Goal: Book appointment/travel/reservation

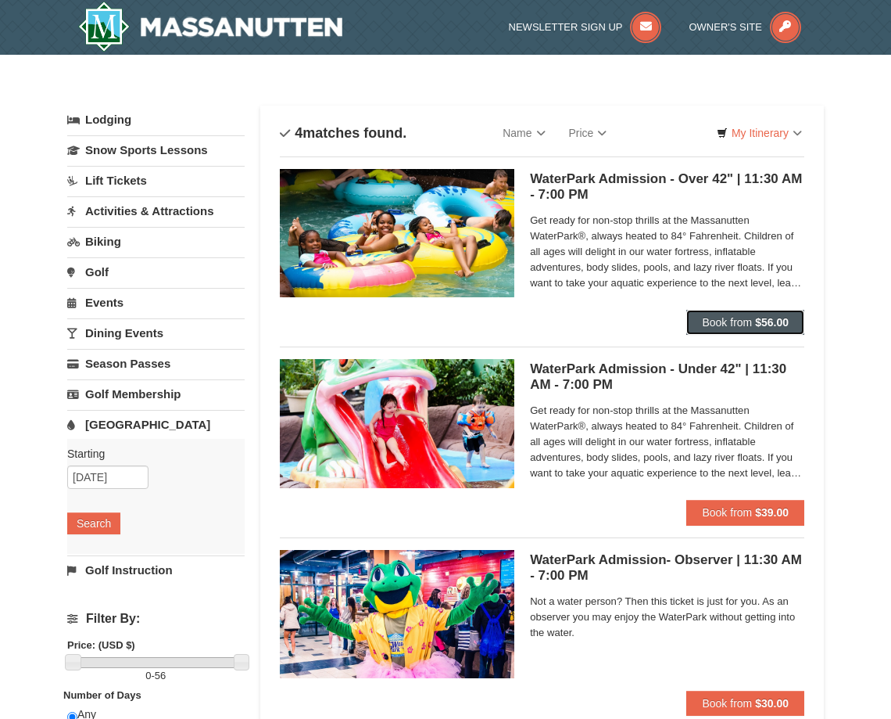
click at [748, 328] on button "Book from $56.00" at bounding box center [746, 322] width 118 height 25
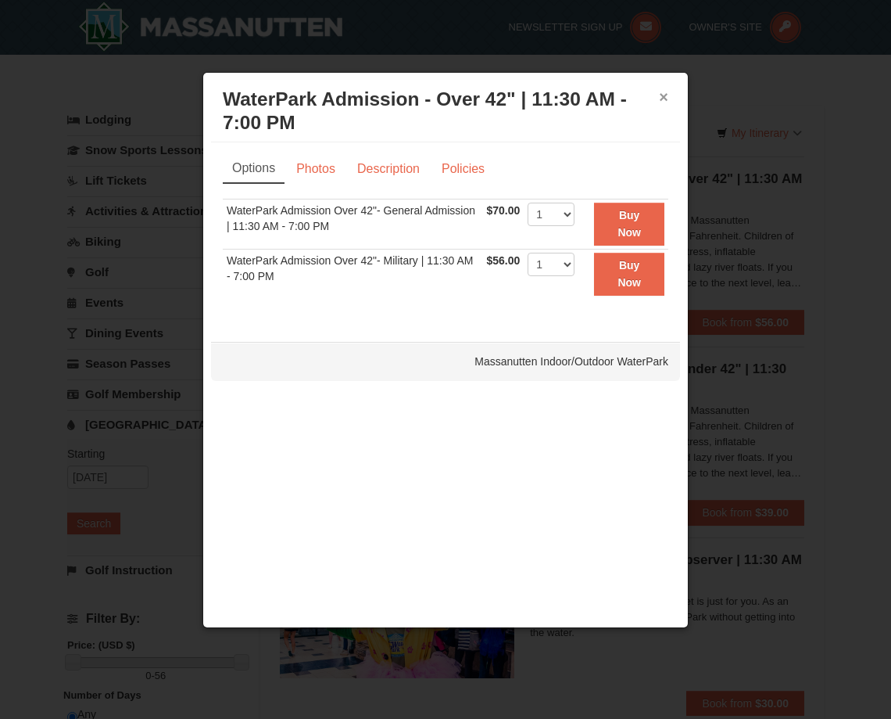
click at [664, 96] on button "×" at bounding box center [663, 97] width 9 height 16
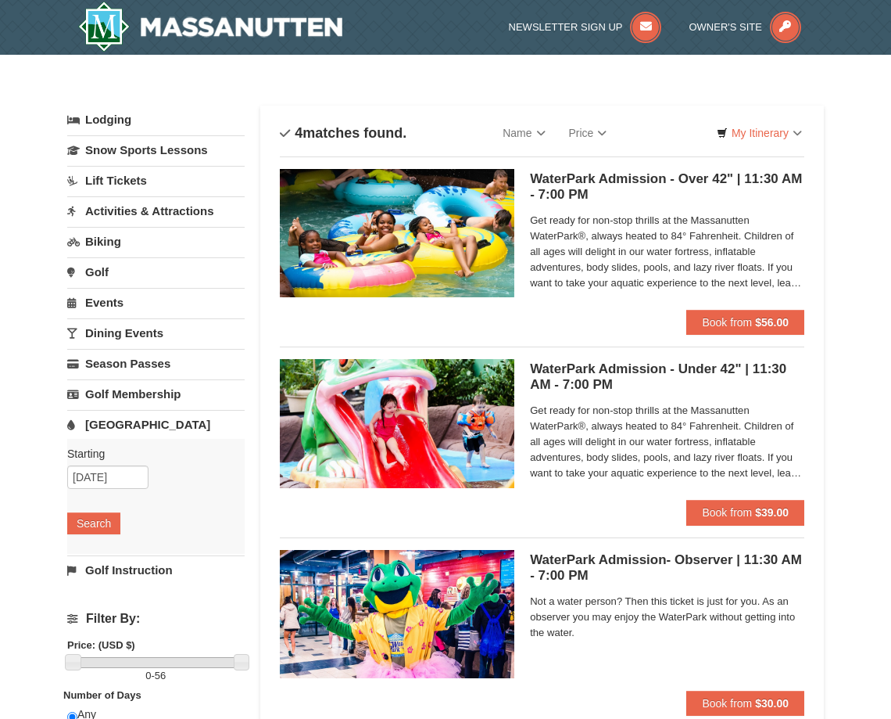
click at [153, 209] on link "Activities & Attractions" at bounding box center [156, 210] width 178 height 29
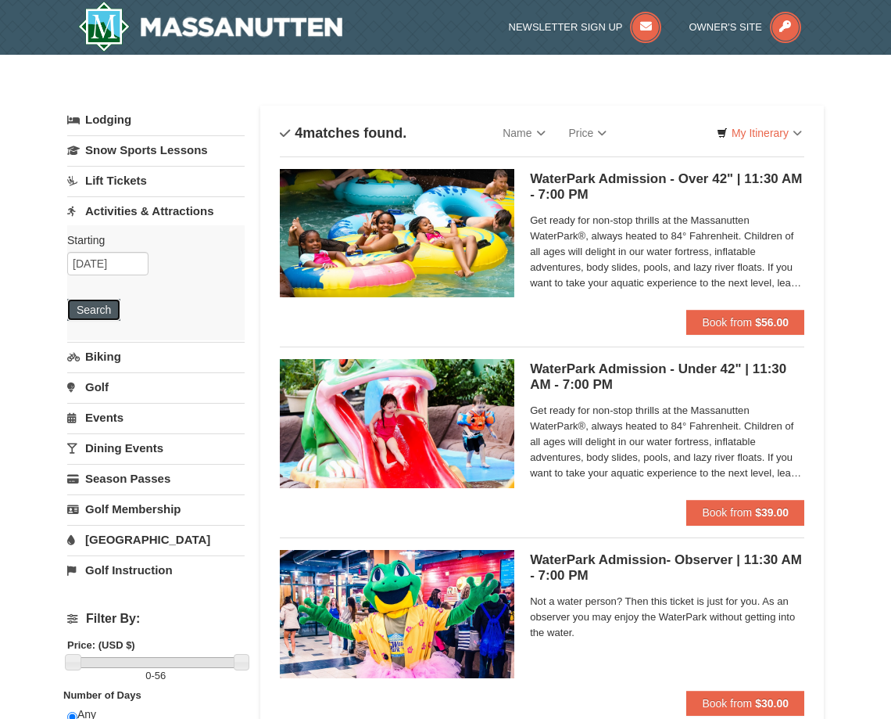
click at [91, 313] on button "Search" at bounding box center [93, 310] width 53 height 22
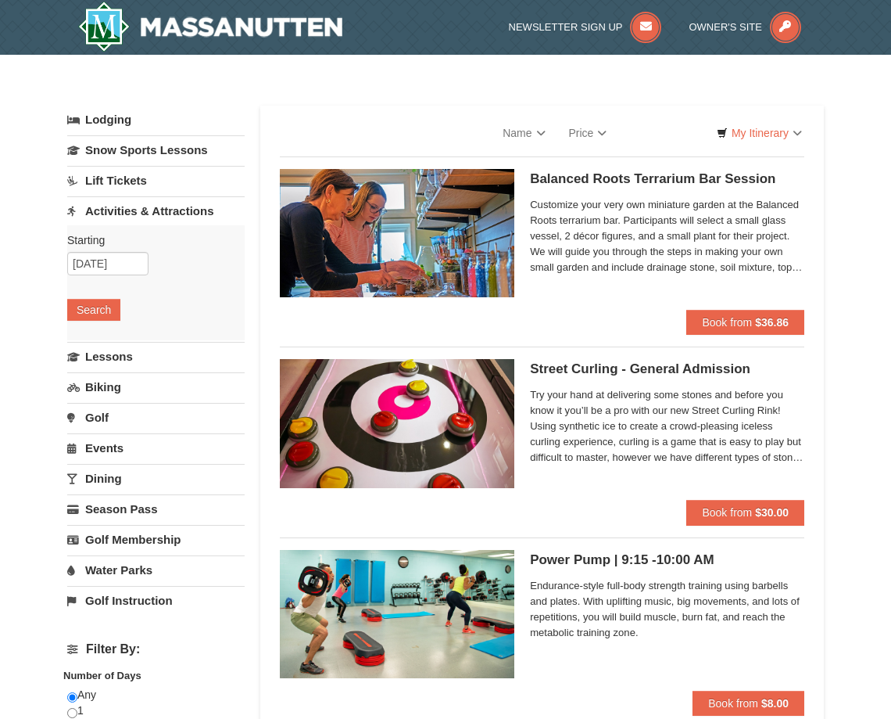
select select "10"
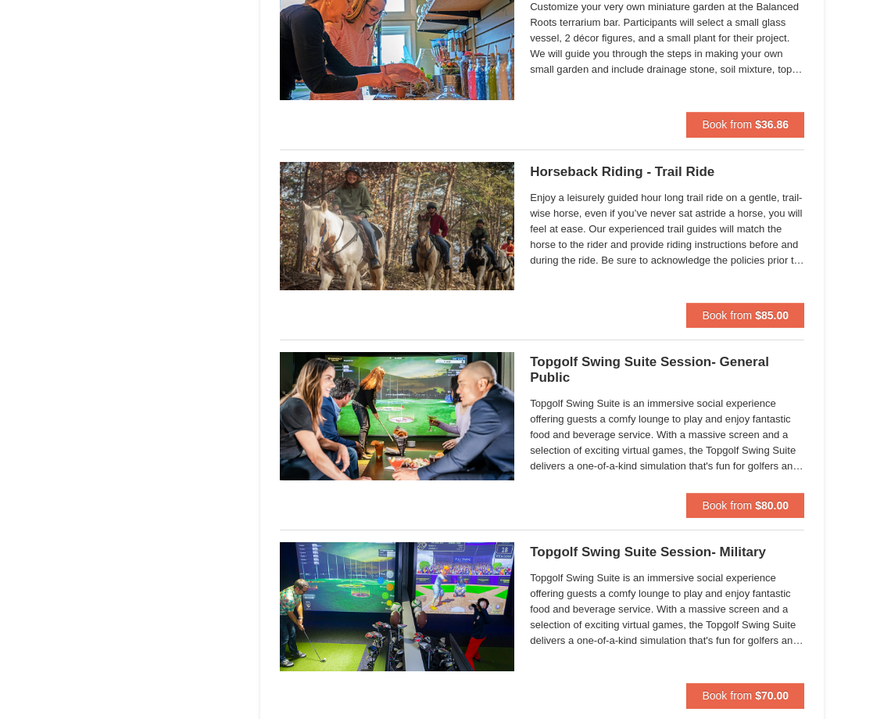
scroll to position [1799, 0]
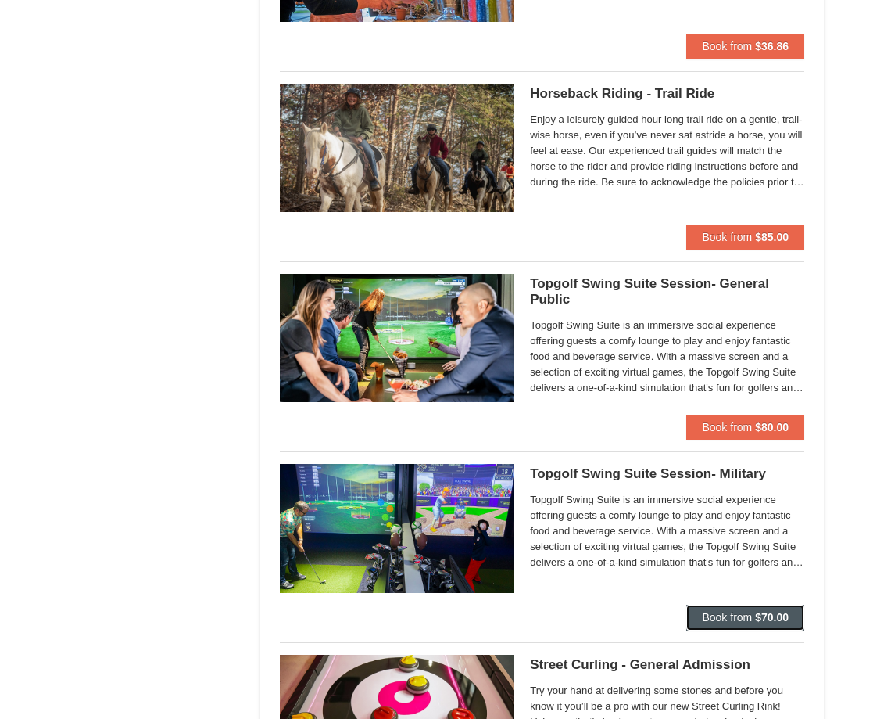
click at [731, 614] on span "Book from" at bounding box center [727, 617] width 50 height 13
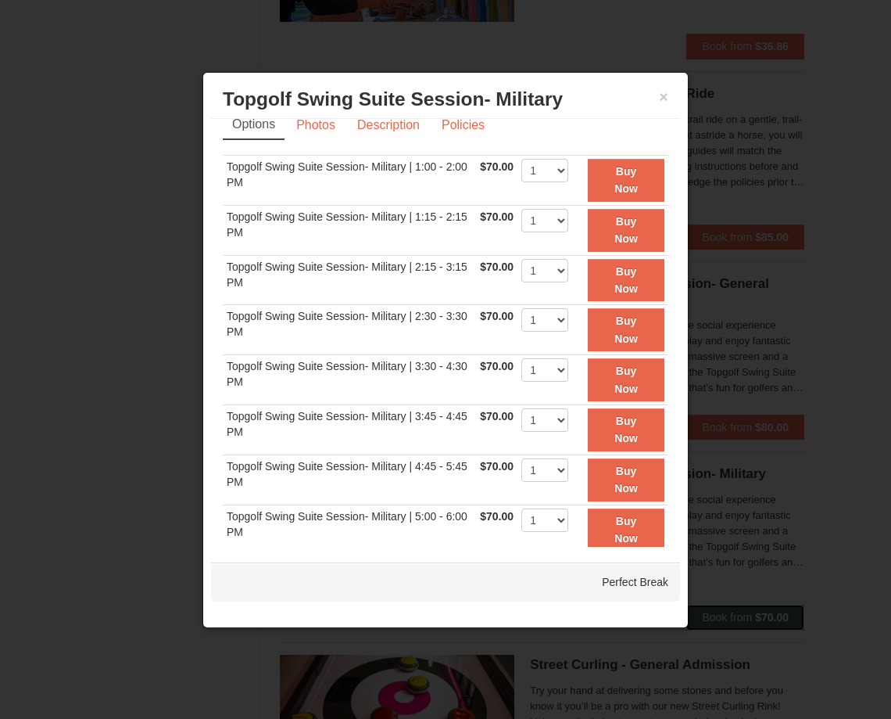
scroll to position [0, 0]
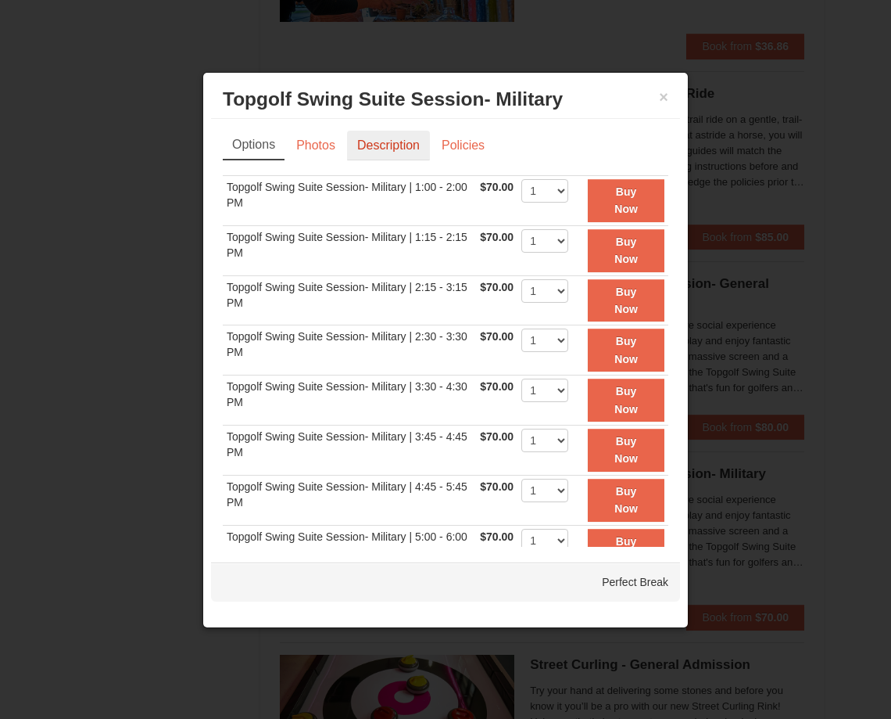
click at [360, 154] on link "Description" at bounding box center [388, 146] width 83 height 30
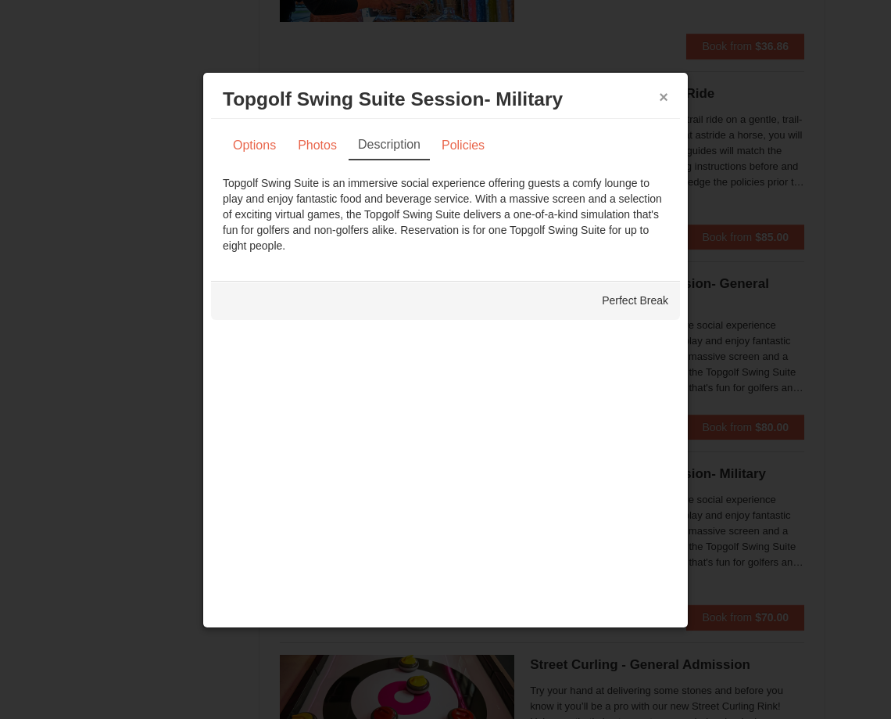
click at [665, 97] on button "×" at bounding box center [663, 97] width 9 height 16
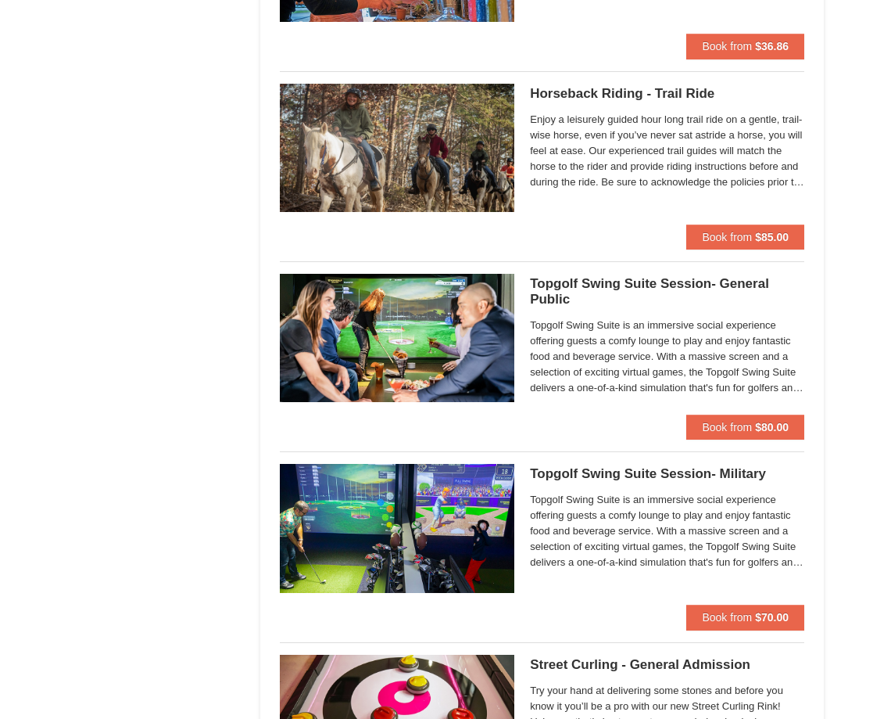
scroll to position [1877, 0]
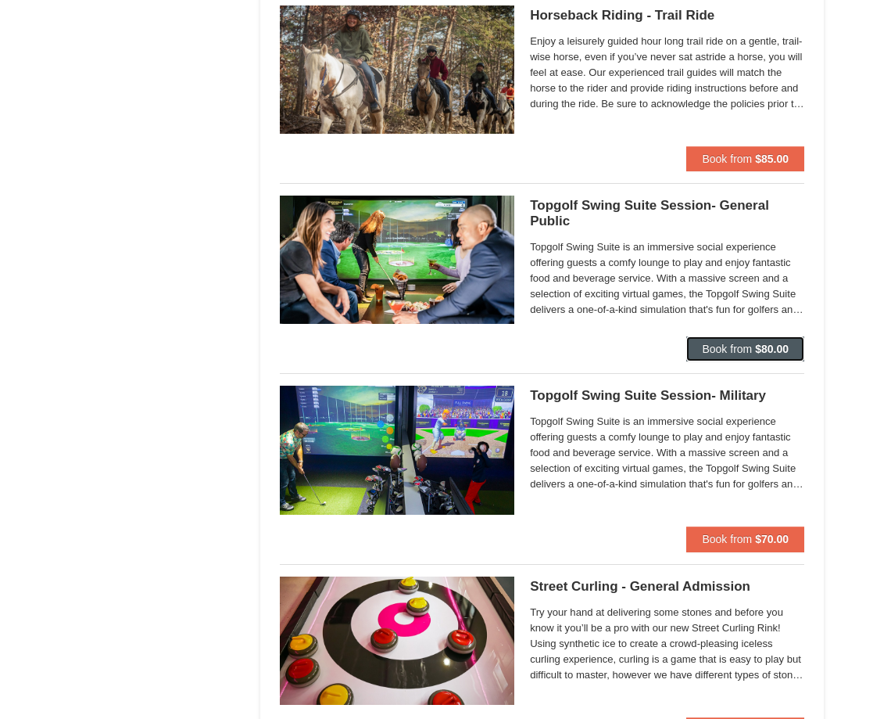
click at [776, 355] on strong "$80.00" at bounding box center [772, 349] width 34 height 13
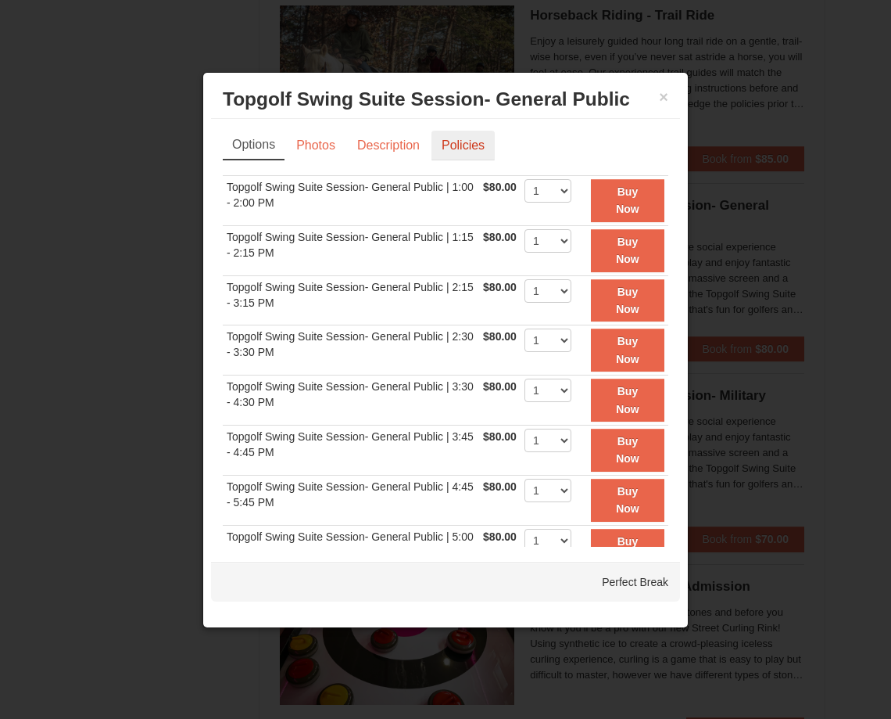
click at [465, 138] on link "Policies" at bounding box center [463, 146] width 63 height 30
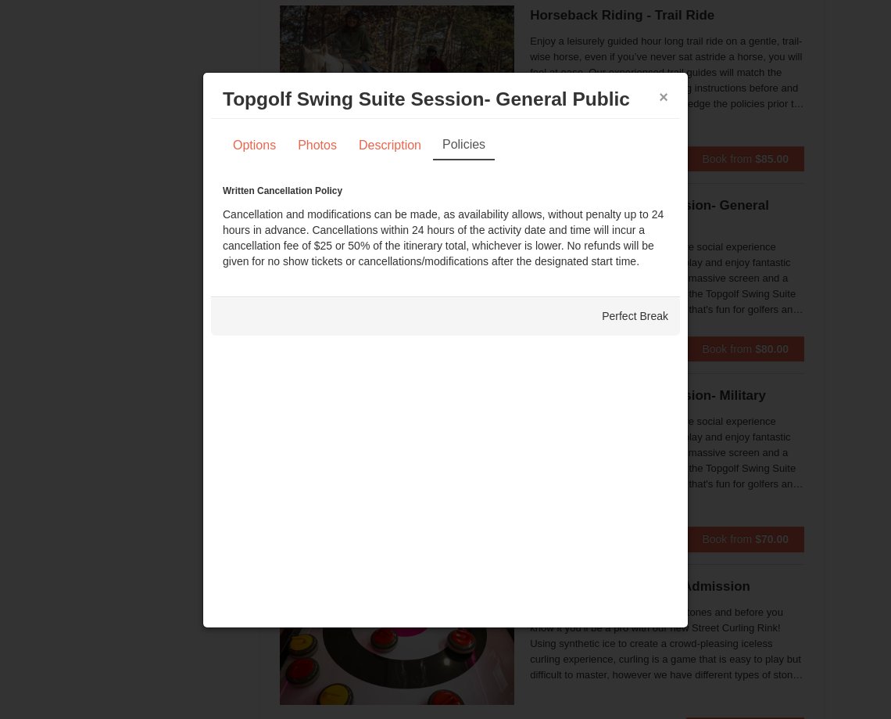
click at [664, 94] on button "×" at bounding box center [663, 97] width 9 height 16
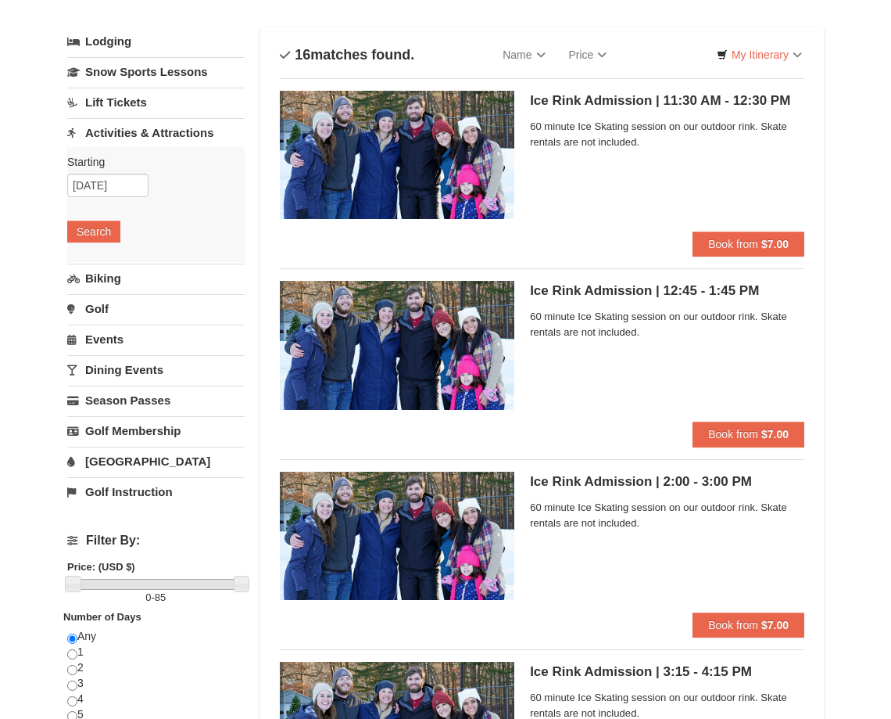
scroll to position [0, 0]
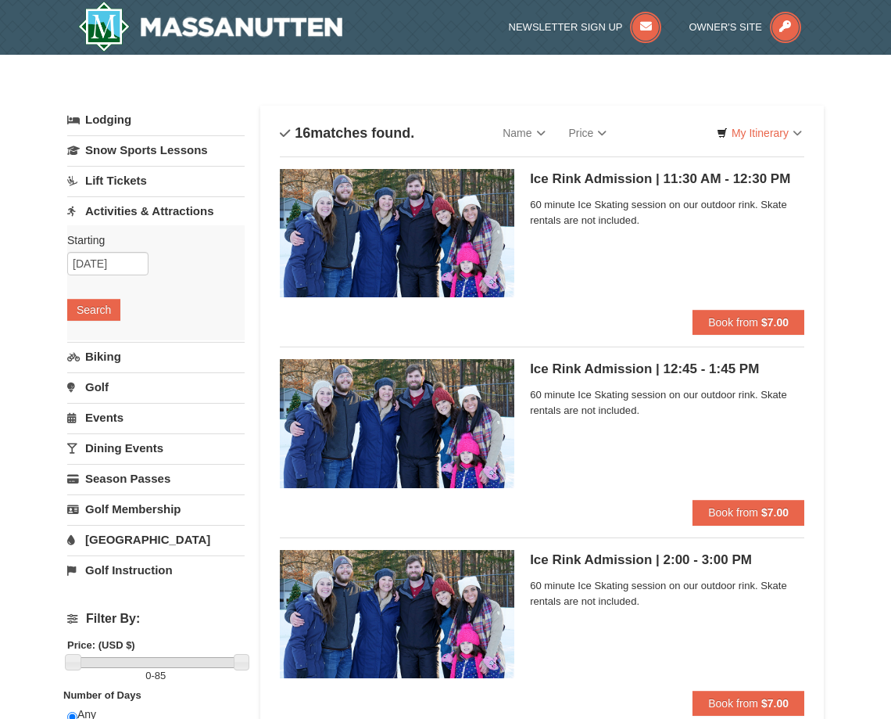
click at [134, 421] on link "Events" at bounding box center [156, 417] width 178 height 29
click at [98, 405] on button "Search" at bounding box center [93, 401] width 53 height 22
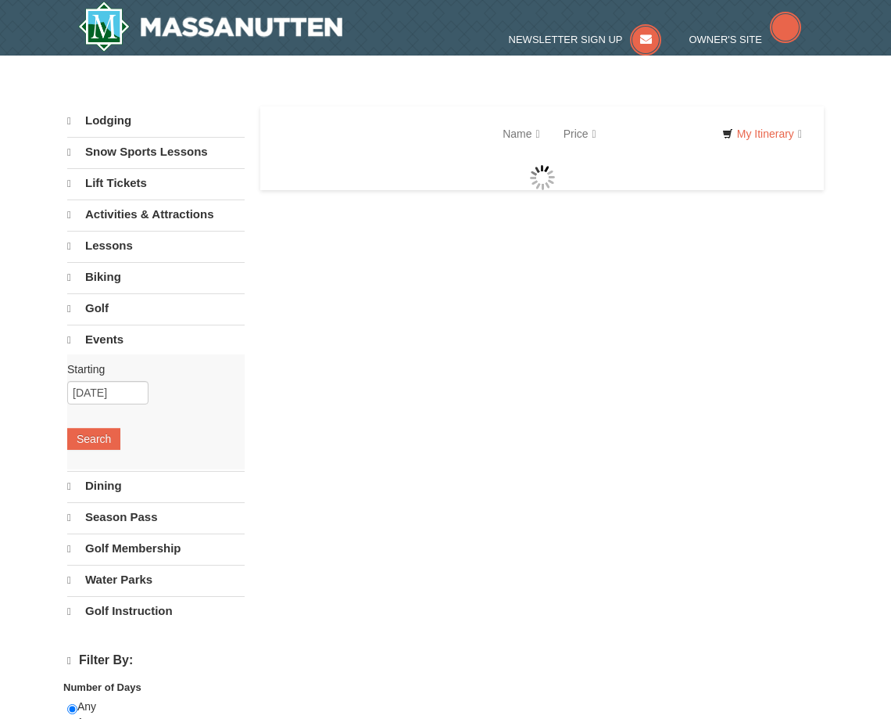
select select "10"
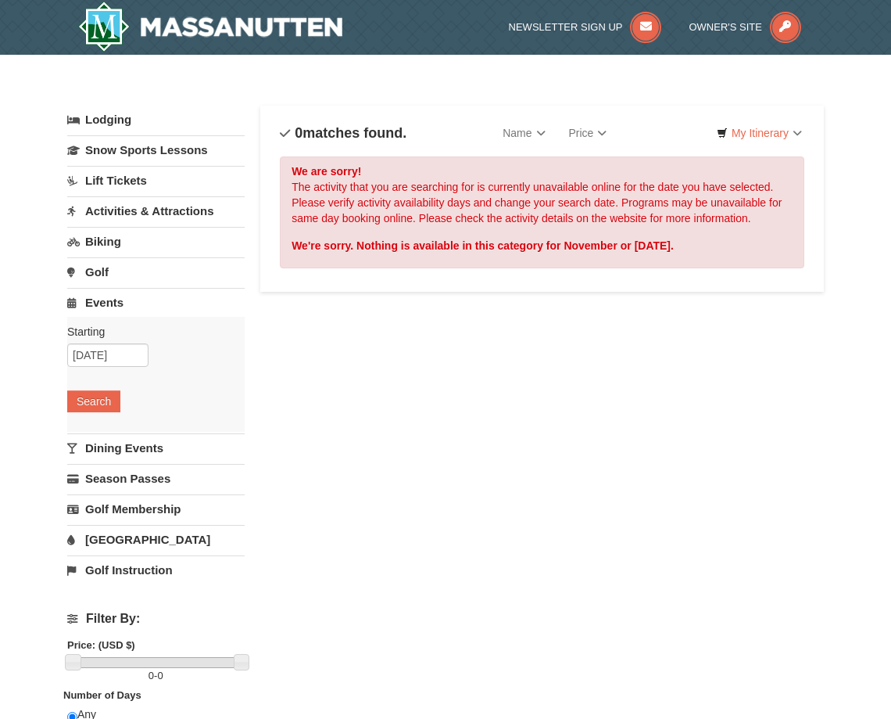
click at [142, 448] on link "Dining Events" at bounding box center [156, 447] width 178 height 29
click at [106, 430] on button "Search" at bounding box center [93, 432] width 53 height 22
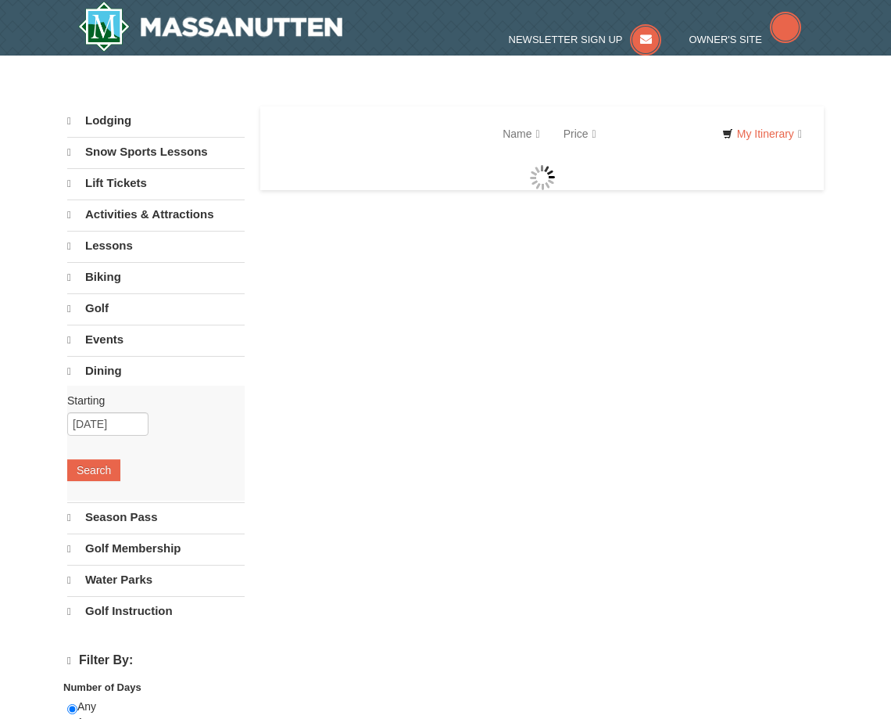
select select "10"
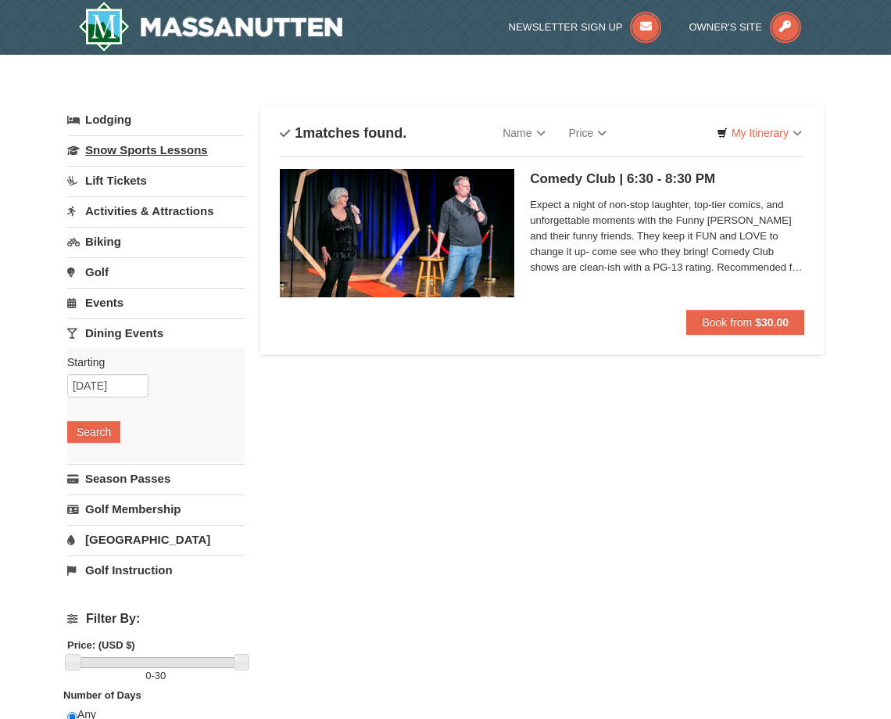
click at [131, 155] on link "Snow Sports Lessons" at bounding box center [156, 149] width 178 height 29
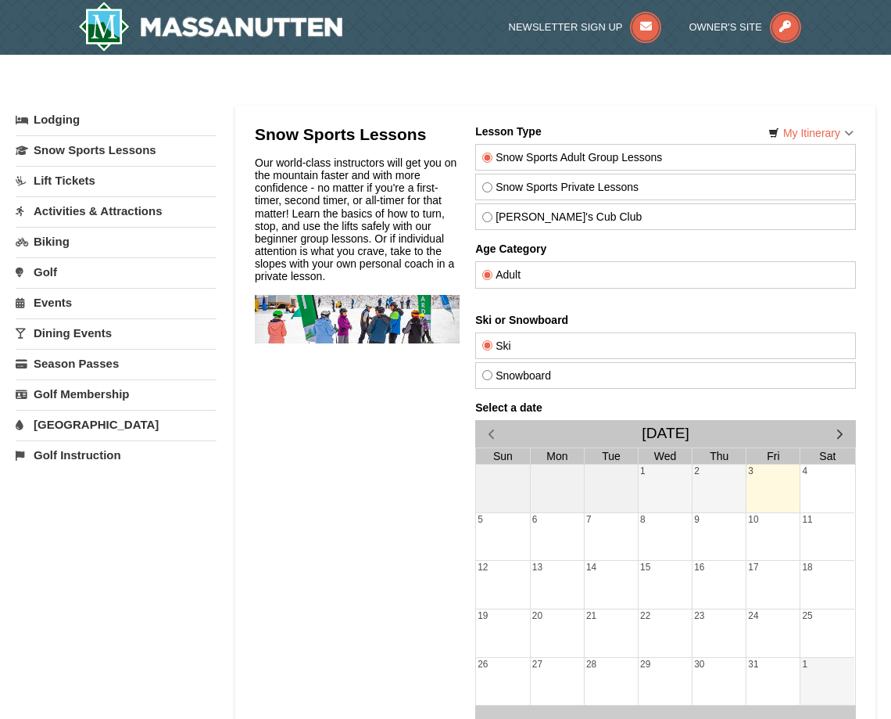
click at [59, 178] on link "Lift Tickets" at bounding box center [116, 180] width 201 height 29
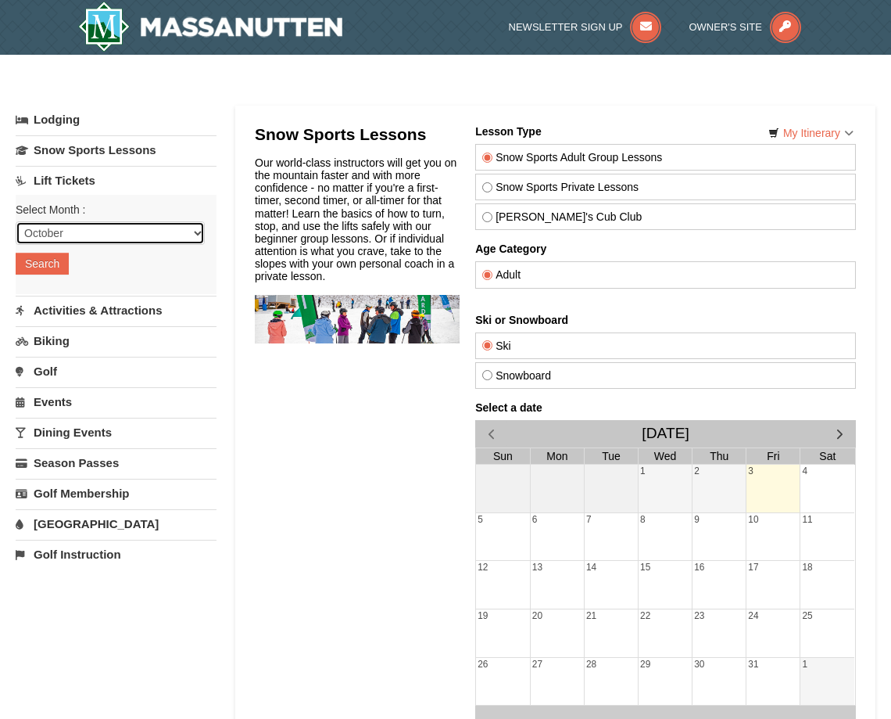
click at [68, 235] on select "October November December January February March April May June July August Sep…" at bounding box center [110, 232] width 189 height 23
select select "11"
click at [16, 221] on select "October November December January February March April May June July August Sep…" at bounding box center [110, 232] width 189 height 23
click at [63, 266] on button "Search" at bounding box center [42, 264] width 53 height 22
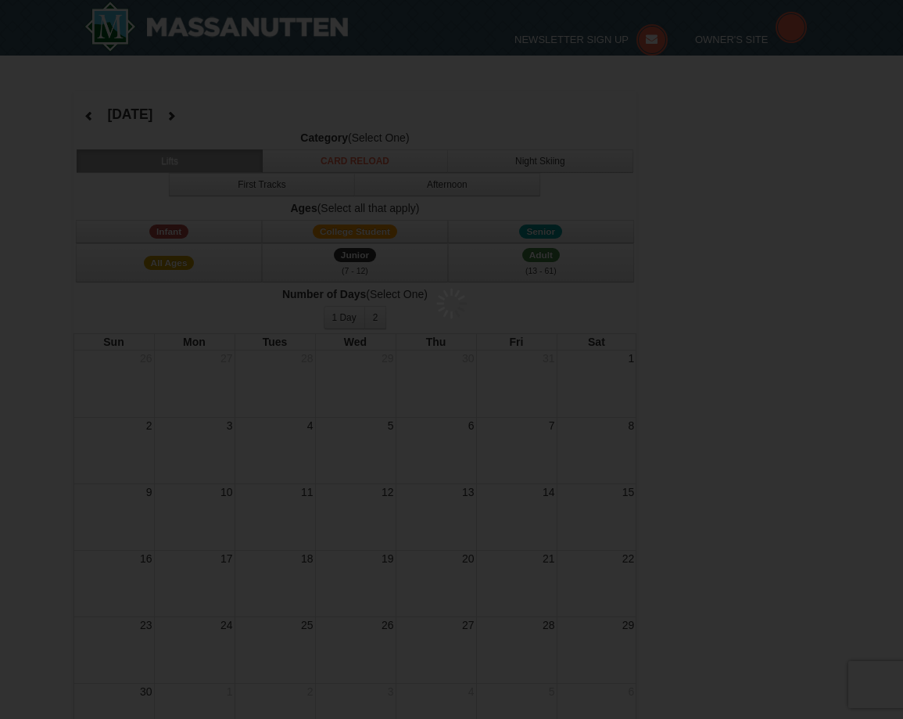
select select "11"
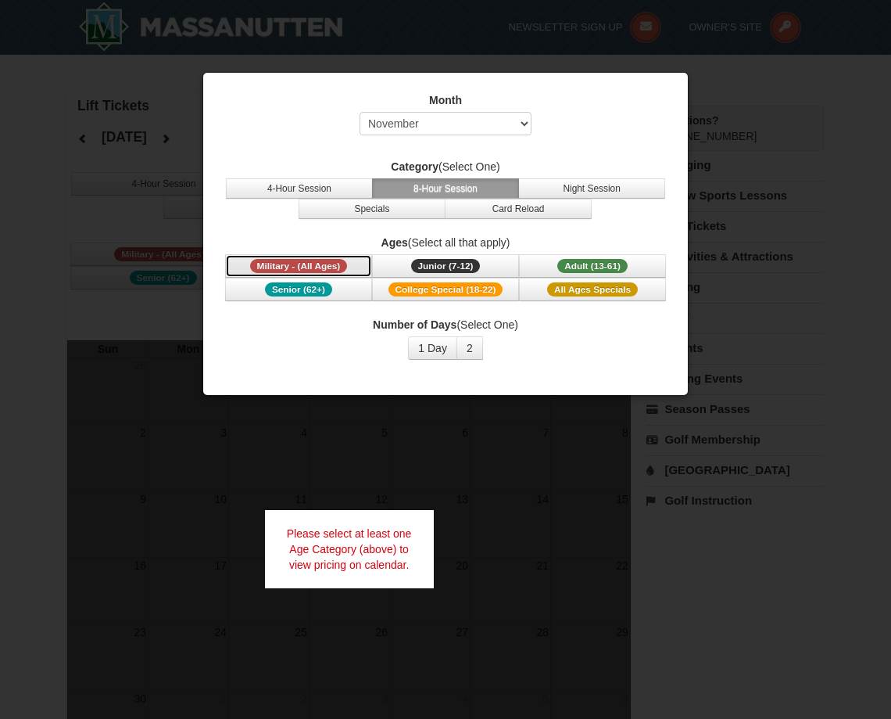
click at [314, 266] on span "Military - (All Ages)" at bounding box center [299, 266] width 98 height 14
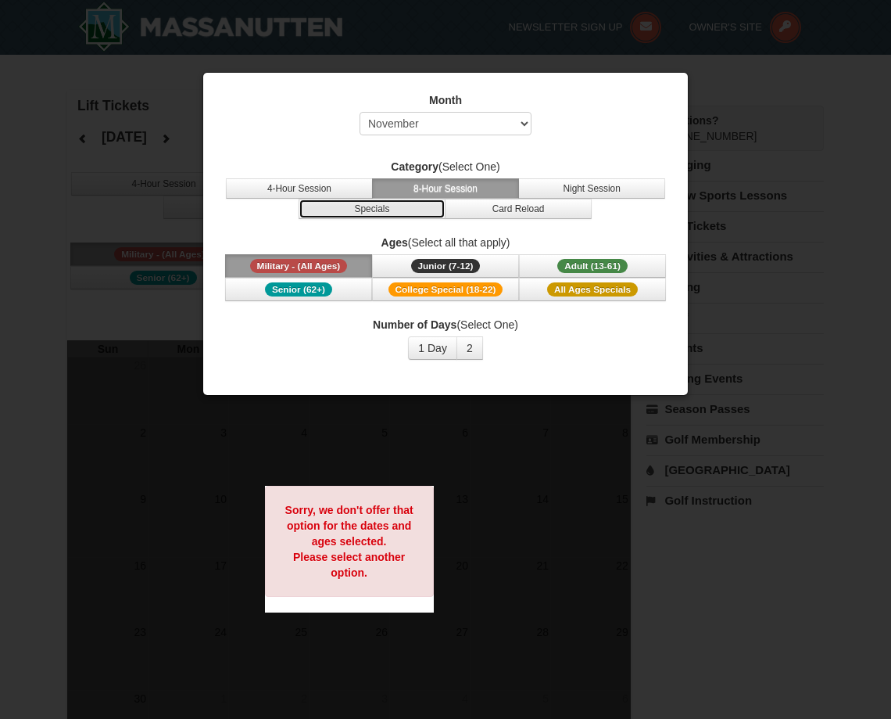
click at [414, 214] on button "Specials" at bounding box center [372, 209] width 147 height 20
click at [428, 355] on button "1 Day" at bounding box center [432, 347] width 49 height 23
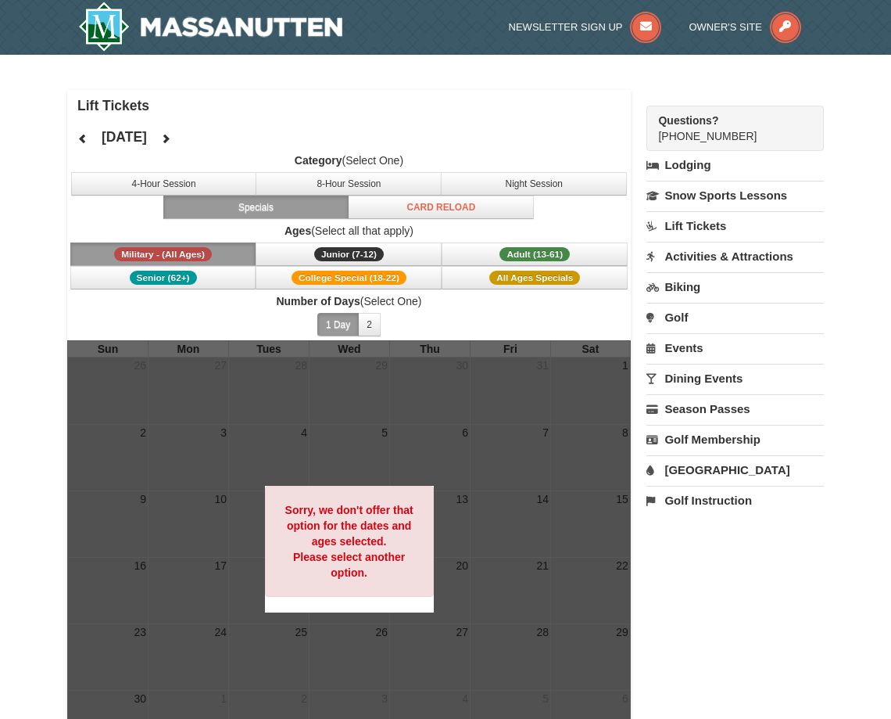
scroll to position [78, 0]
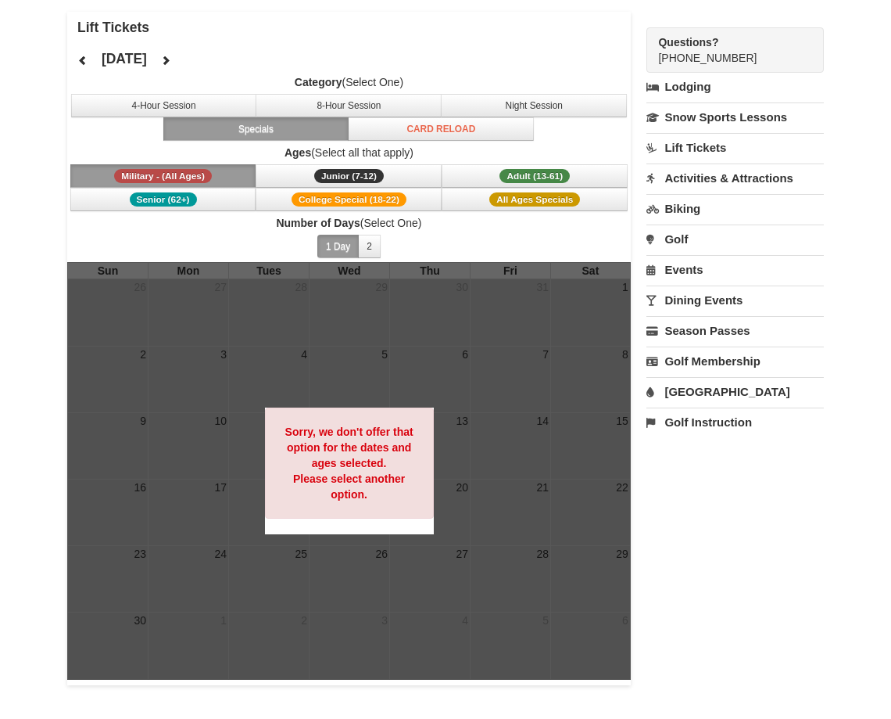
click at [352, 480] on strong "Sorry, we don't offer that option for the dates and ages selected. Please selec…" at bounding box center [349, 462] width 128 height 75
click at [490, 172] on button "Adult (13-61) (13 - 61)" at bounding box center [535, 175] width 186 height 23
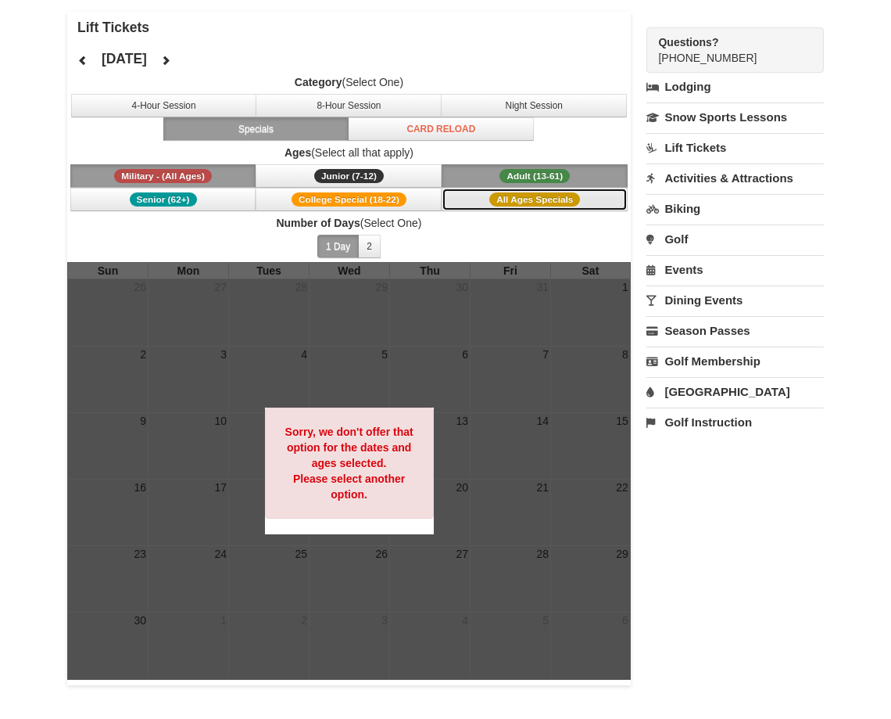
click at [501, 205] on span "All Ages Specials" at bounding box center [535, 199] width 91 height 14
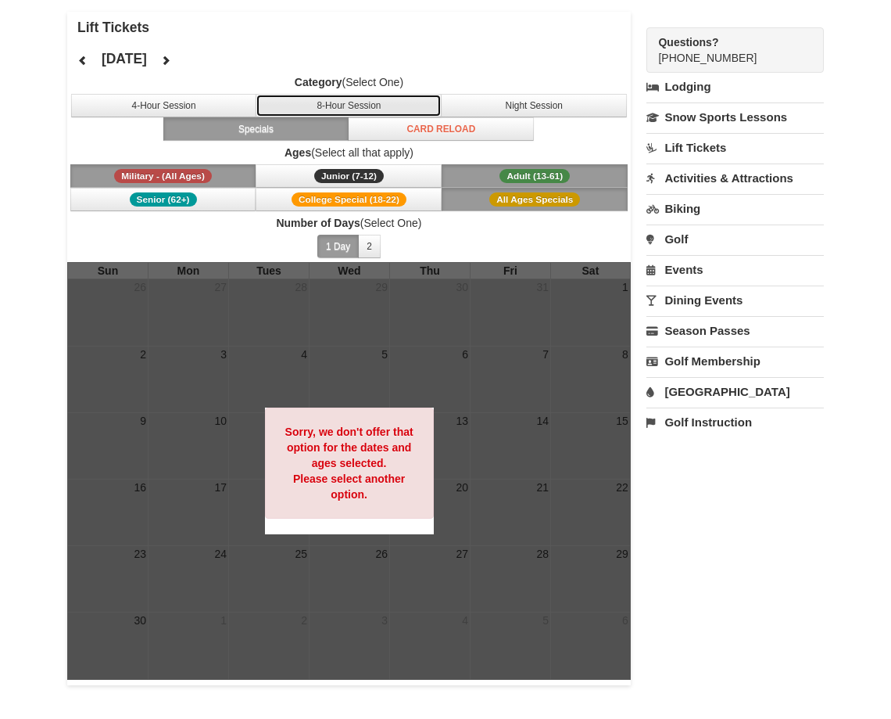
click at [341, 94] on button "8-Hour Session" at bounding box center [349, 105] width 186 height 23
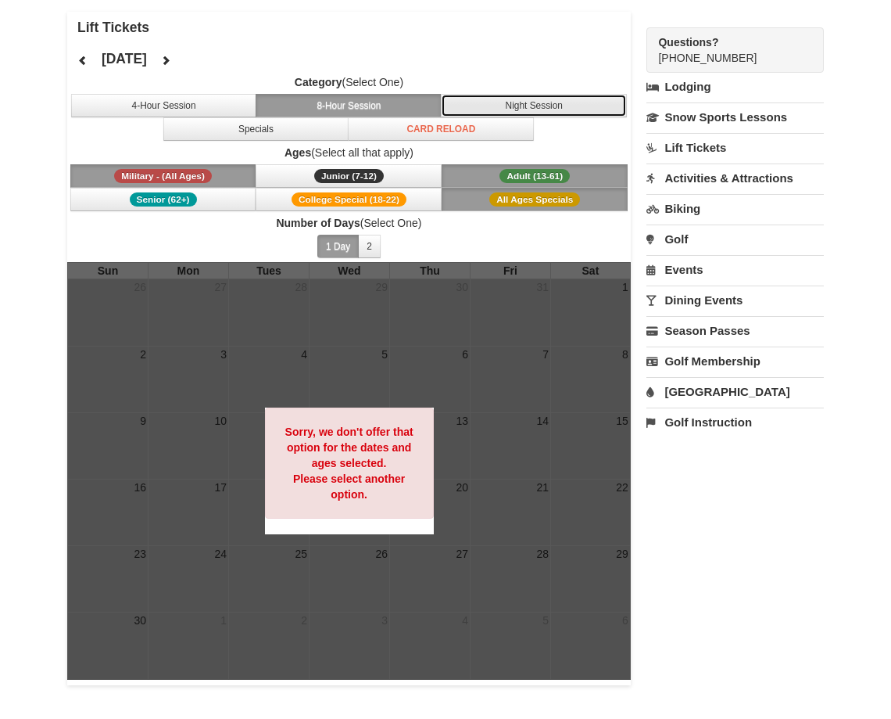
click at [454, 112] on button "Night Session" at bounding box center [534, 105] width 186 height 23
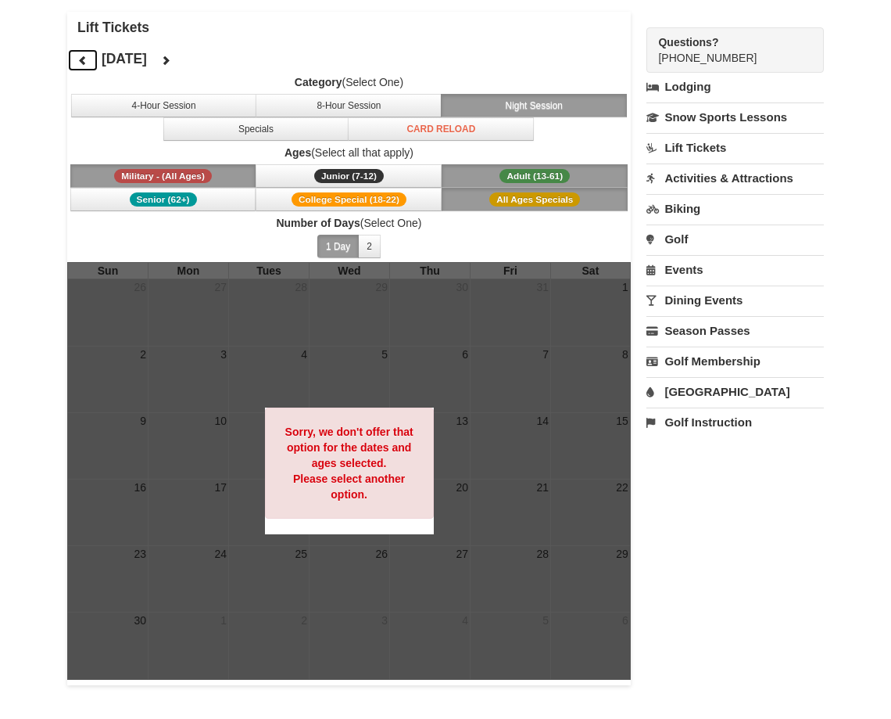
click at [85, 64] on icon at bounding box center [82, 60] width 11 height 11
click at [361, 434] on strong "Sorry, we don't offer that option for the dates and ages selected. Please selec…" at bounding box center [349, 462] width 128 height 75
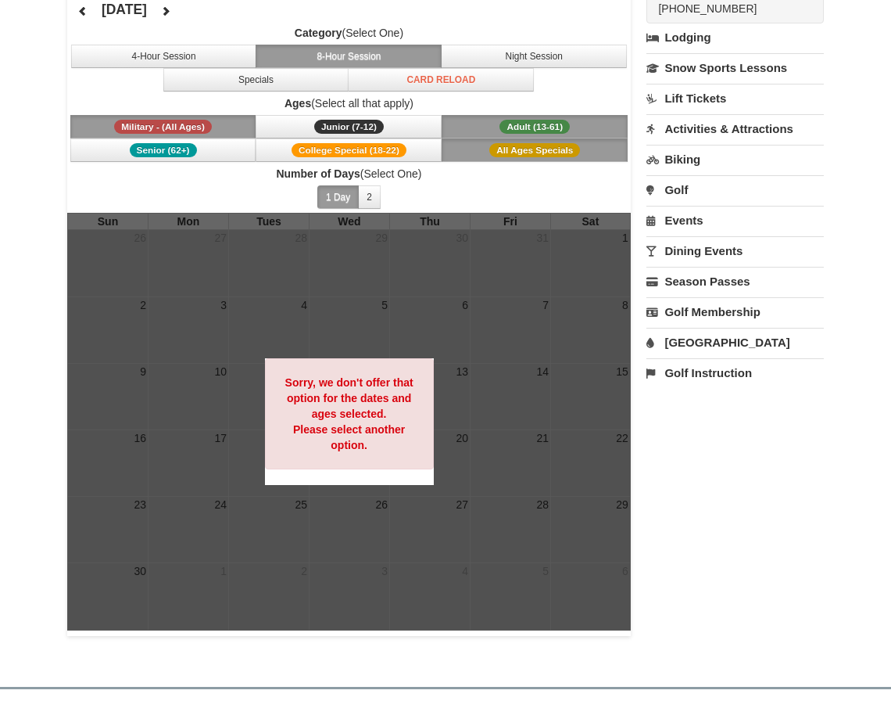
scroll to position [49, 0]
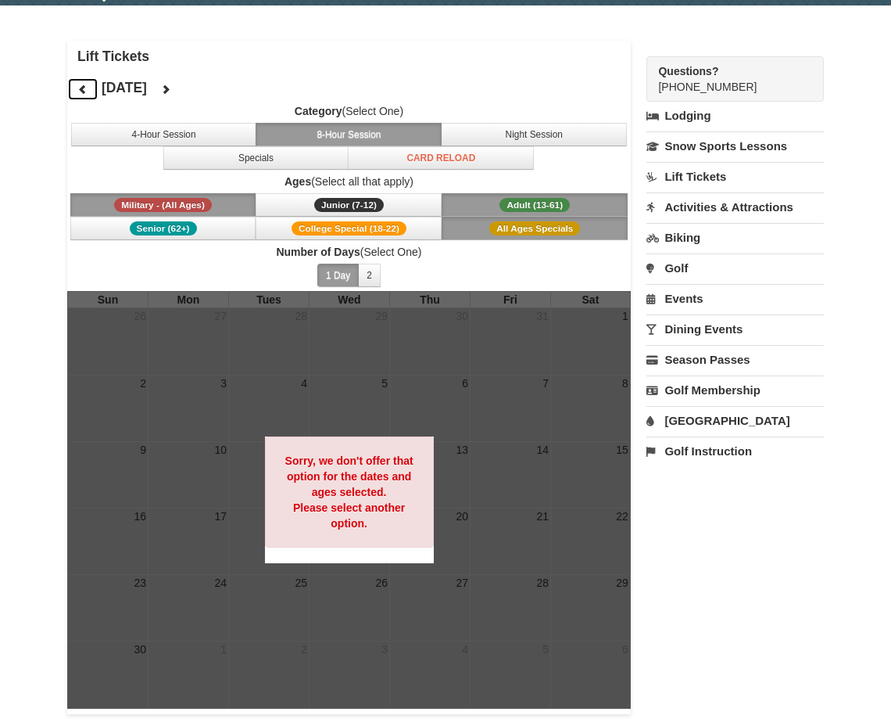
click at [80, 87] on icon at bounding box center [82, 89] width 11 height 11
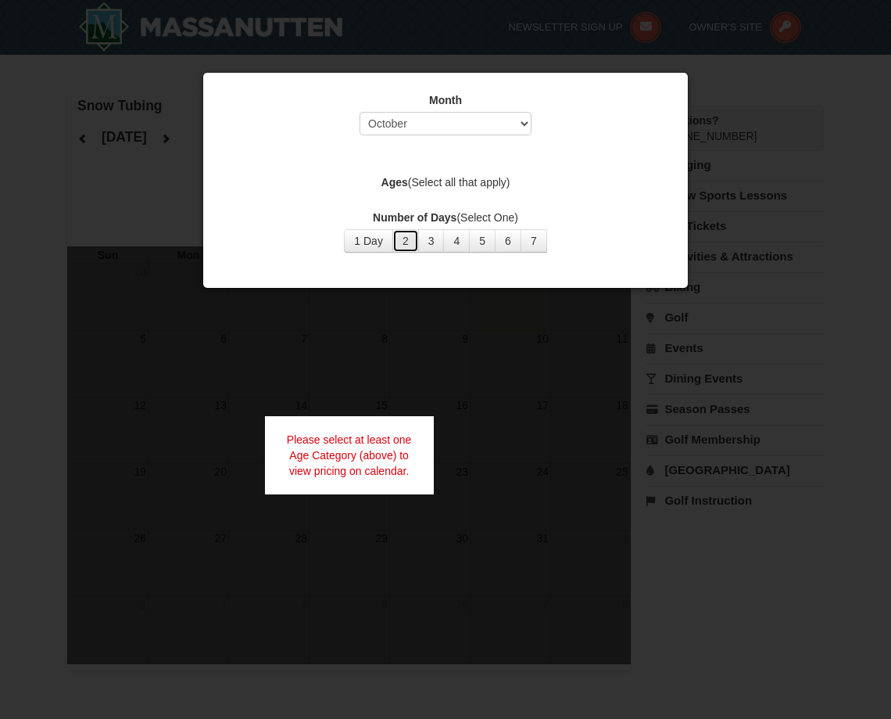
drag, startPoint x: 398, startPoint y: 239, endPoint x: 417, endPoint y: 213, distance: 31.3
click at [399, 240] on button "2" at bounding box center [406, 240] width 27 height 23
click at [464, 125] on select "Select October November December January February March April May June July Aug…" at bounding box center [446, 123] width 172 height 23
select select "11"
click at [360, 112] on select "Select October November December January February March April May June July Aug…" at bounding box center [446, 123] width 172 height 23
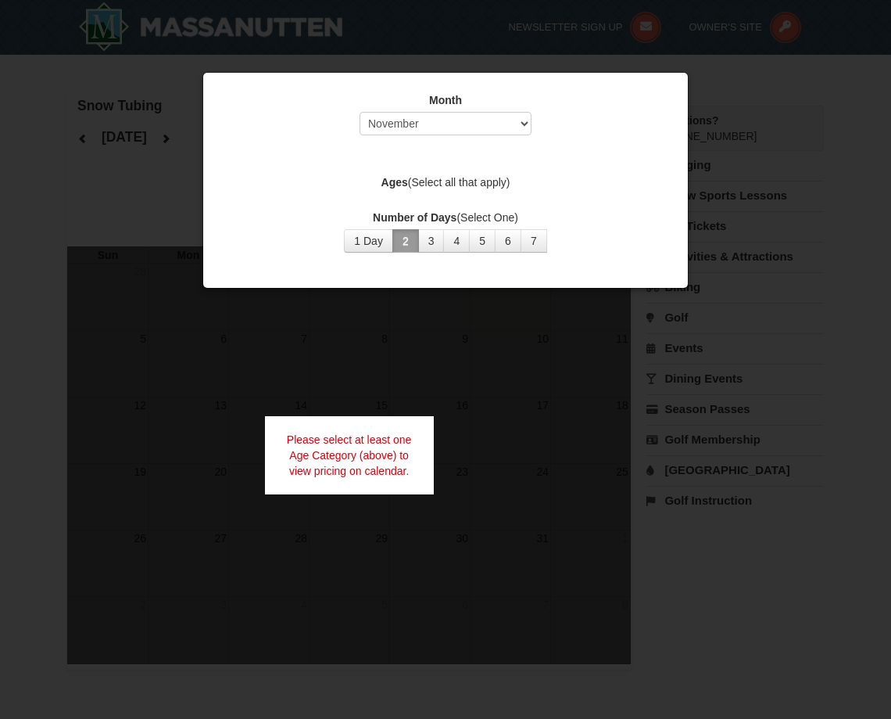
click at [419, 373] on div at bounding box center [445, 359] width 891 height 719
click at [583, 191] on div "Ages (Select all that apply)" at bounding box center [446, 184] width 446 height 20
click at [438, 183] on label "Ages (Select all that apply)" at bounding box center [446, 182] width 446 height 16
click at [398, 185] on strong "Ages" at bounding box center [395, 182] width 27 height 13
click at [443, 178] on label "Ages (Select all that apply)" at bounding box center [446, 182] width 446 height 16
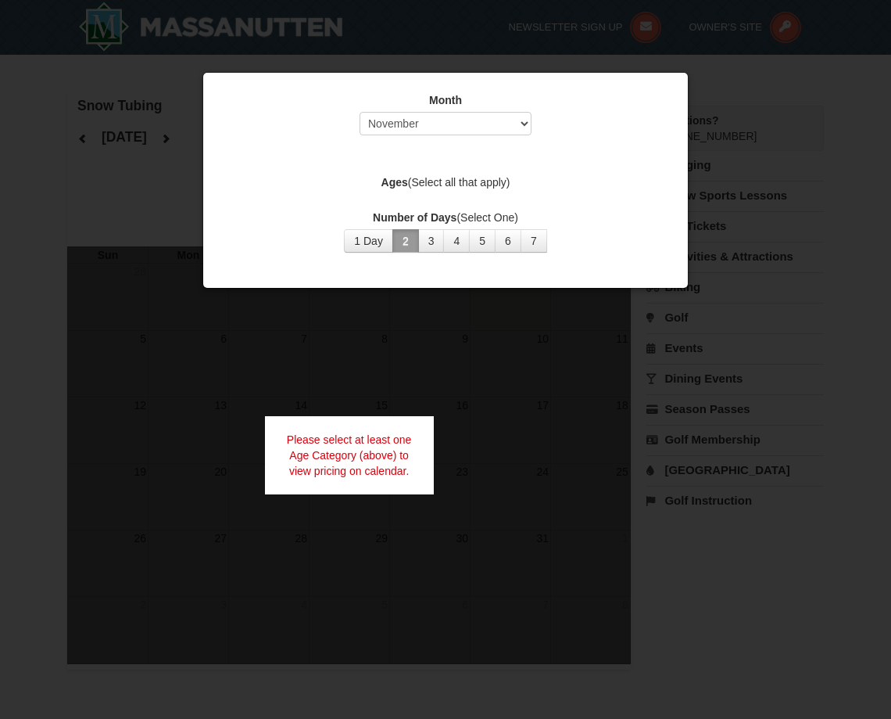
click at [391, 185] on strong "Ages" at bounding box center [395, 182] width 27 height 13
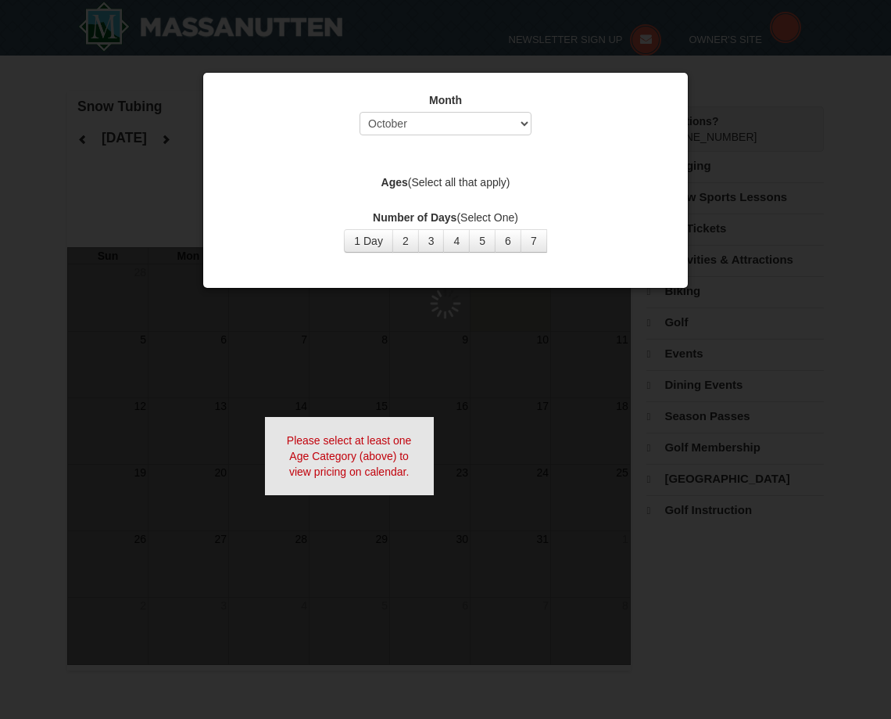
select select "10"
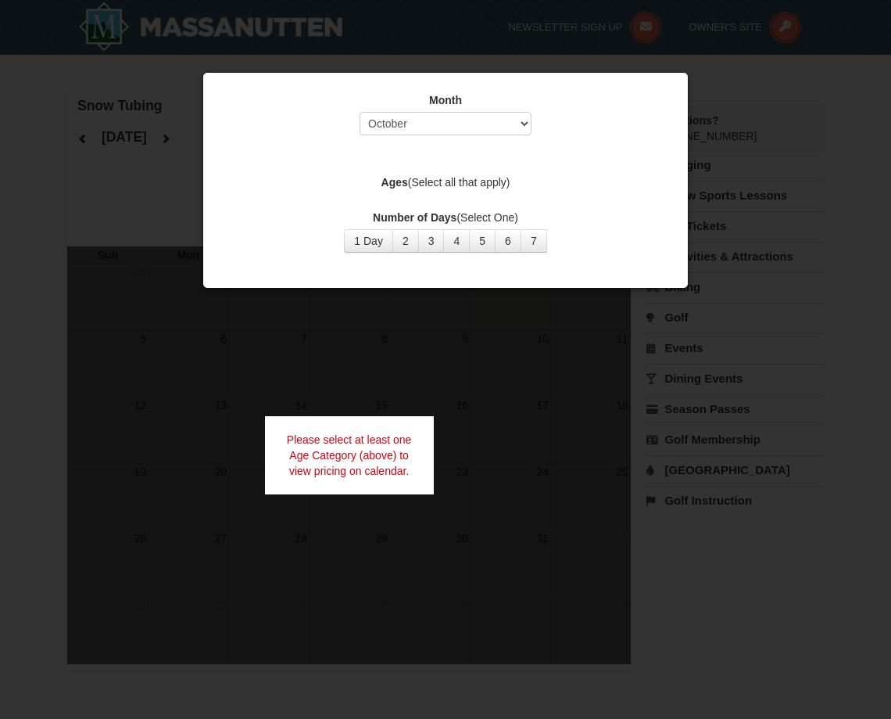
click at [485, 175] on label "Ages (Select all that apply)" at bounding box center [446, 182] width 446 height 16
click at [410, 181] on label "Ages (Select all that apply)" at bounding box center [446, 182] width 446 height 16
click at [391, 181] on strong "Ages" at bounding box center [395, 182] width 27 height 13
click at [675, 83] on div "Month Select October November December January February March April May June Ju…" at bounding box center [445, 173] width 469 height 184
click at [708, 60] on div at bounding box center [445, 359] width 891 height 719
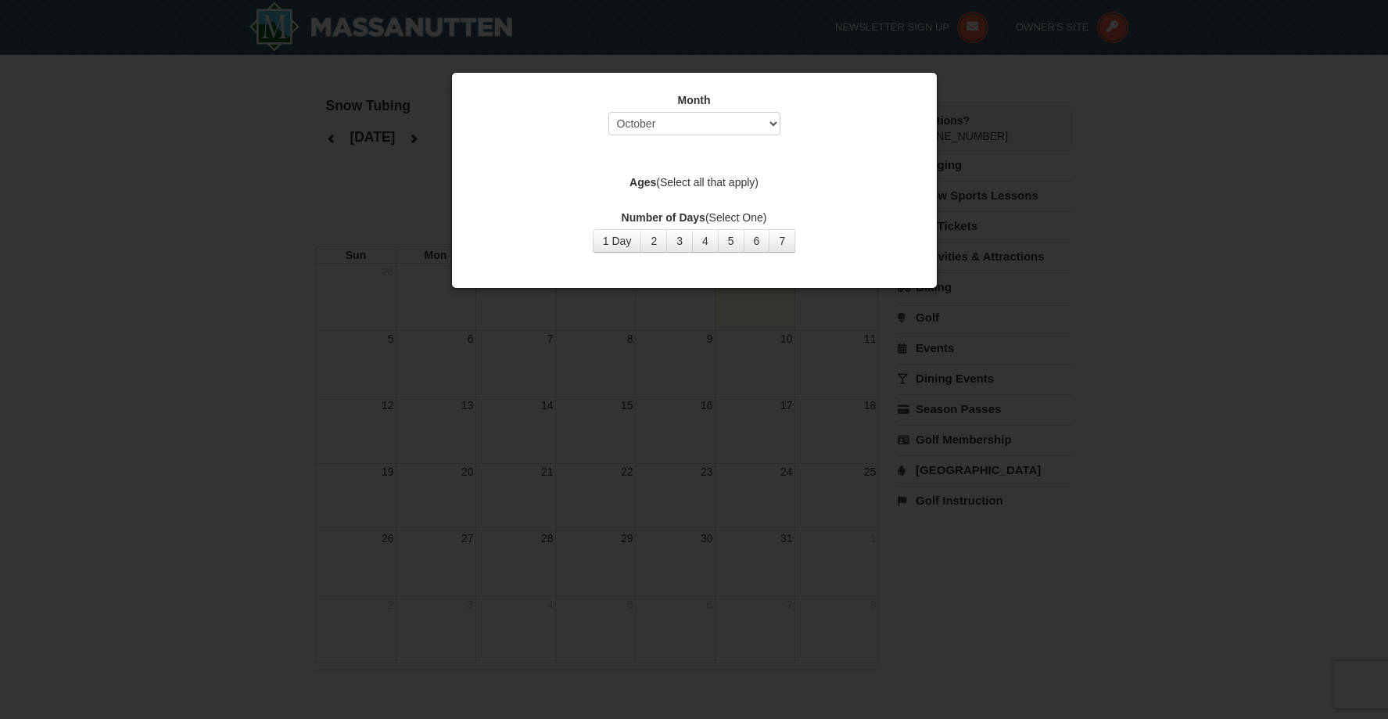
click at [891, 71] on div at bounding box center [694, 359] width 1388 height 719
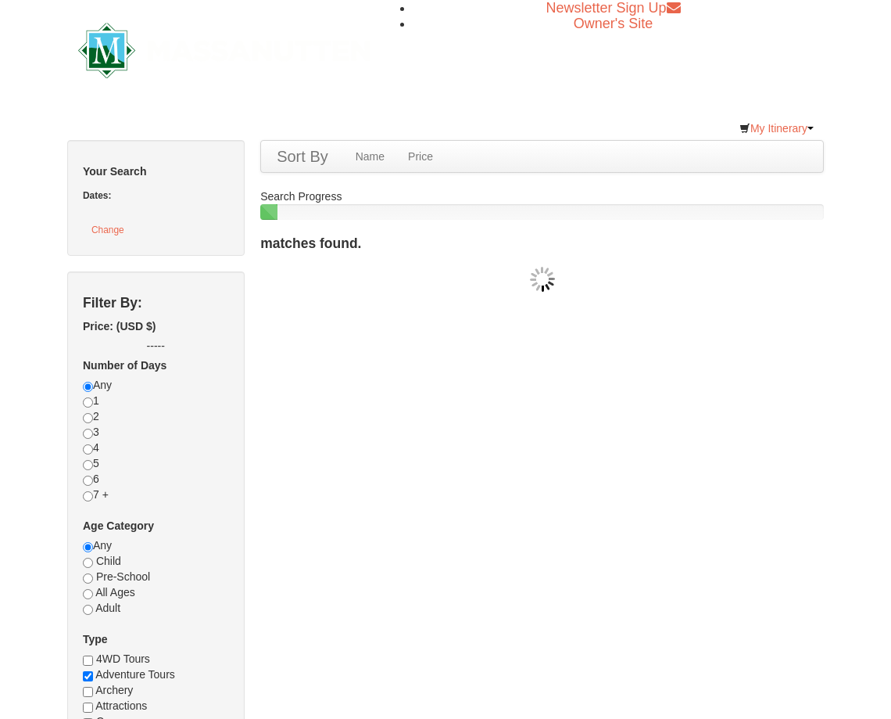
checkbox input "true"
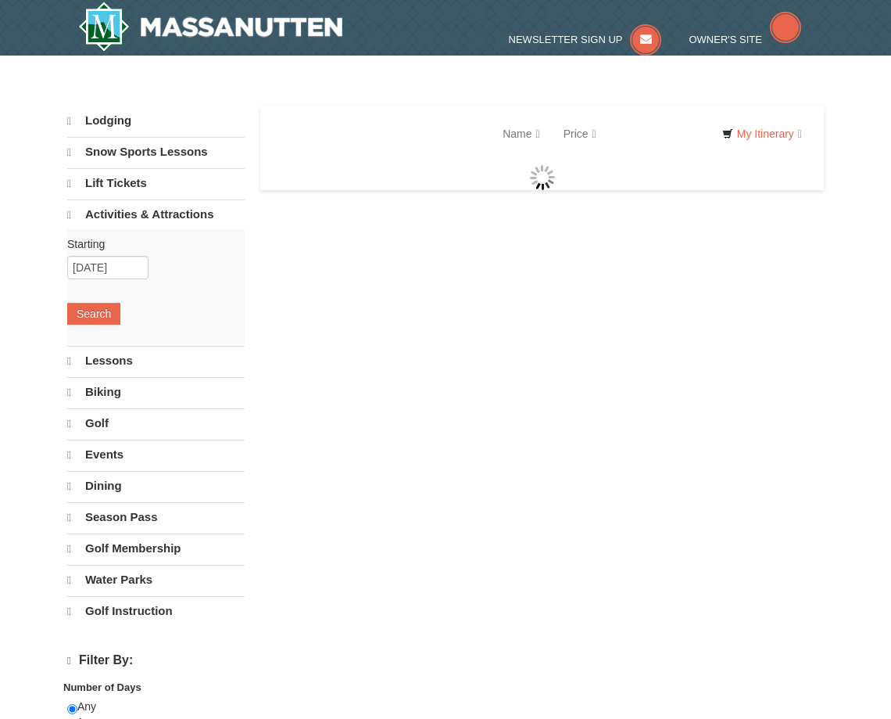
select select "10"
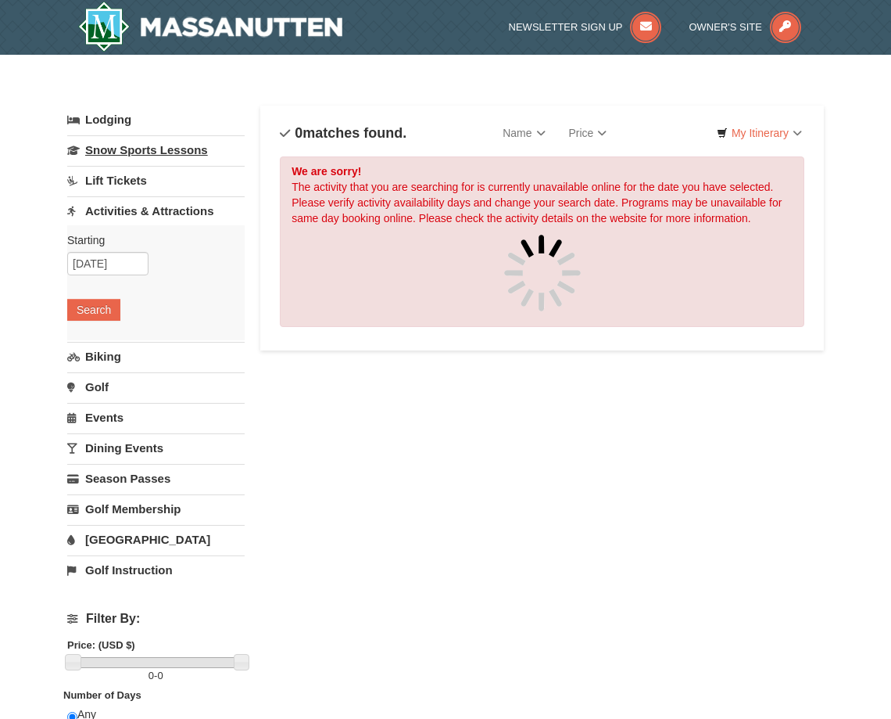
click at [138, 145] on link "Snow Sports Lessons" at bounding box center [156, 149] width 178 height 29
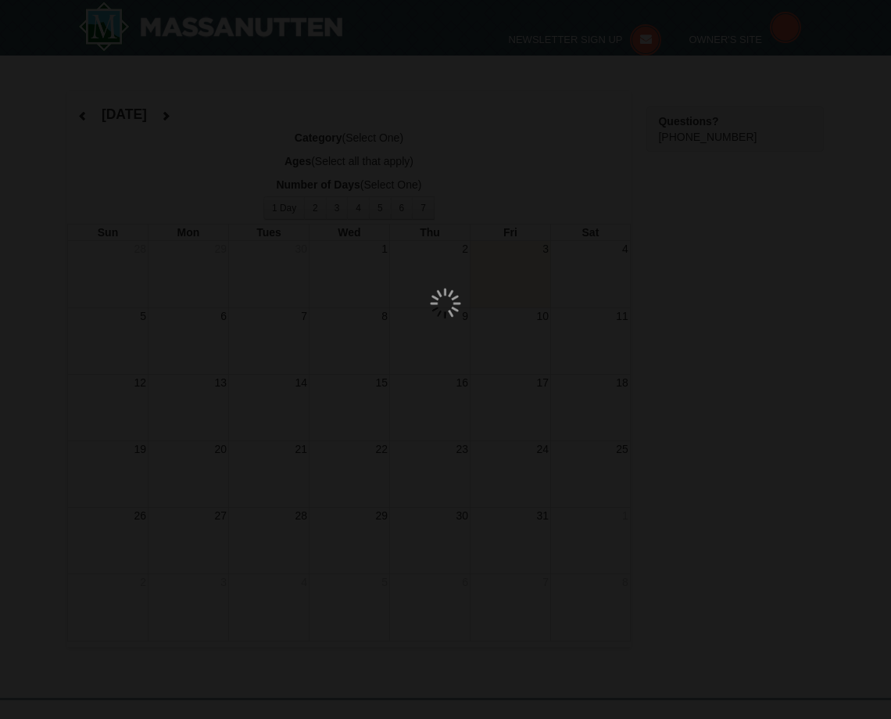
select select "10"
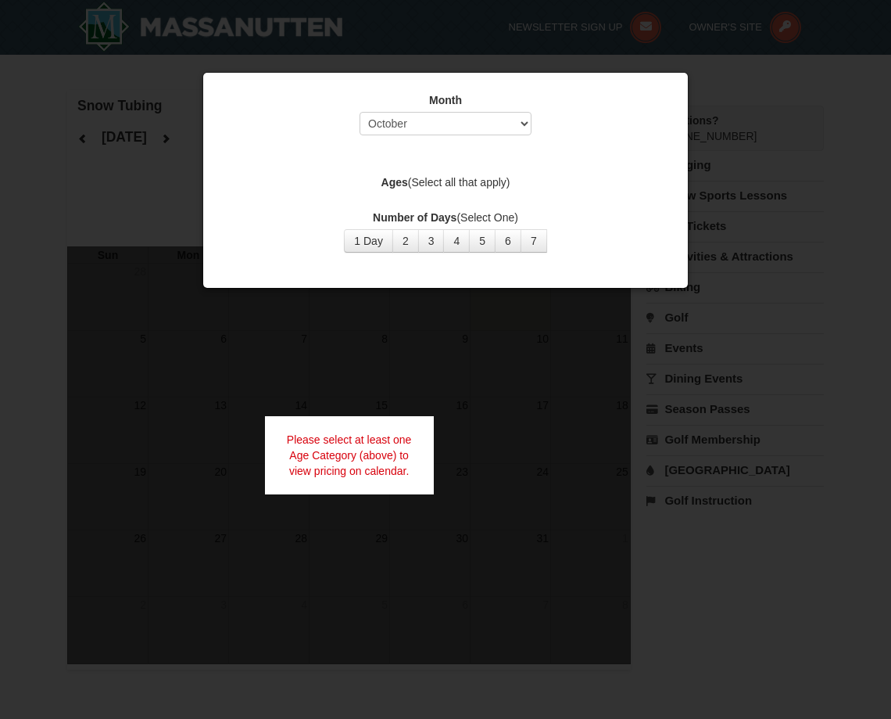
click at [762, 62] on div at bounding box center [445, 359] width 891 height 719
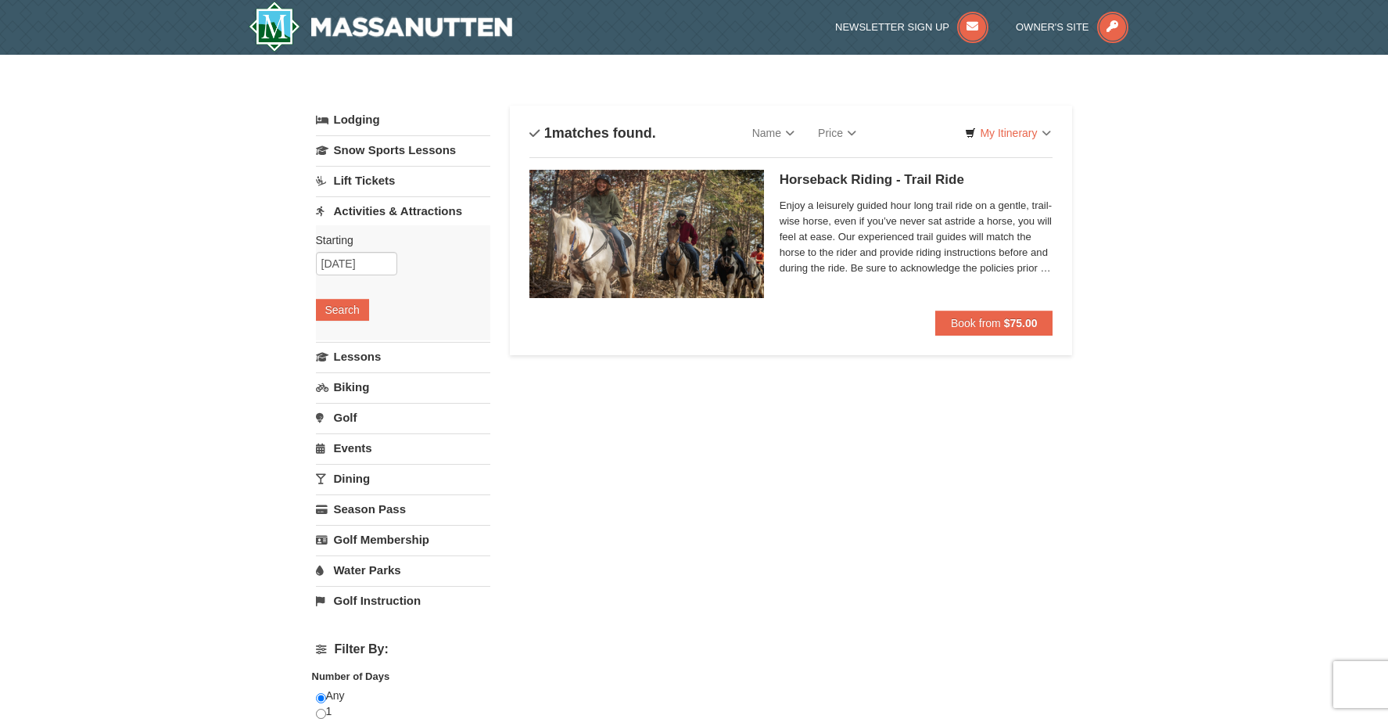
select select "10"
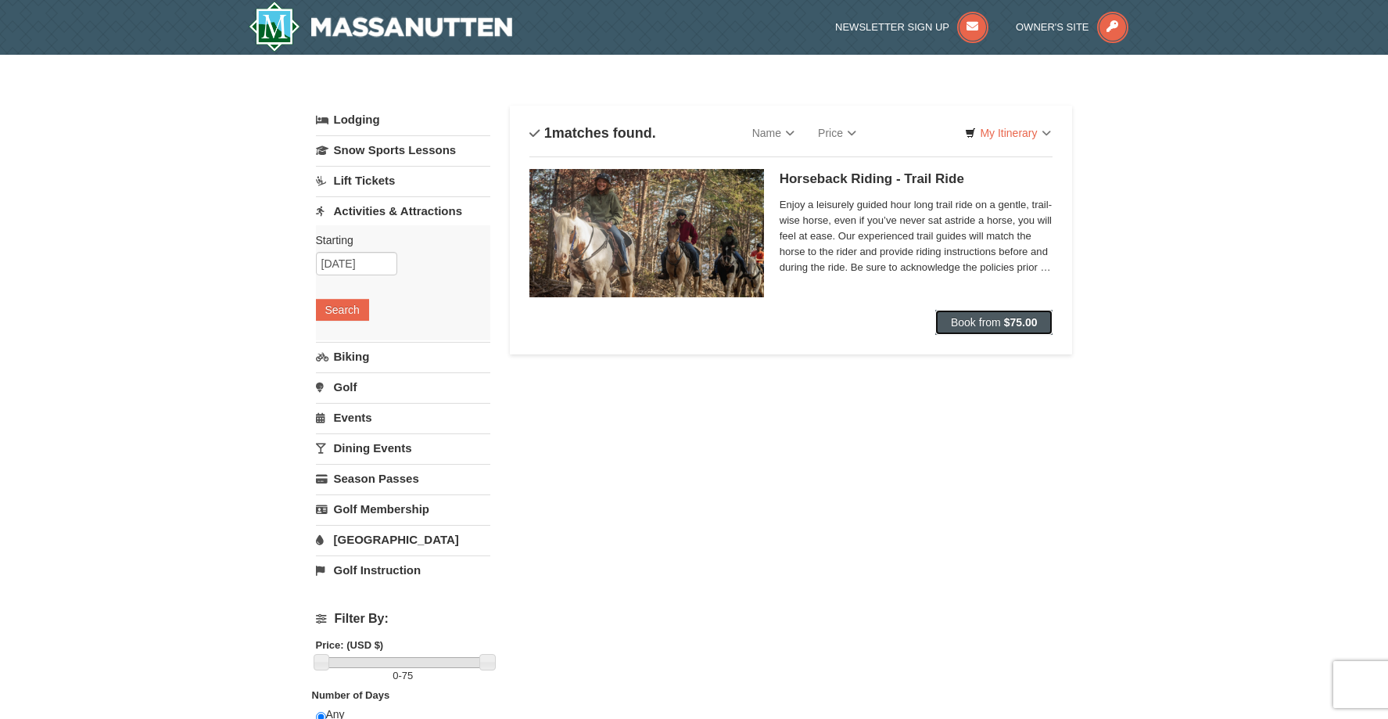
click at [1013, 328] on strong "$75.00" at bounding box center [1021, 322] width 34 height 13
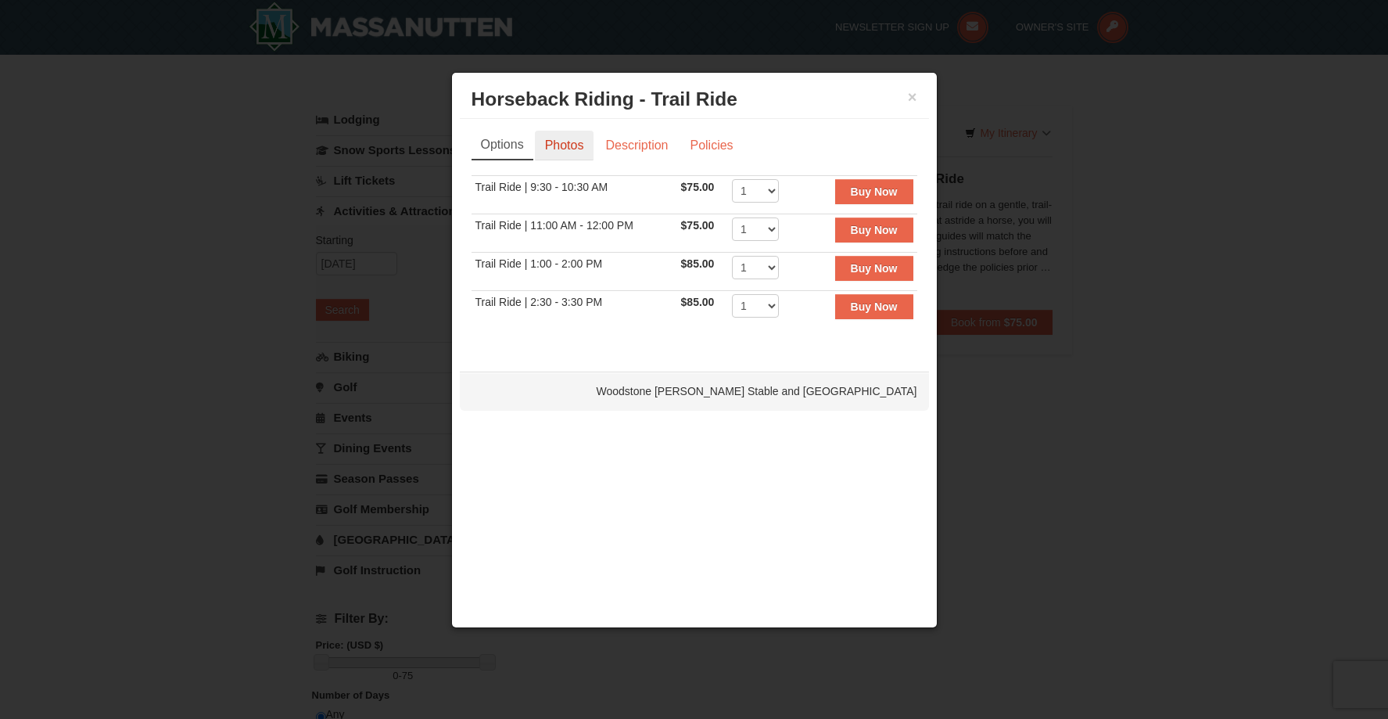
click at [572, 156] on link "Photos" at bounding box center [564, 146] width 59 height 30
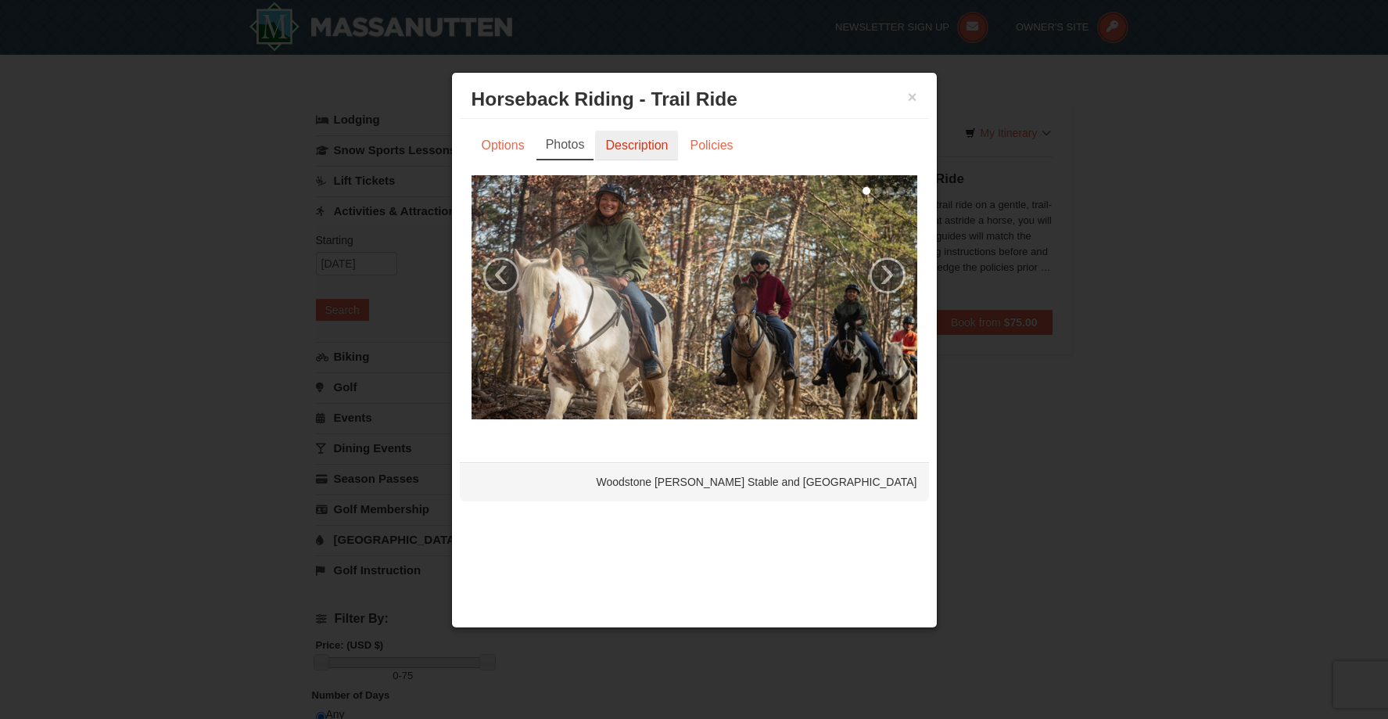
click at [611, 142] on link "Description" at bounding box center [636, 146] width 83 height 30
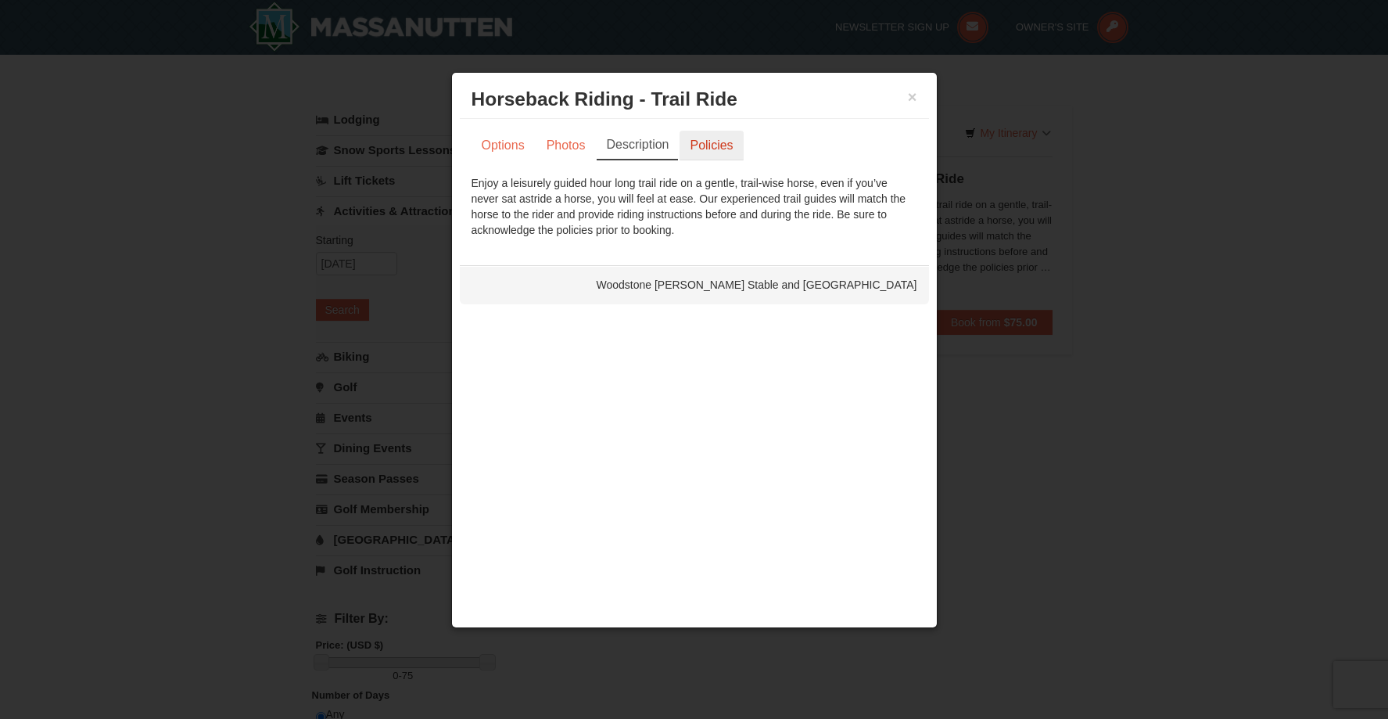
click at [715, 142] on link "Policies" at bounding box center [711, 146] width 63 height 30
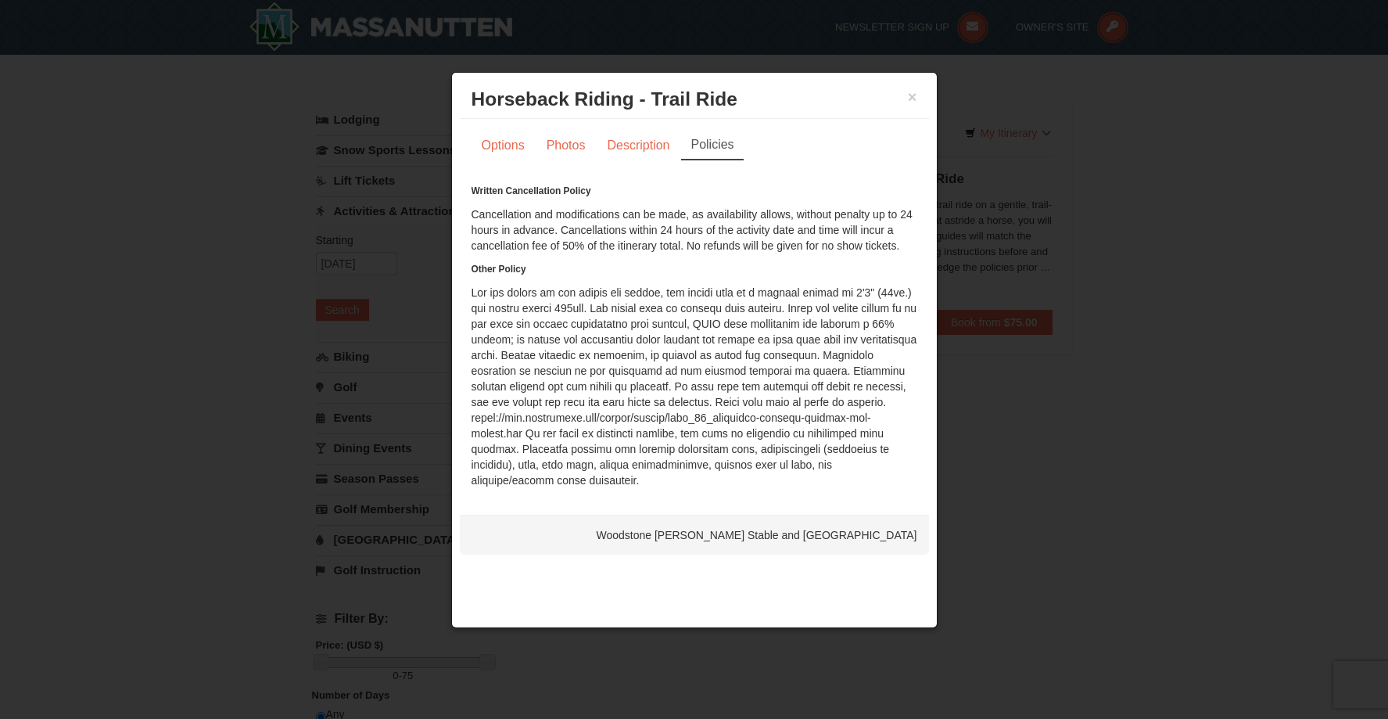
click at [917, 96] on div "× Horseback Riding - Trail Ride Woodstone Meadows Stable and Petting Farm" at bounding box center [694, 100] width 469 height 38
click at [909, 111] on div "× Horseback Riding - Trail Ride Woodstone Meadows Stable and Petting Farm" at bounding box center [694, 100] width 469 height 38
click at [909, 106] on h3 "Horseback Riding - Trail Ride Woodstone Meadows Stable and Petting Farm" at bounding box center [695, 99] width 446 height 23
click at [911, 101] on button "×" at bounding box center [912, 97] width 9 height 16
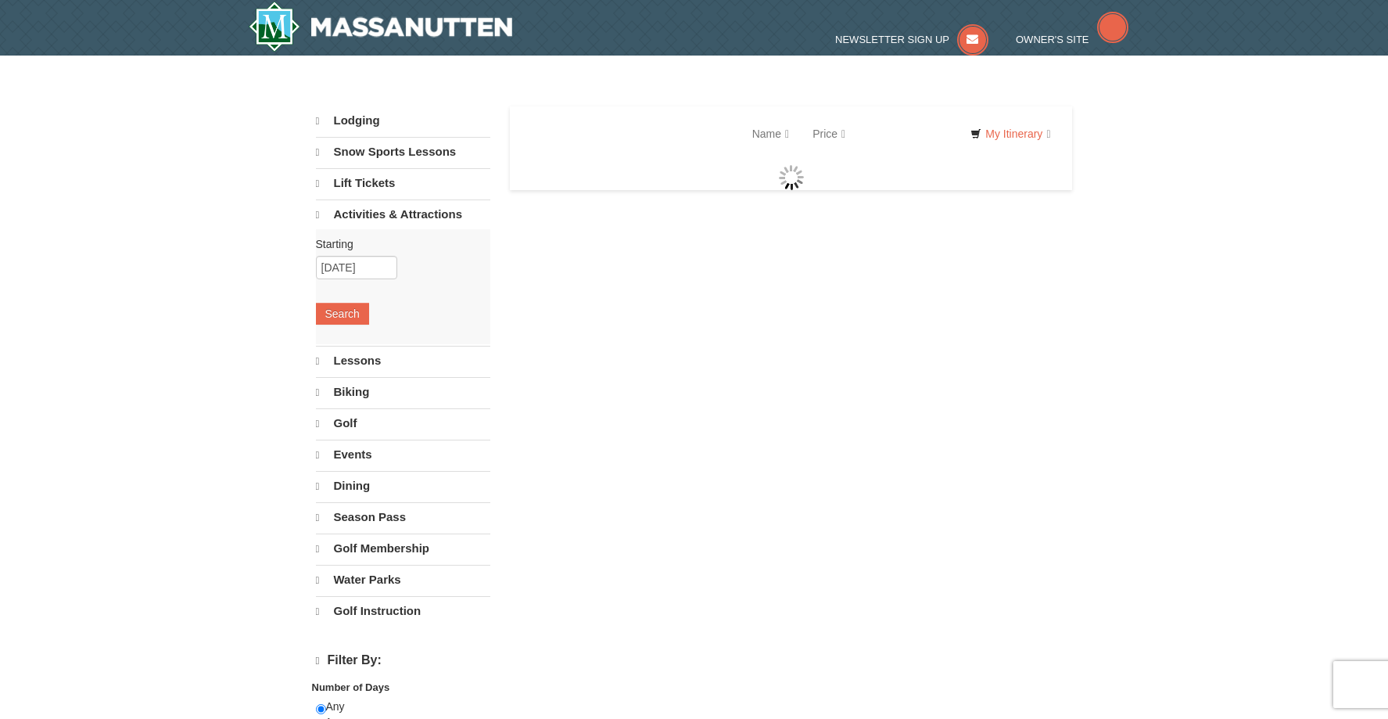
select select "10"
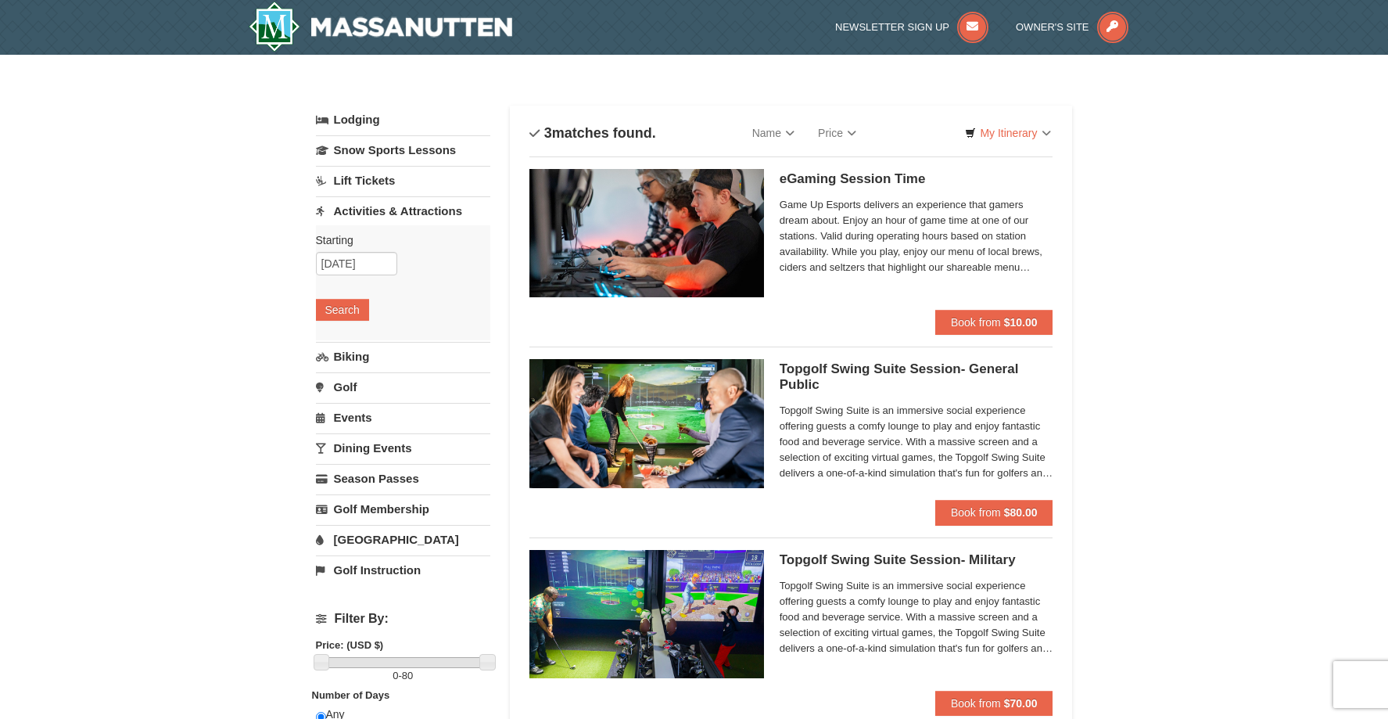
scroll to position [156, 0]
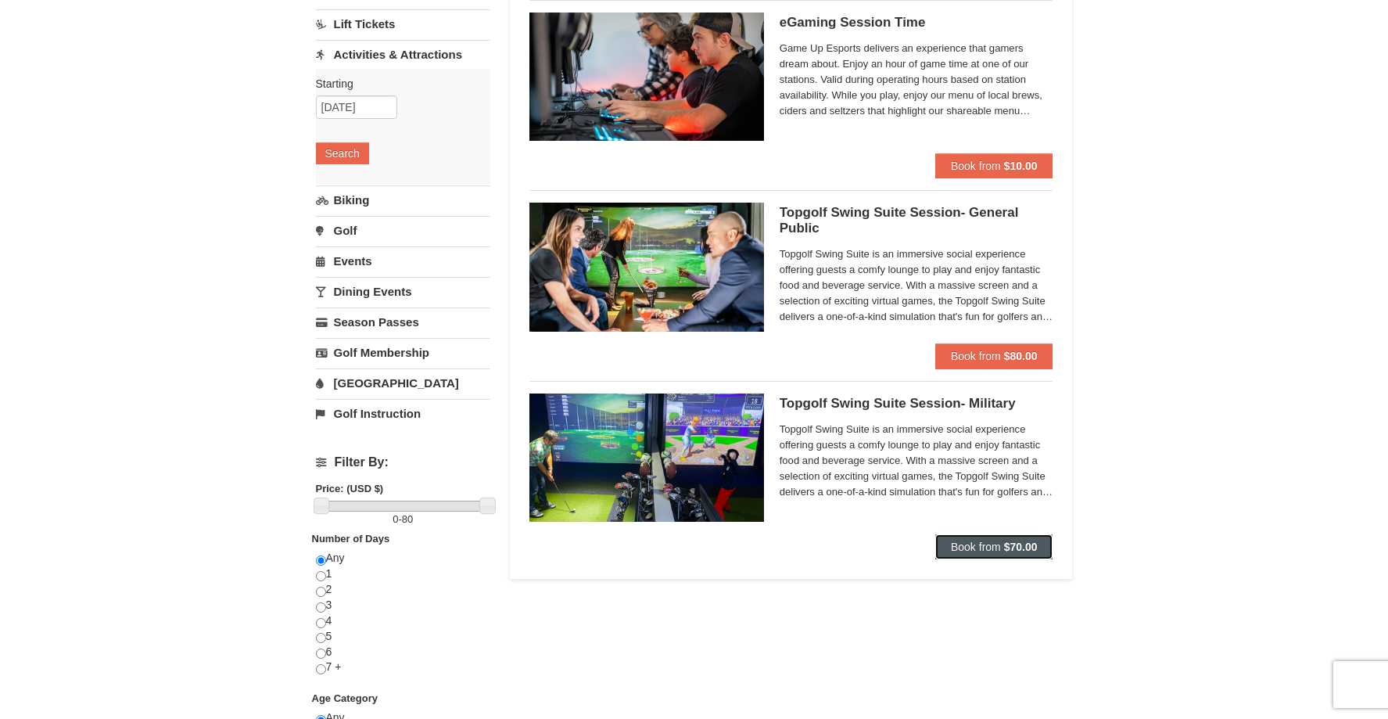
click at [1015, 547] on strong "$70.00" at bounding box center [1021, 546] width 34 height 13
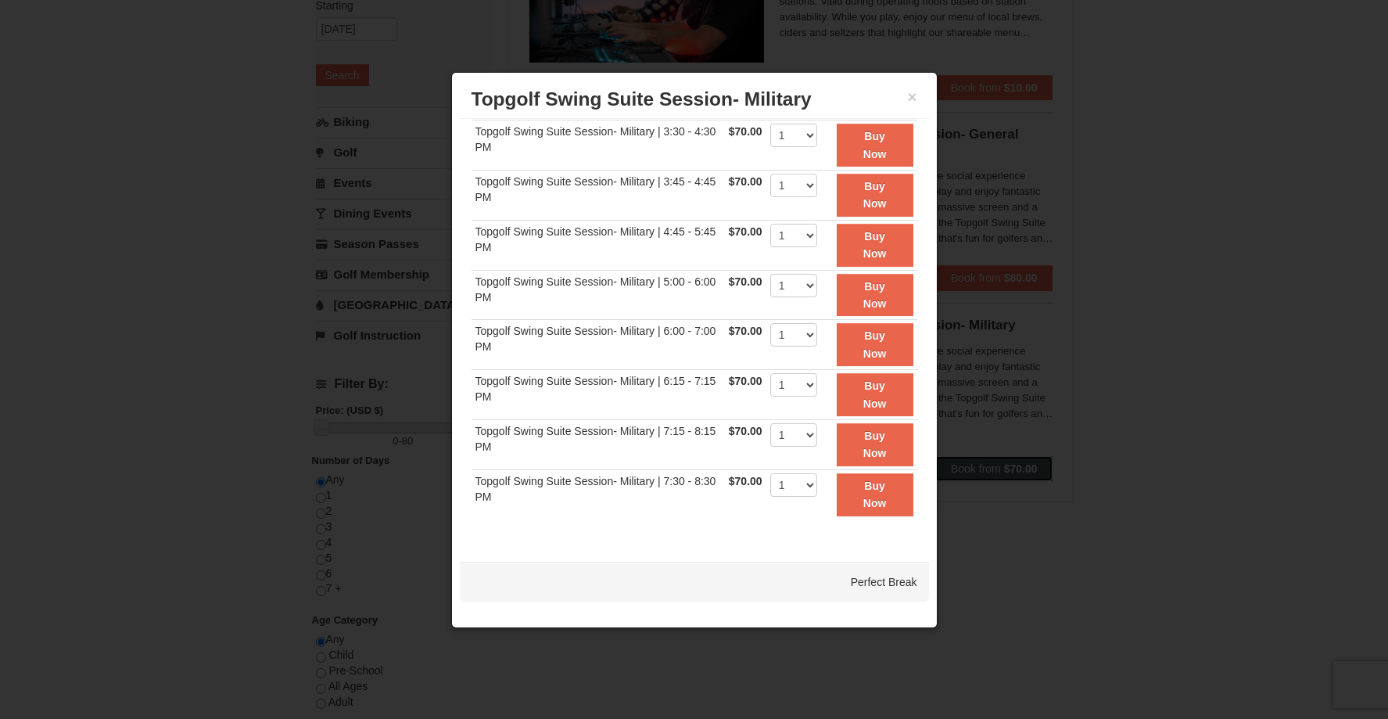
scroll to position [391, 0]
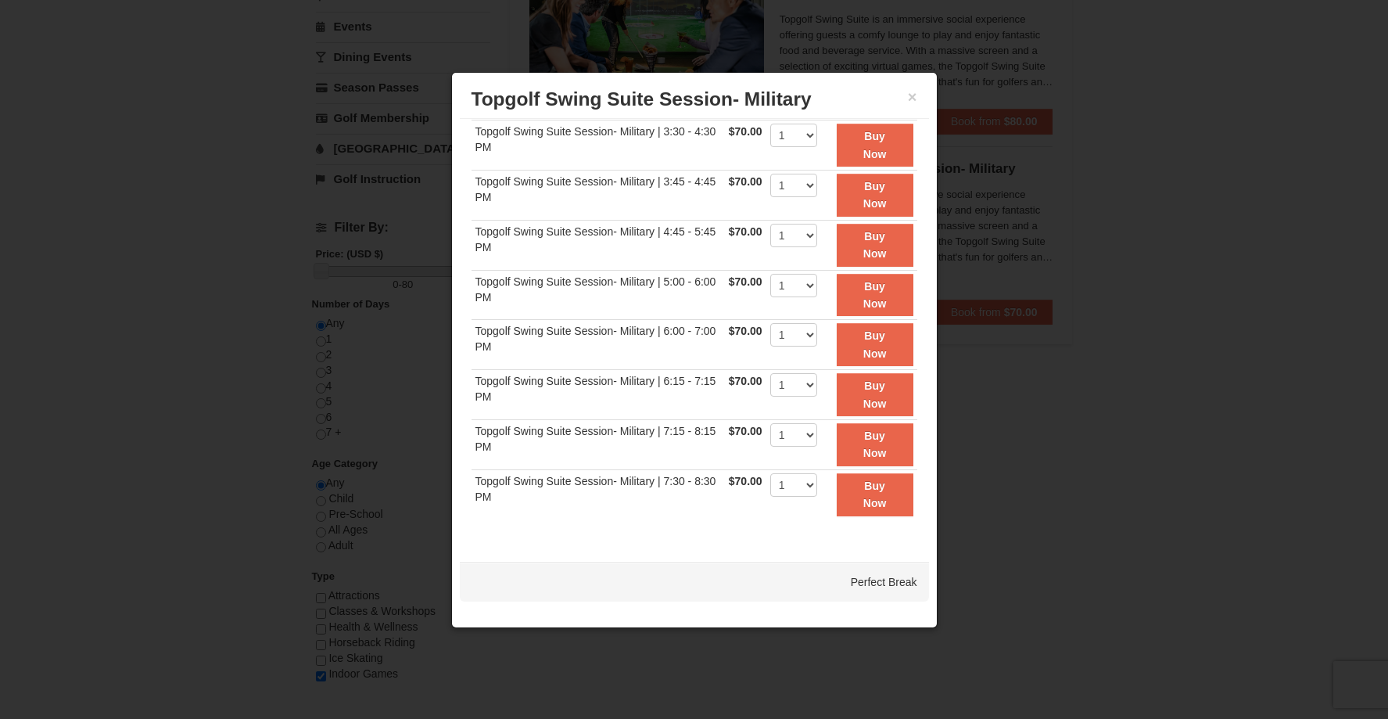
click at [798, 506] on td "1" at bounding box center [793, 493] width 55 height 49
click at [793, 491] on select "1" at bounding box center [793, 484] width 47 height 23
click at [770, 473] on select "1" at bounding box center [793, 484] width 47 height 23
click at [878, 506] on button "Buy Now" at bounding box center [875, 494] width 77 height 43
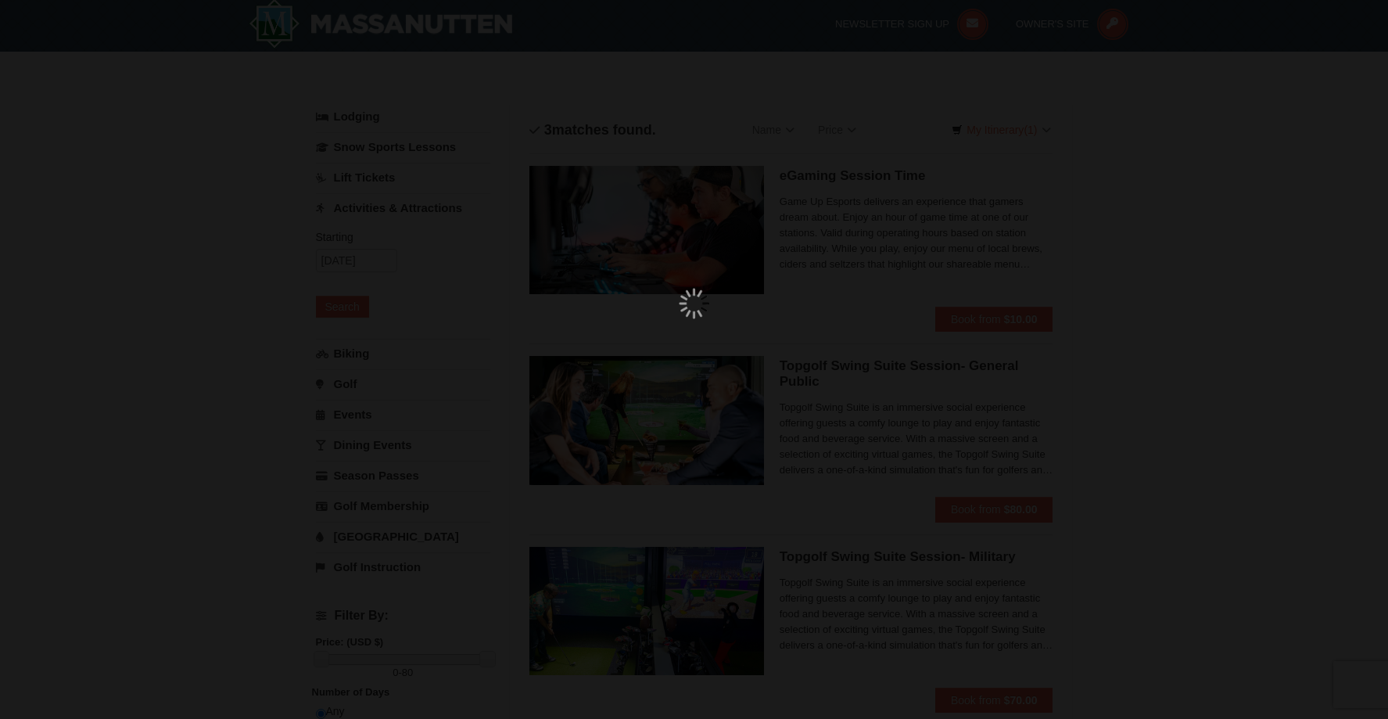
scroll to position [5, 0]
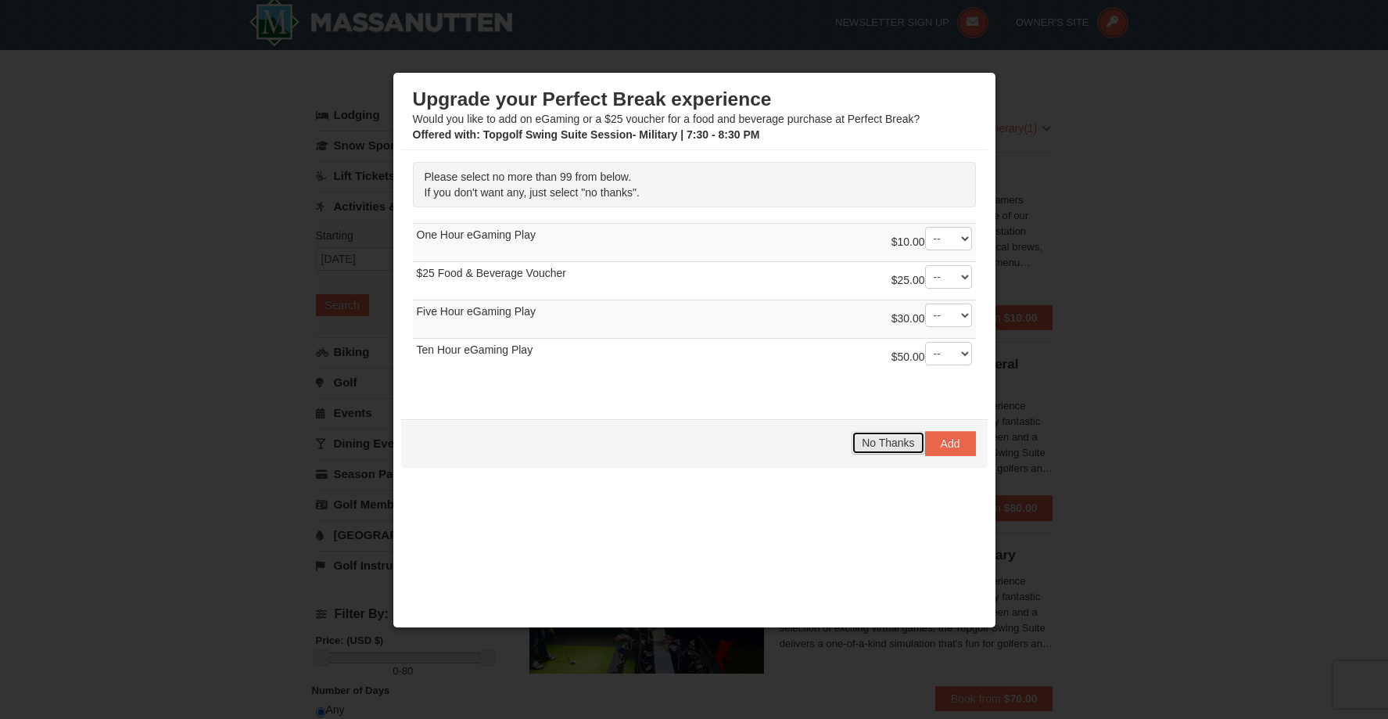
click at [871, 442] on span "No Thanks" at bounding box center [888, 442] width 52 height 13
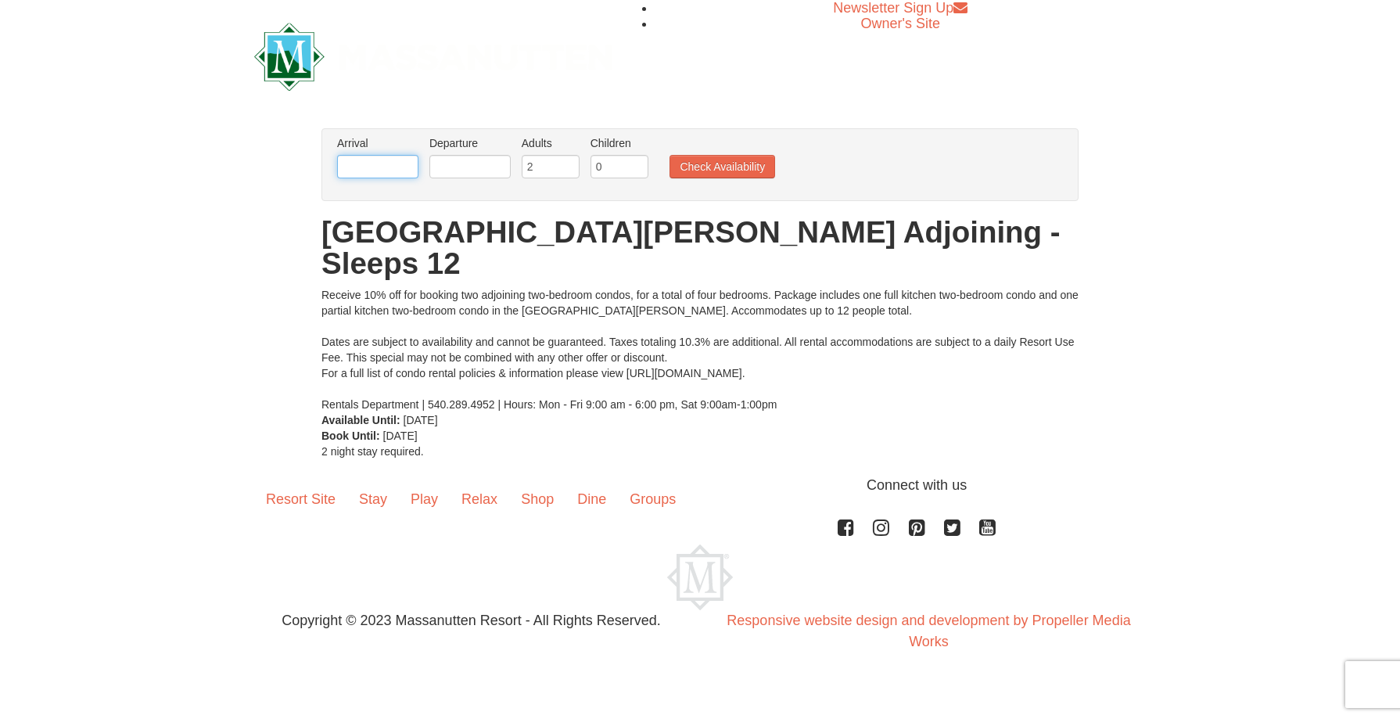
click at [353, 170] on input "text" at bounding box center [377, 166] width 81 height 23
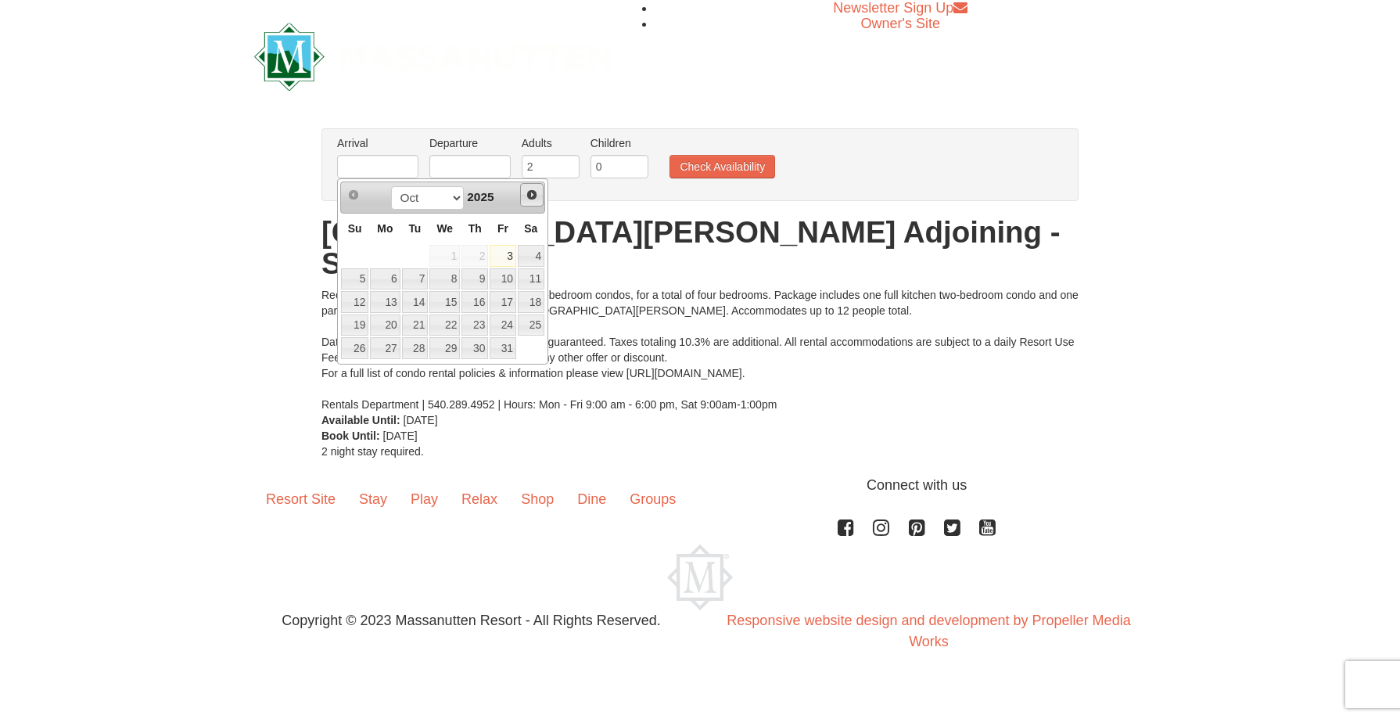
click at [525, 198] on span "Next" at bounding box center [531, 194] width 13 height 13
click at [514, 343] on link "28" at bounding box center [503, 348] width 27 height 22
type input "[DATE]"
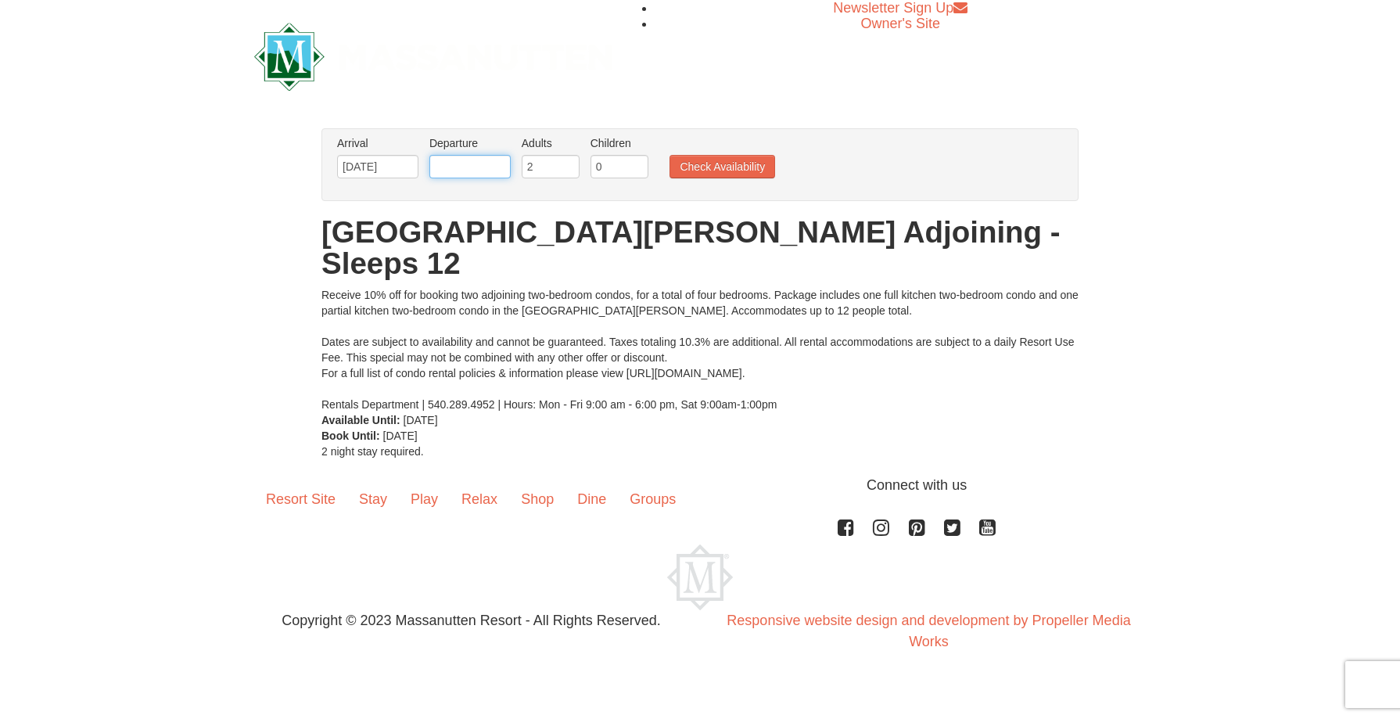
click at [493, 163] on input "text" at bounding box center [469, 166] width 81 height 23
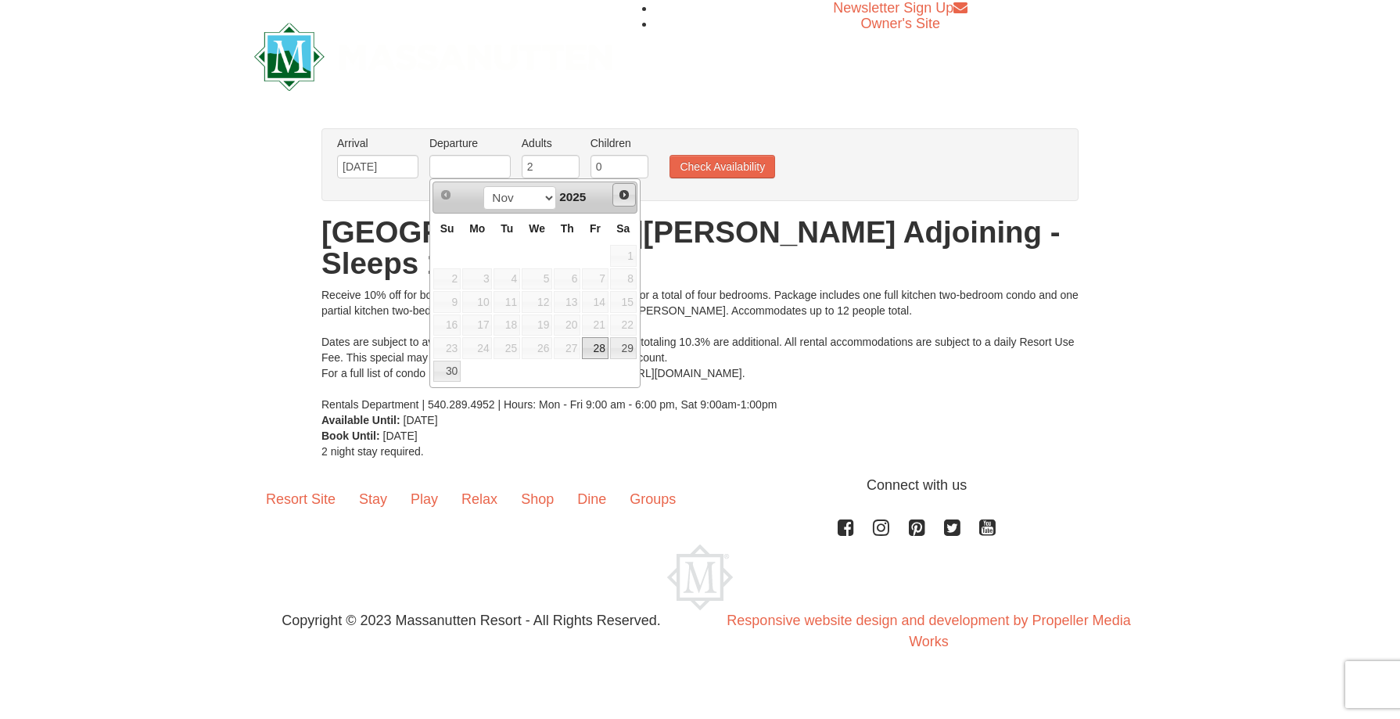
click at [622, 194] on span "Next" at bounding box center [624, 194] width 13 height 13
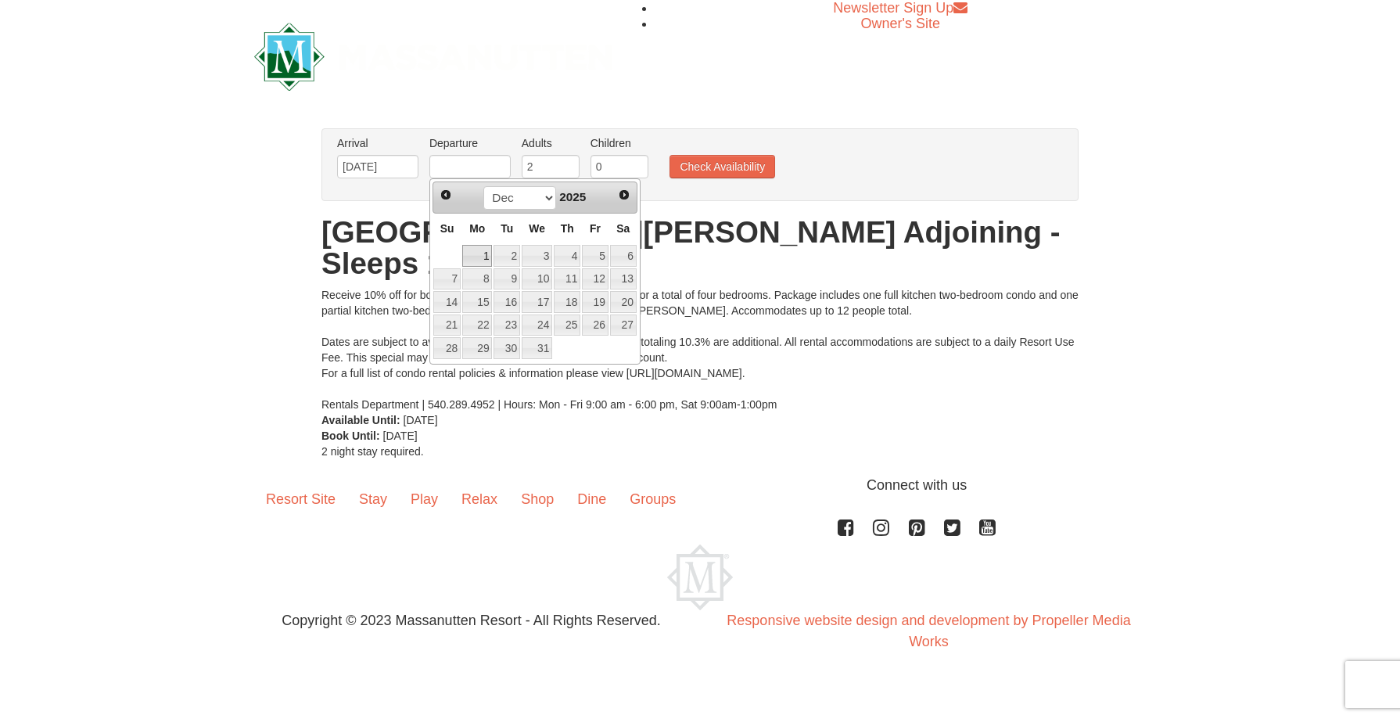
click at [481, 252] on link "1" at bounding box center [477, 256] width 30 height 22
type input "[DATE]"
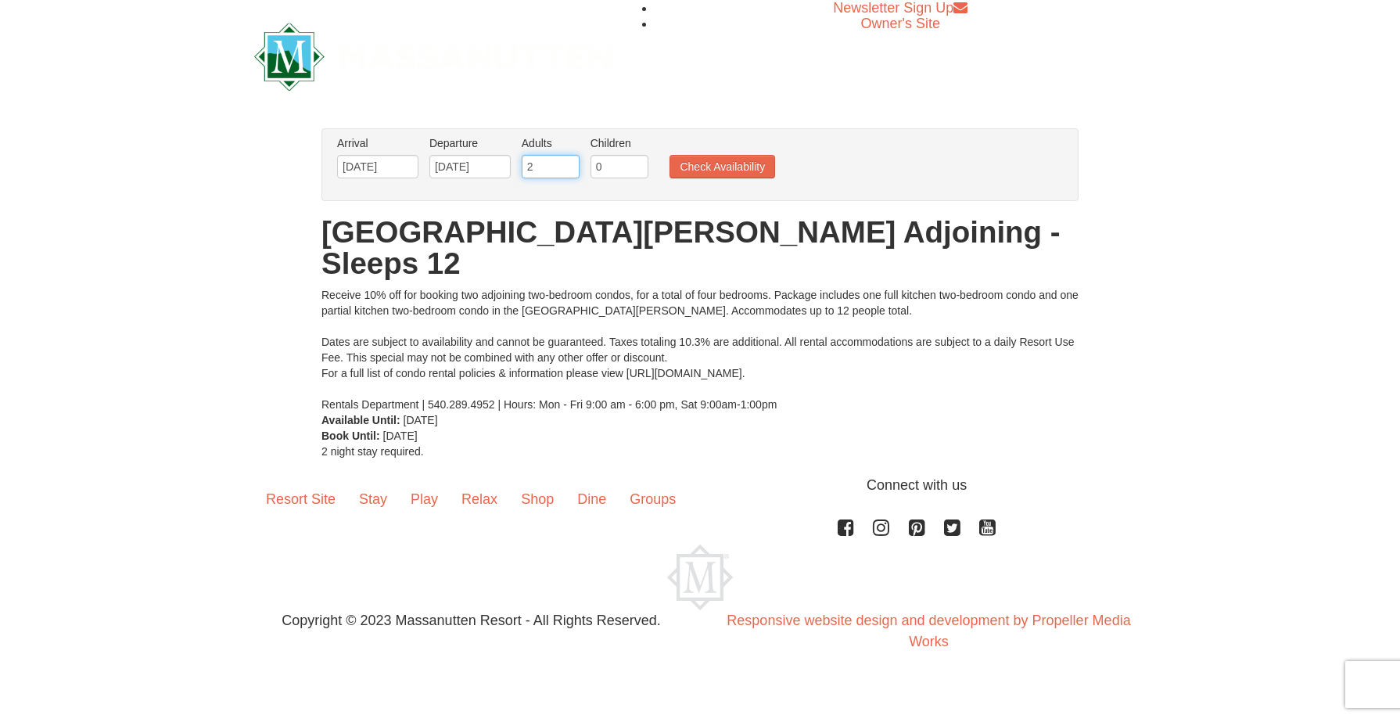
click at [547, 161] on input "2" at bounding box center [551, 166] width 58 height 23
click at [568, 160] on input "3" at bounding box center [551, 166] width 58 height 23
click at [568, 160] on input "4" at bounding box center [551, 166] width 58 height 23
click at [566, 160] on input "5" at bounding box center [551, 166] width 58 height 23
click at [566, 160] on input "6" at bounding box center [551, 166] width 58 height 23
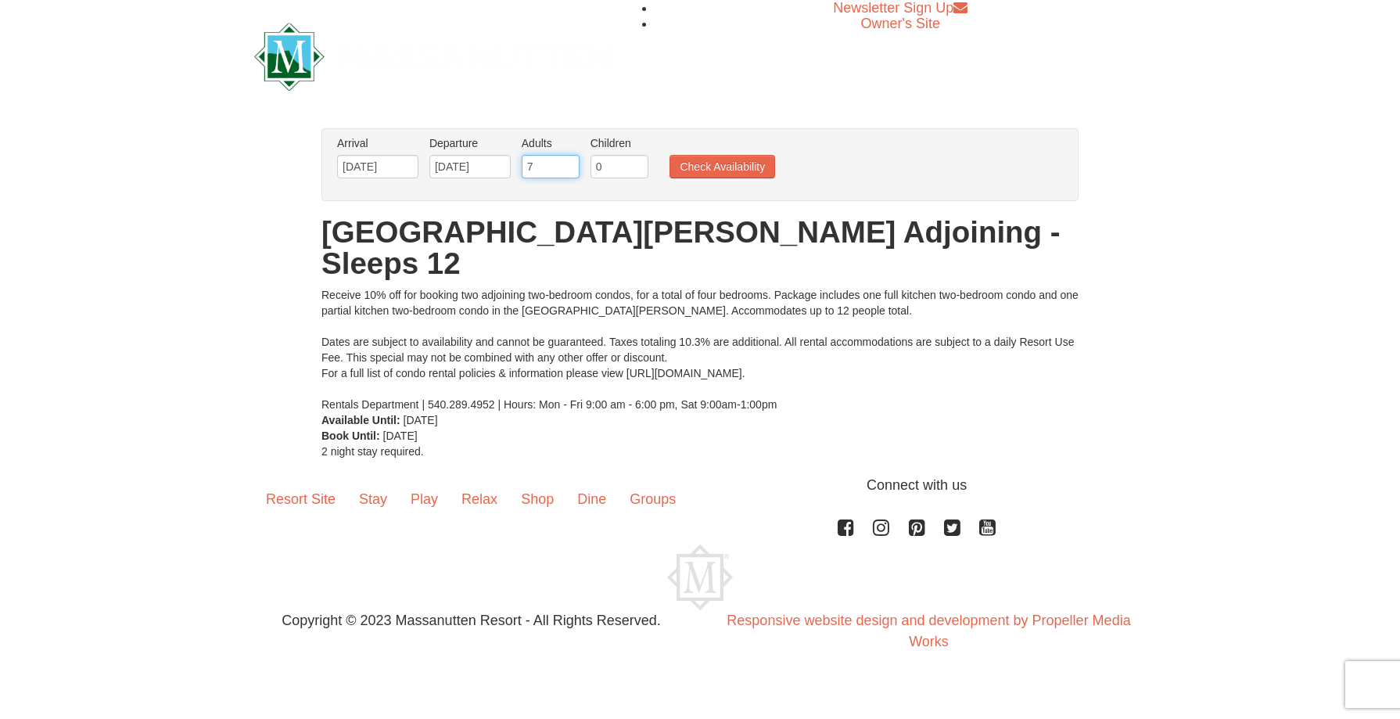
type input "7"
click at [566, 160] on input "7" at bounding box center [551, 166] width 58 height 23
click at [606, 166] on input "0" at bounding box center [619, 166] width 58 height 23
click at [639, 163] on input "1" at bounding box center [619, 166] width 58 height 23
type input "2"
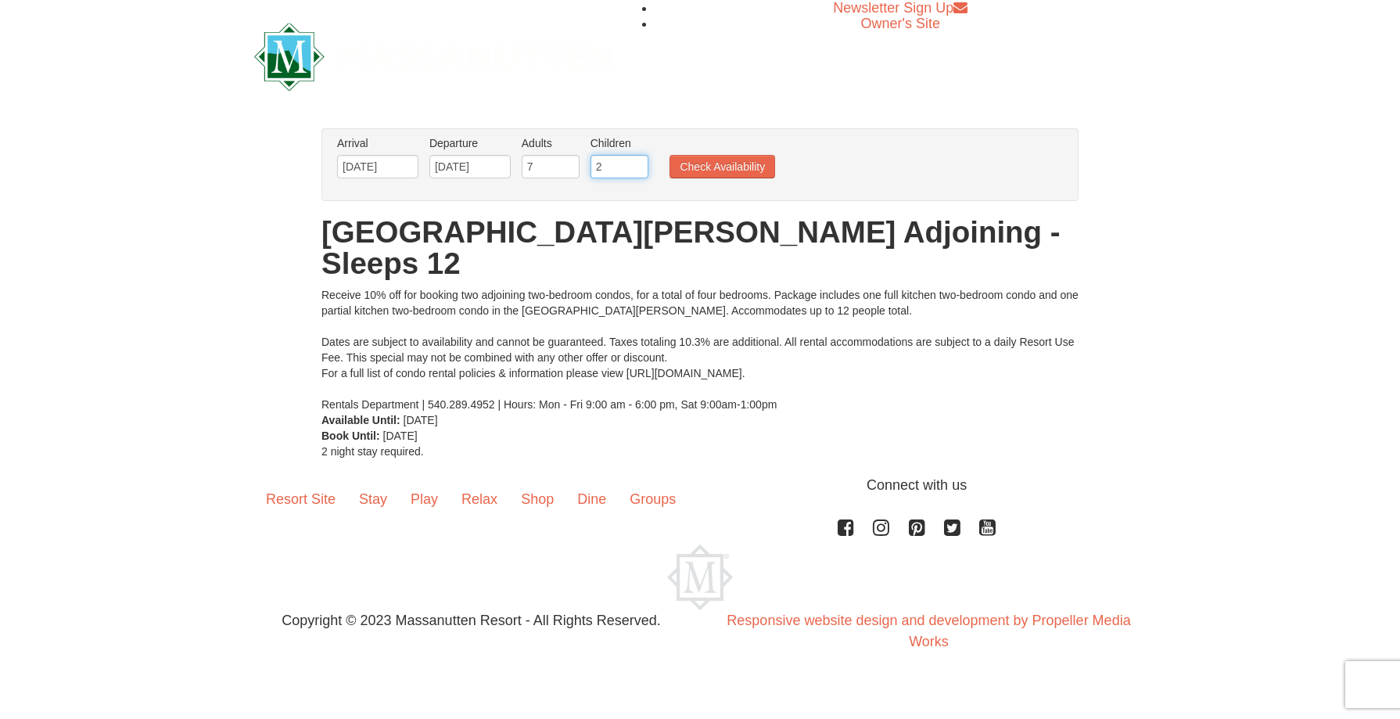
click at [639, 163] on input "2" at bounding box center [619, 166] width 58 height 23
click at [701, 163] on button "Check Availability" at bounding box center [722, 166] width 106 height 23
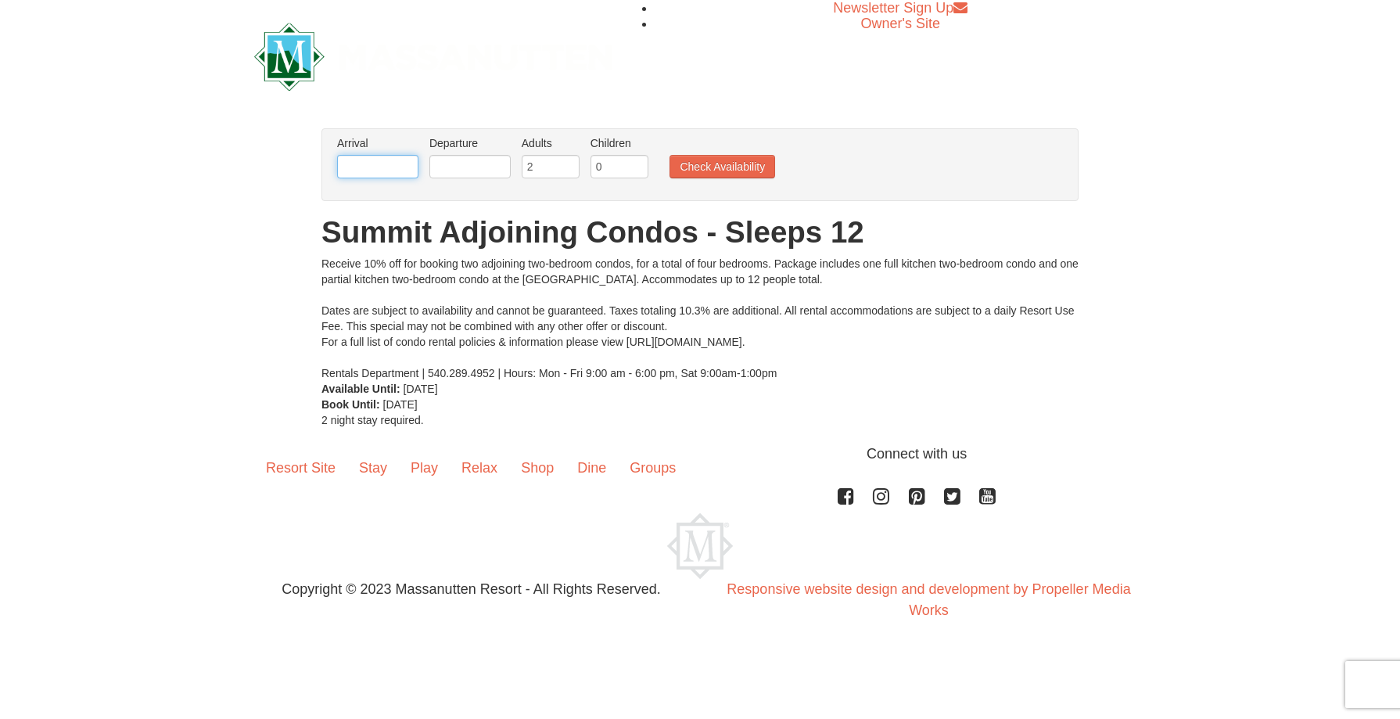
click at [403, 164] on input "text" at bounding box center [377, 166] width 81 height 23
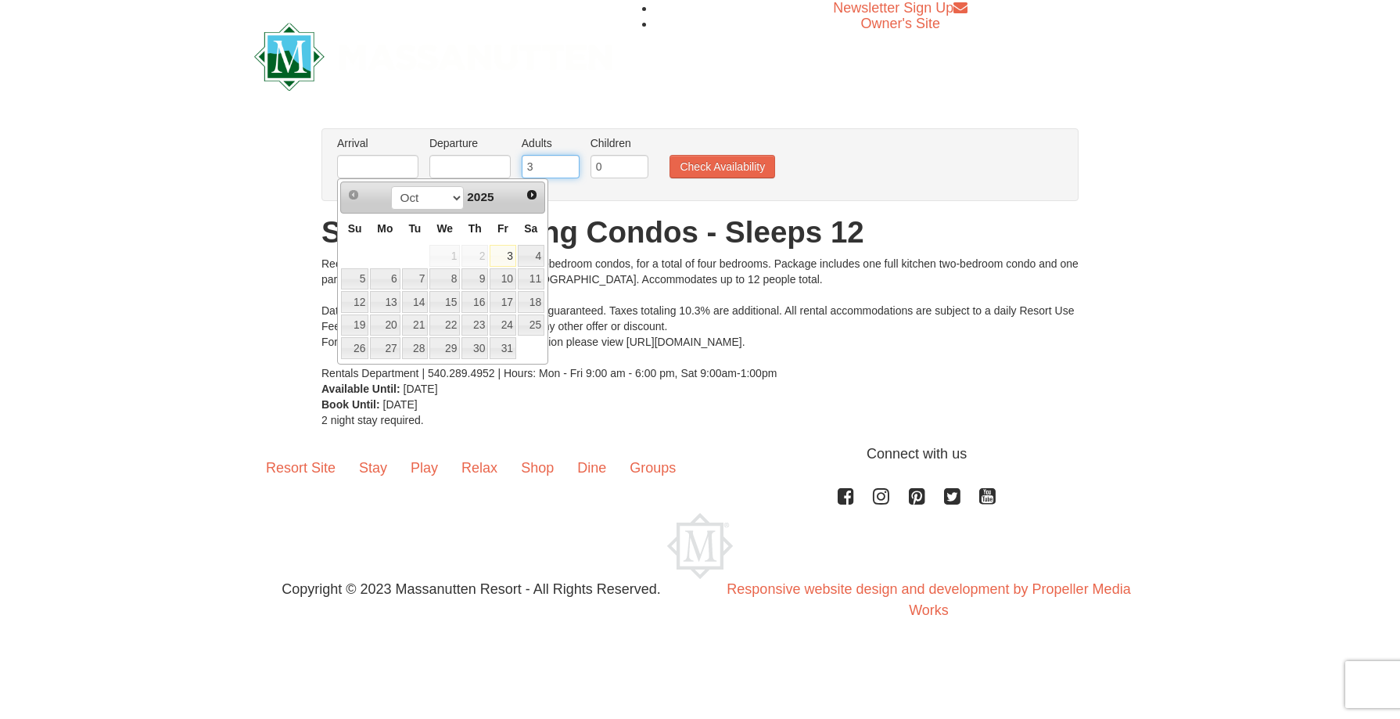
click at [564, 163] on input "3" at bounding box center [551, 166] width 58 height 23
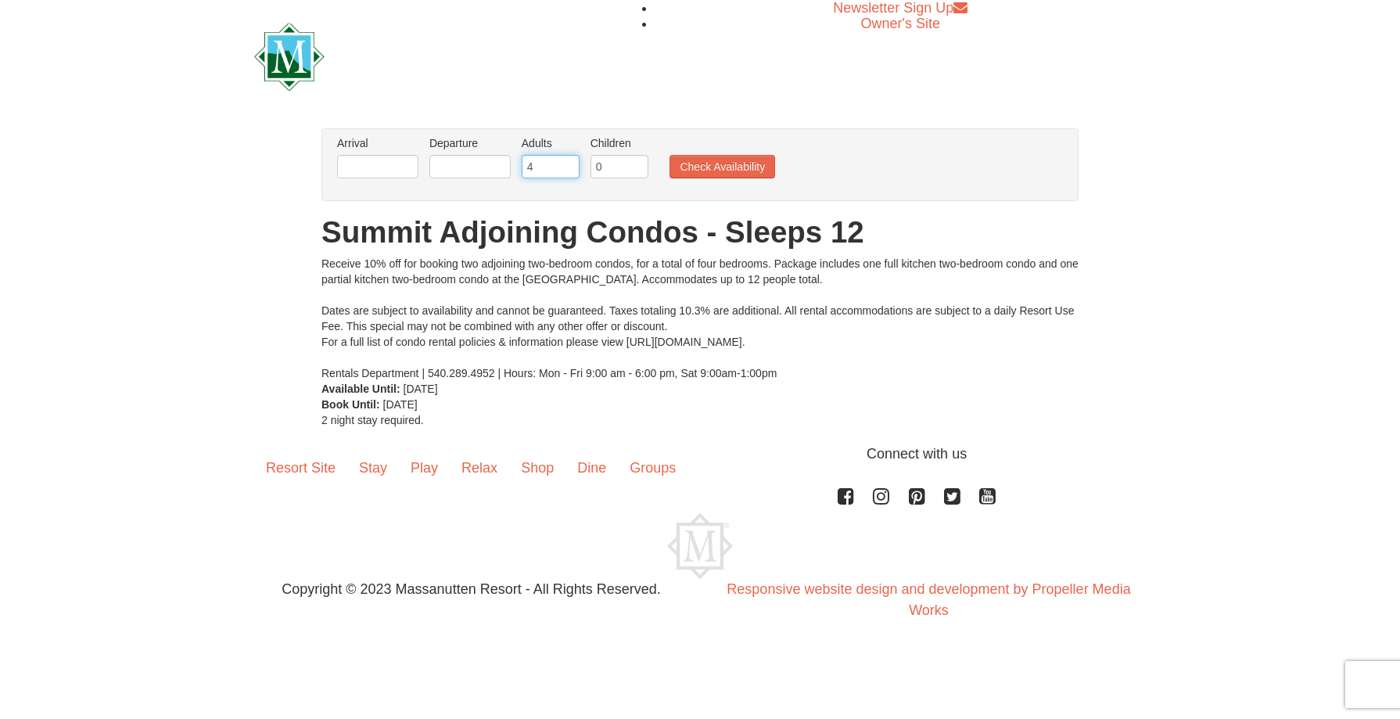
click at [567, 161] on input "4" at bounding box center [551, 166] width 58 height 23
click at [567, 161] on input "5" at bounding box center [551, 166] width 58 height 23
click at [567, 161] on input "6" at bounding box center [551, 166] width 58 height 23
type input "7"
click at [567, 161] on input "7" at bounding box center [551, 166] width 58 height 23
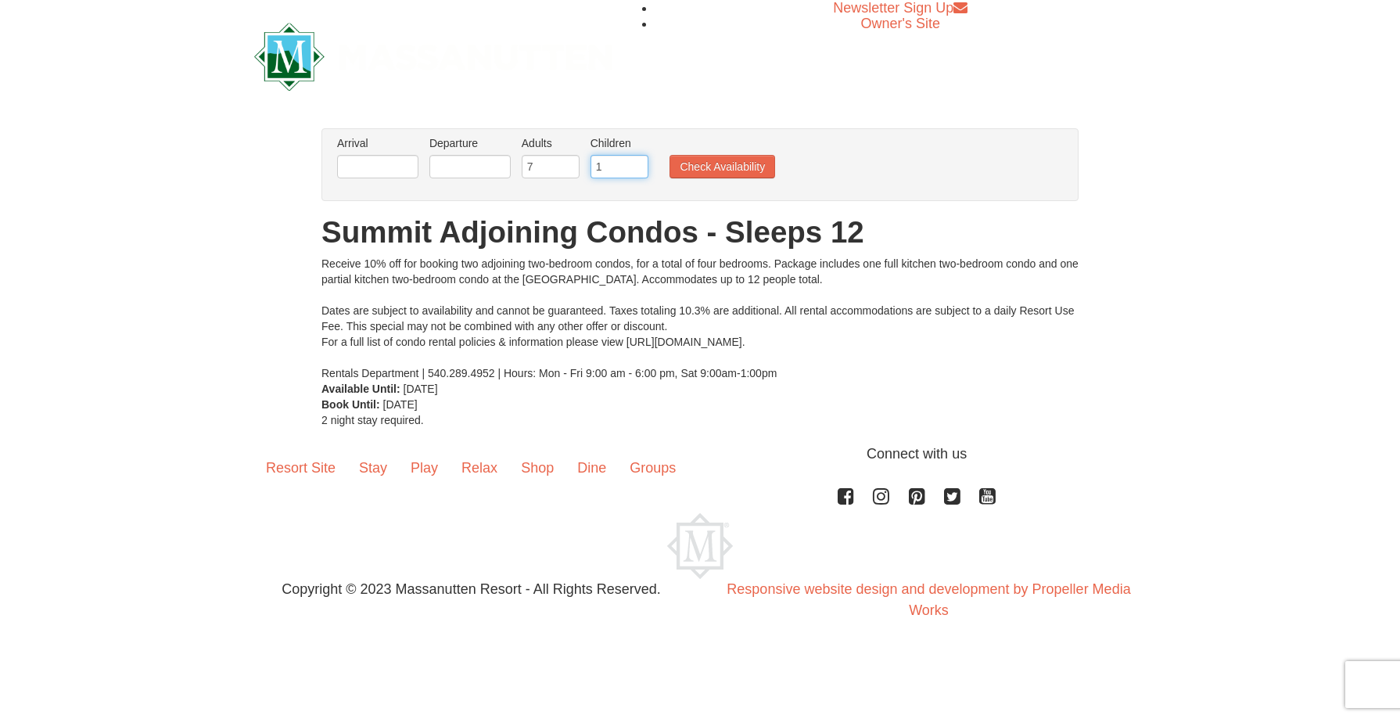
click at [637, 165] on input "1" at bounding box center [619, 166] width 58 height 23
type input "2"
click at [637, 165] on input "2" at bounding box center [619, 166] width 58 height 23
click at [384, 164] on input "text" at bounding box center [377, 166] width 81 height 23
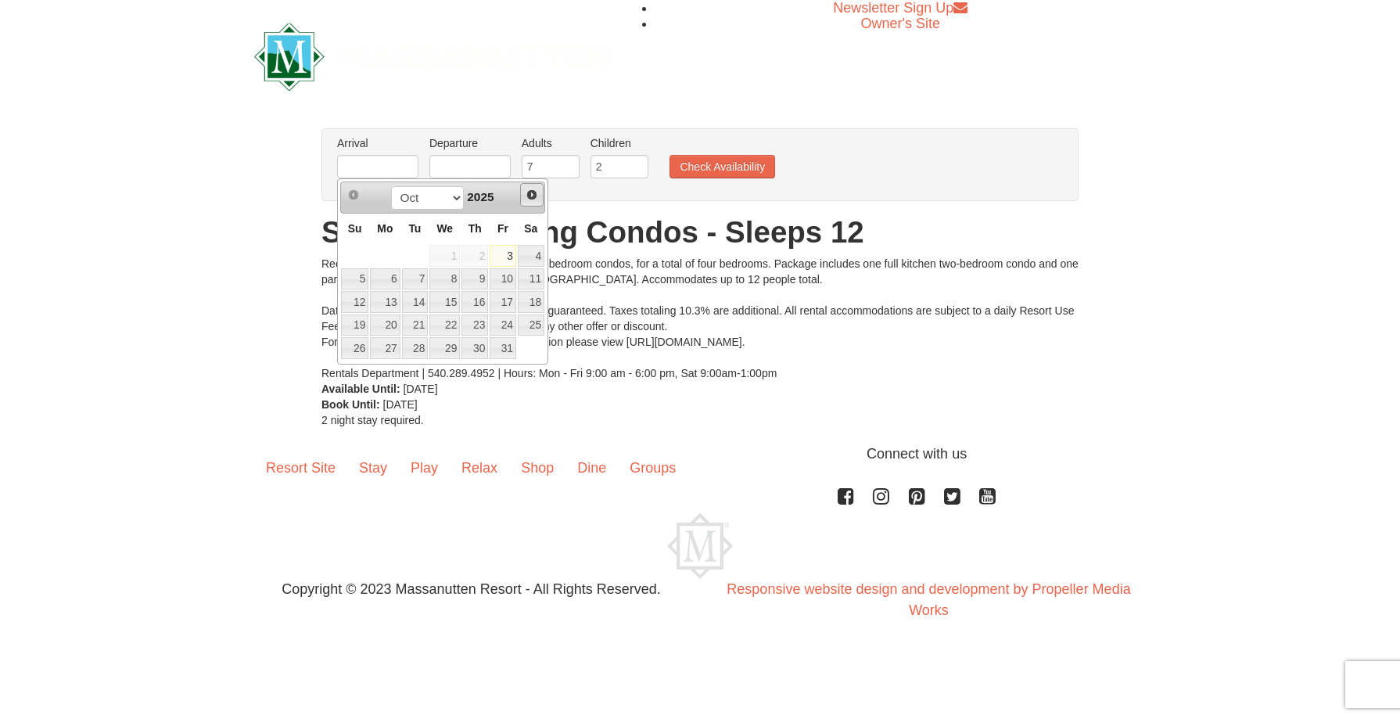
click at [529, 196] on span "Next" at bounding box center [531, 194] width 13 height 13
click at [497, 350] on link "28" at bounding box center [503, 348] width 27 height 22
type input "[DATE]"
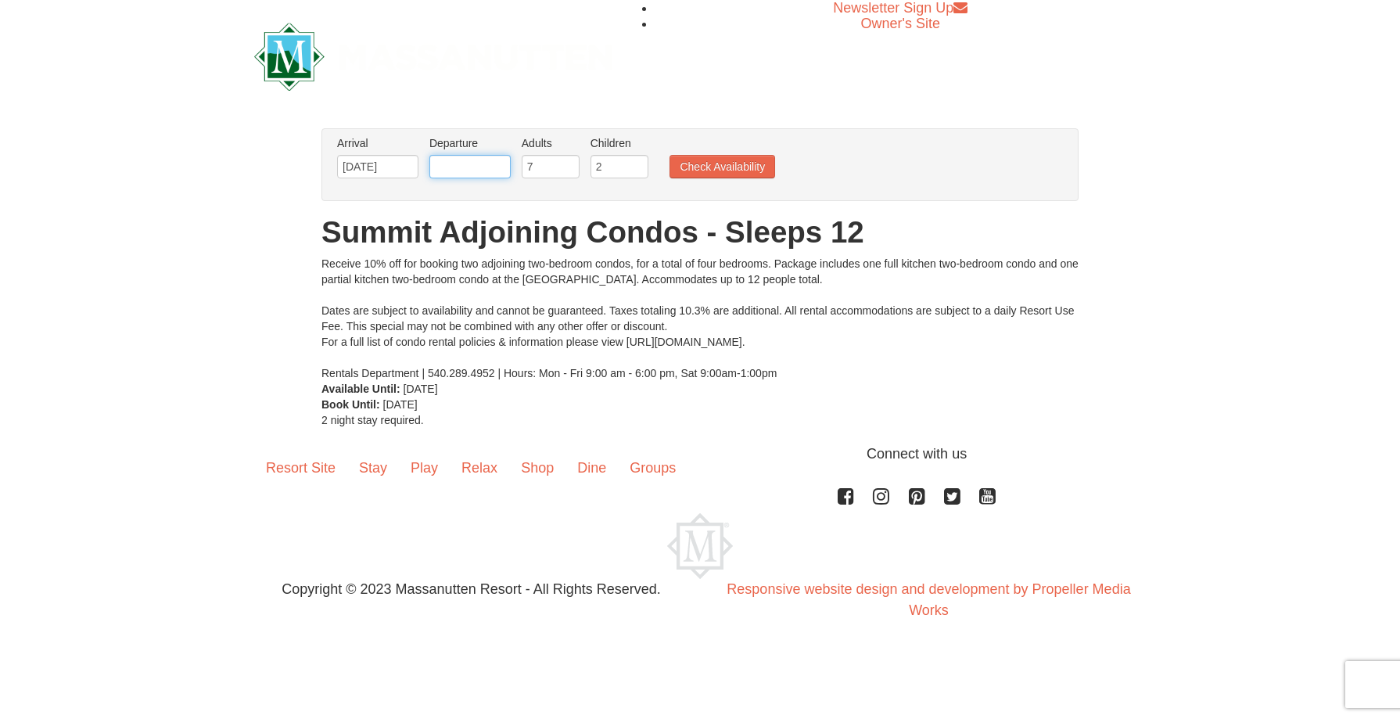
click at [482, 165] on input "text" at bounding box center [469, 166] width 81 height 23
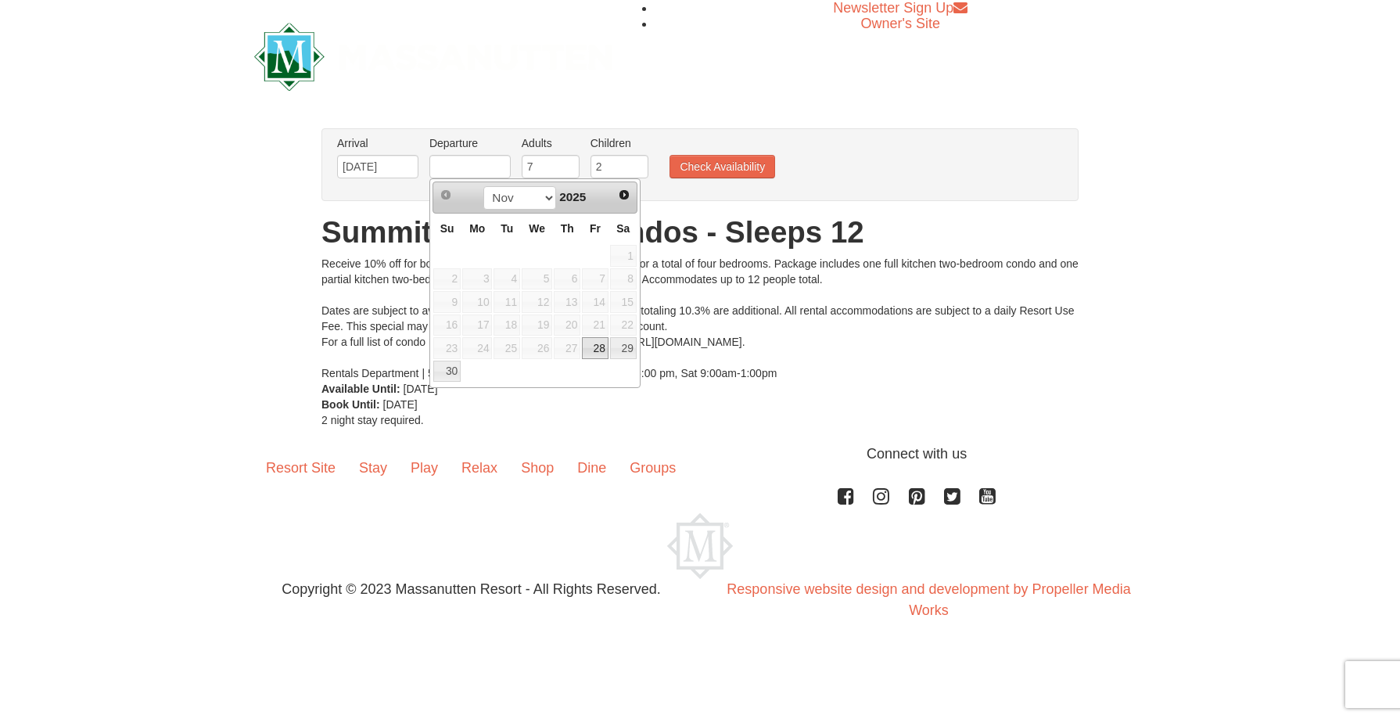
click at [627, 191] on span "Next" at bounding box center [624, 194] width 13 height 13
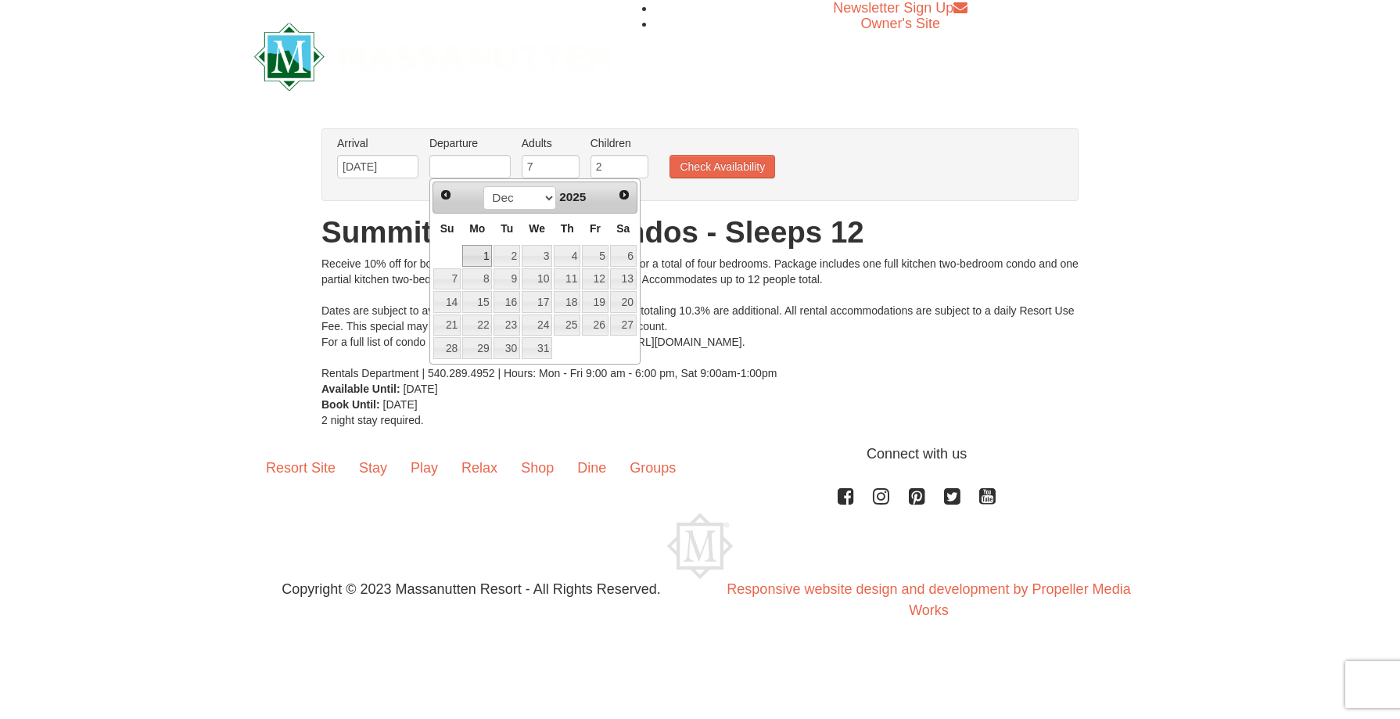
click at [479, 253] on link "1" at bounding box center [477, 256] width 30 height 22
type input "12/01/2025"
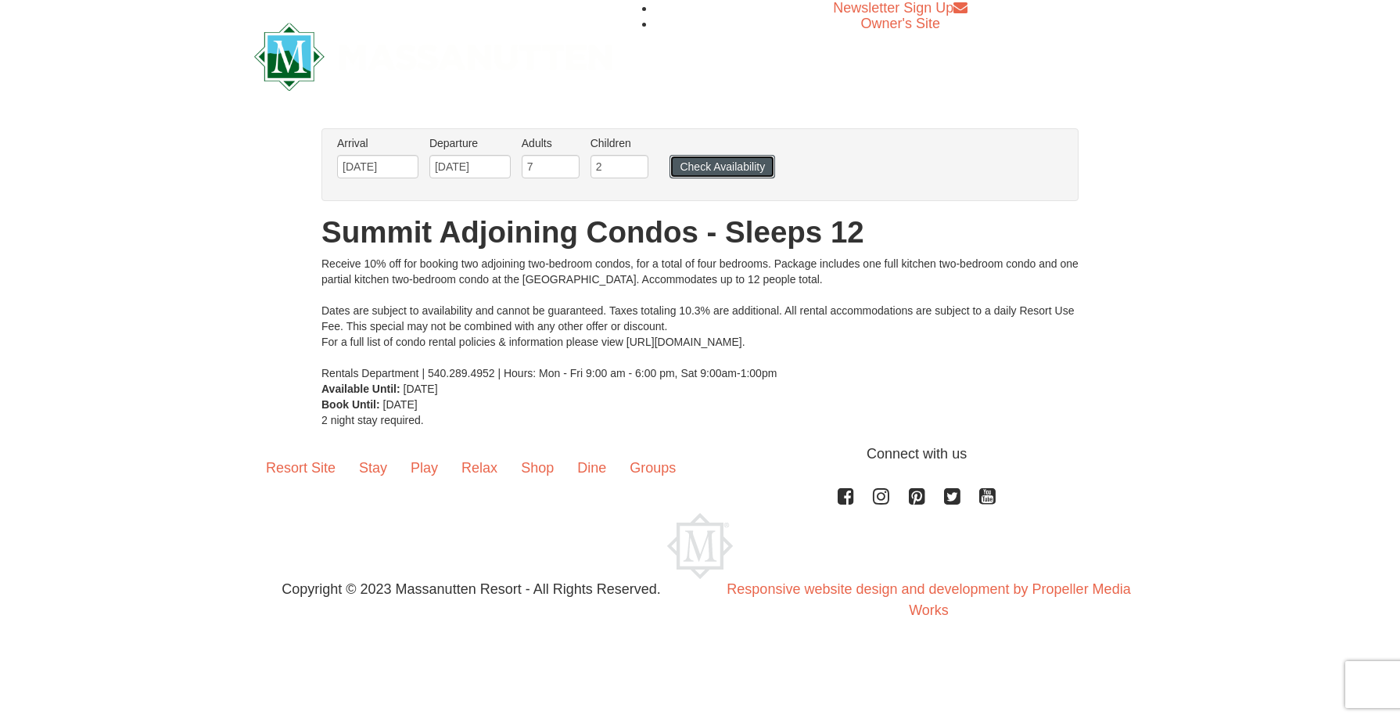
click at [715, 178] on button "Check Availability" at bounding box center [722, 166] width 106 height 23
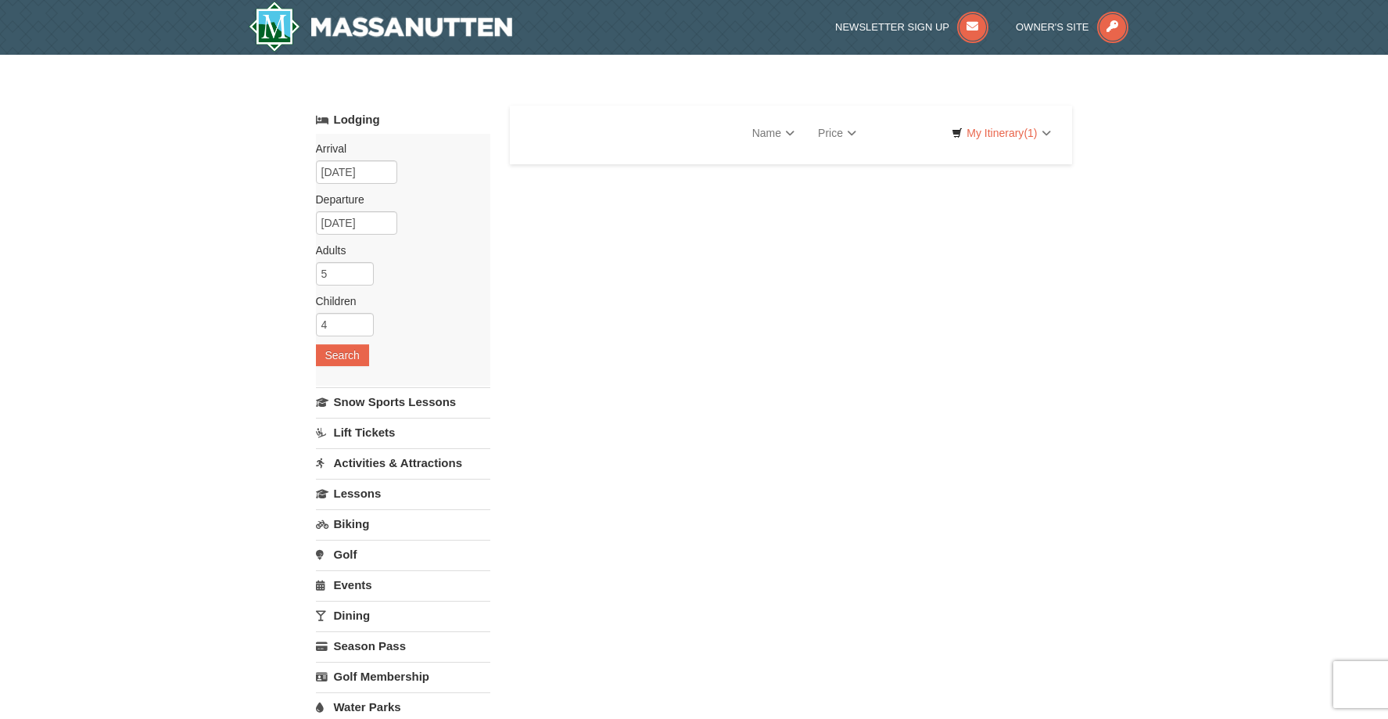
select select "10"
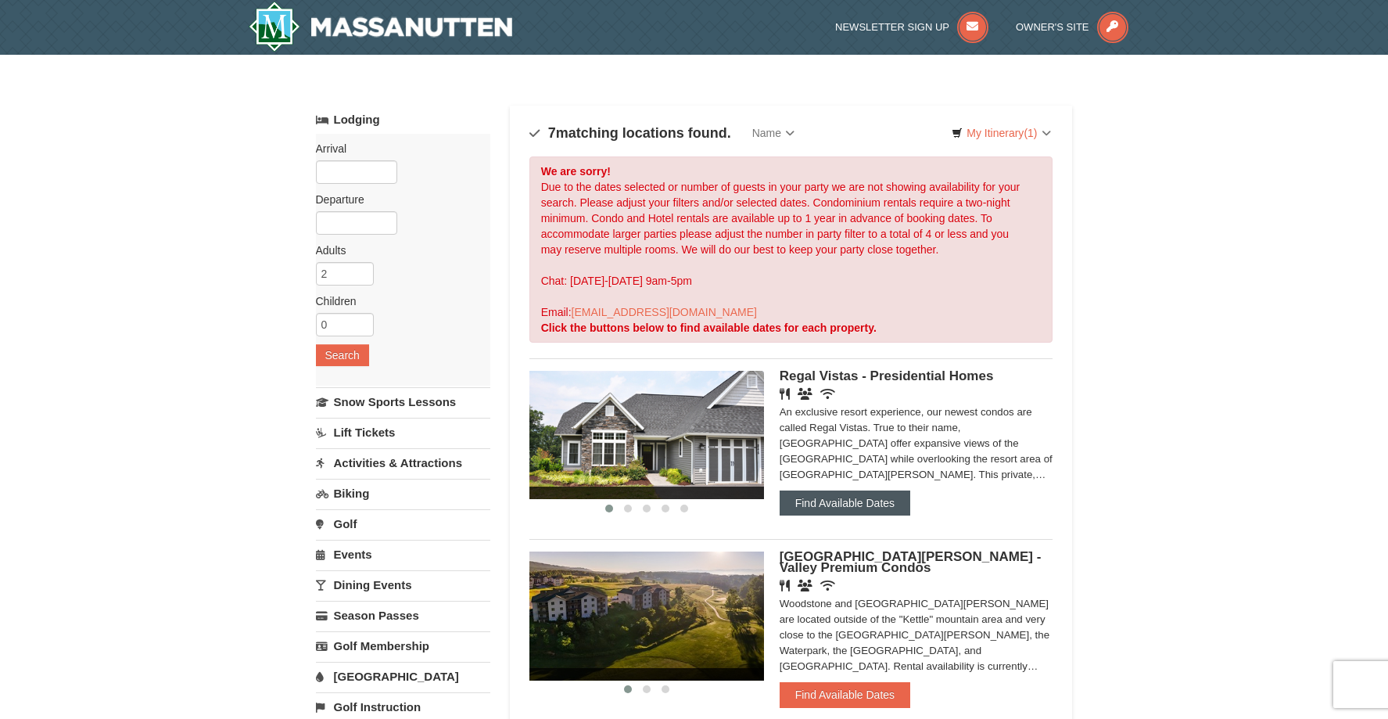
scroll to position [78, 0]
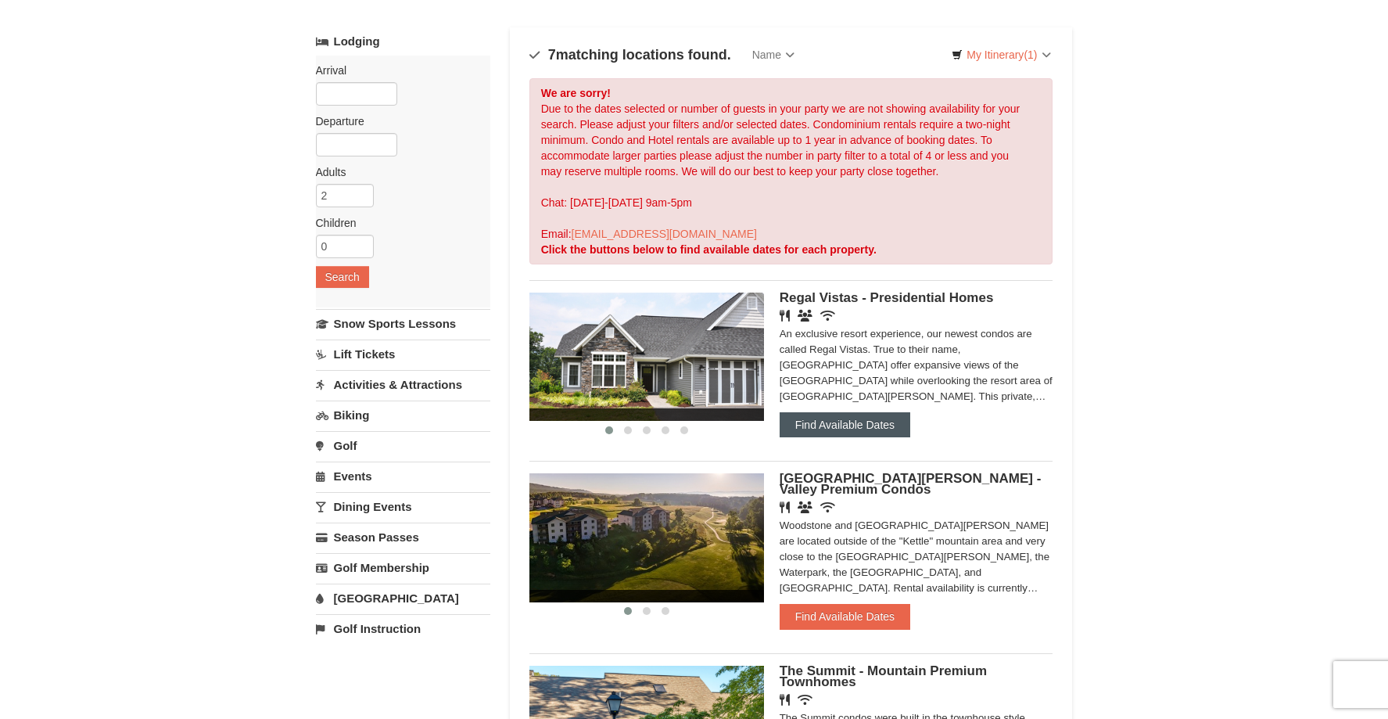
click at [840, 426] on button "Find Available Dates" at bounding box center [845, 424] width 131 height 25
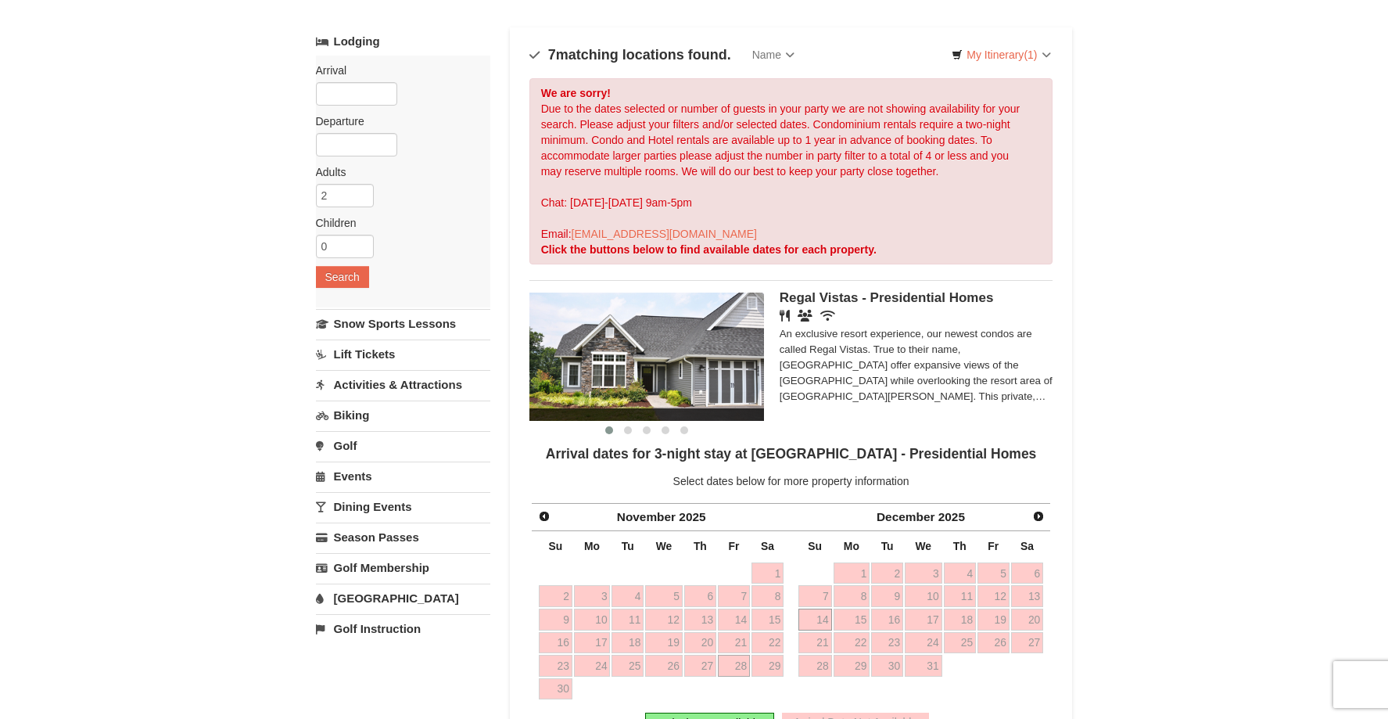
scroll to position [156, 0]
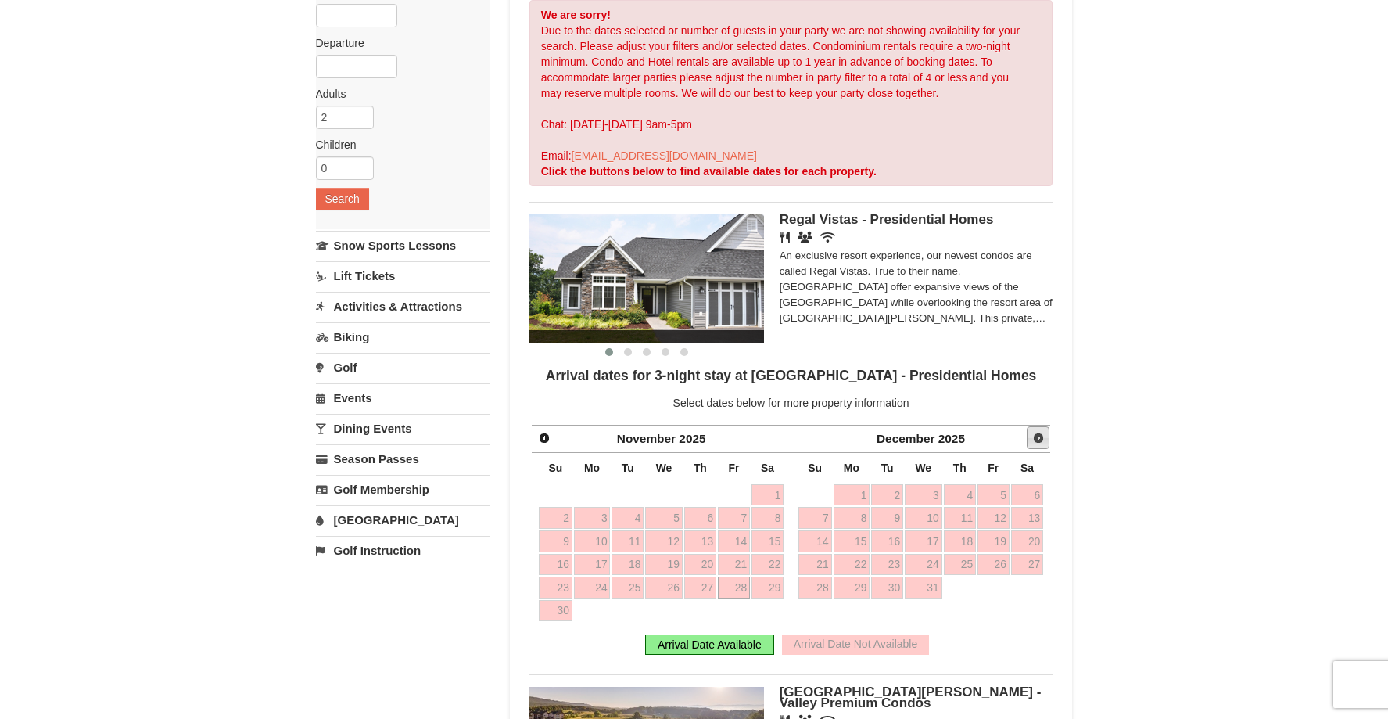
click at [1038, 437] on span "Next" at bounding box center [1038, 438] width 13 height 13
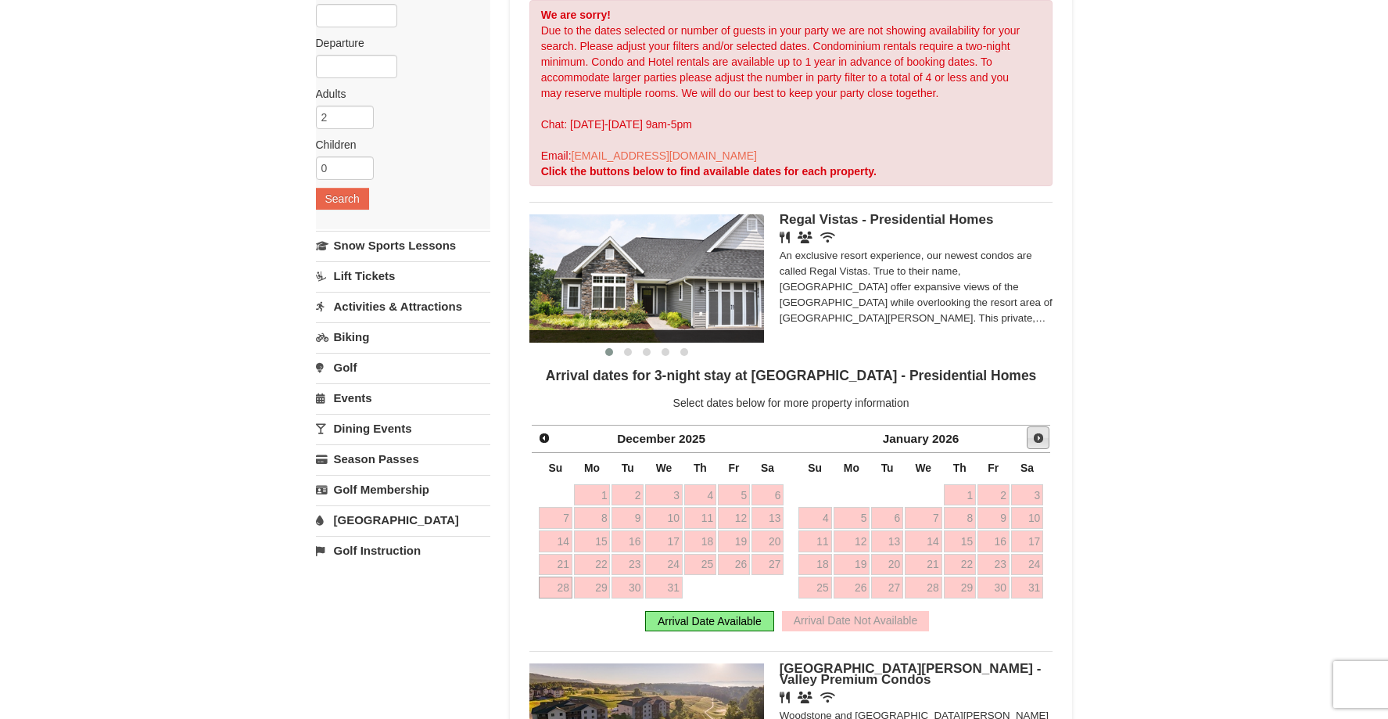
click at [1035, 432] on span "Next" at bounding box center [1038, 438] width 13 height 13
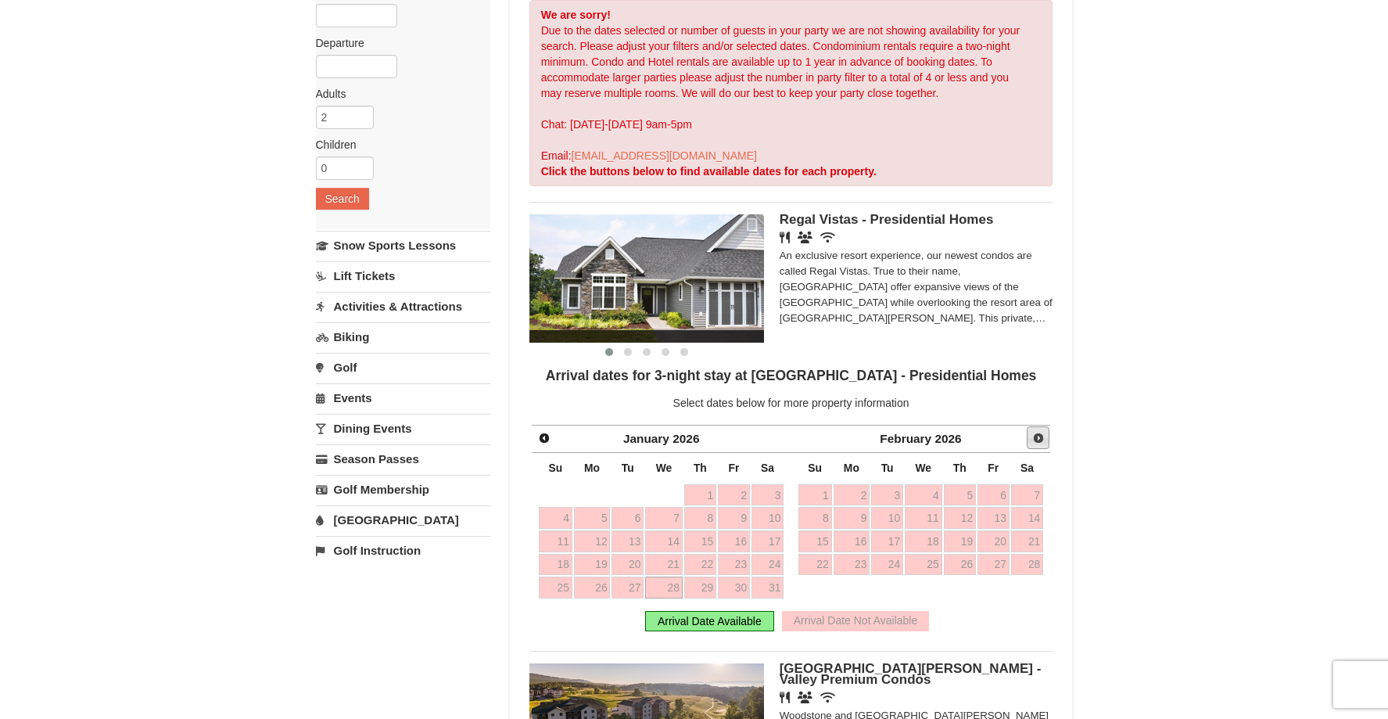
click at [1035, 434] on span "Next" at bounding box center [1038, 438] width 13 height 13
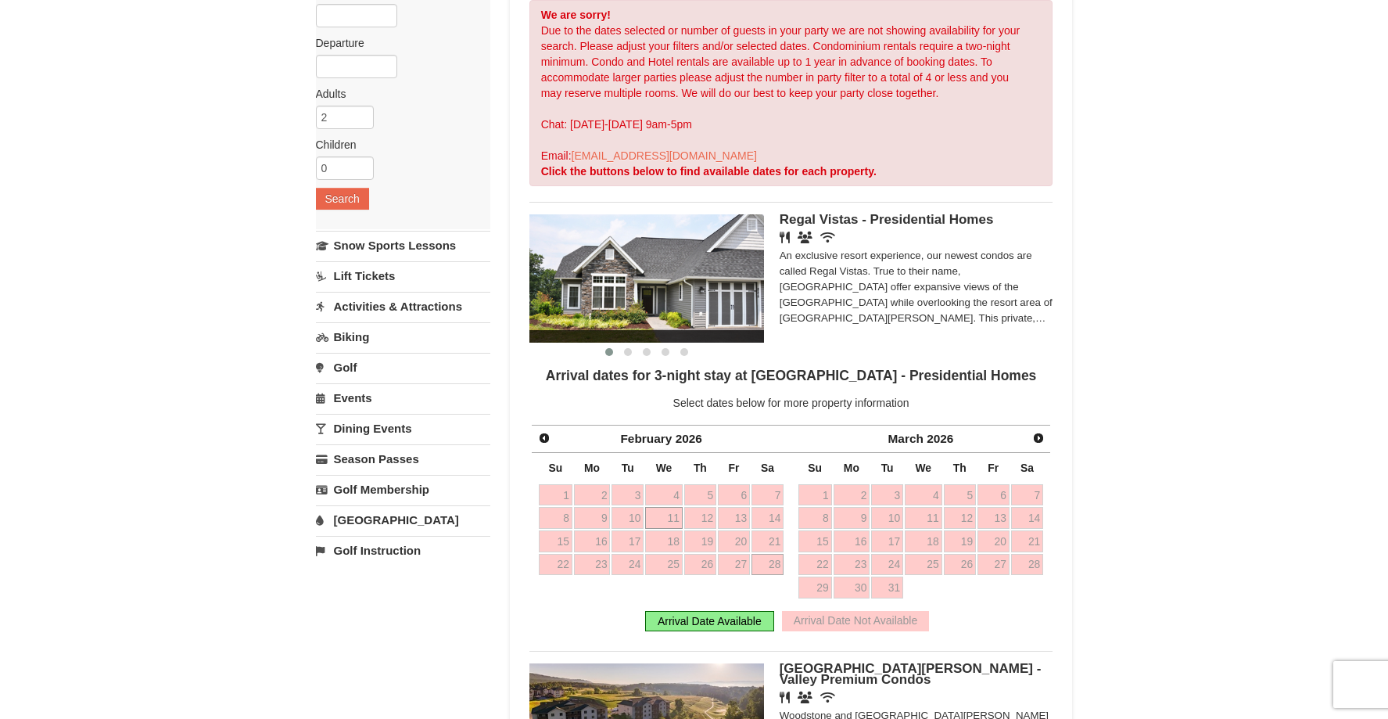
click at [651, 518] on link "11" at bounding box center [664, 518] width 38 height 22
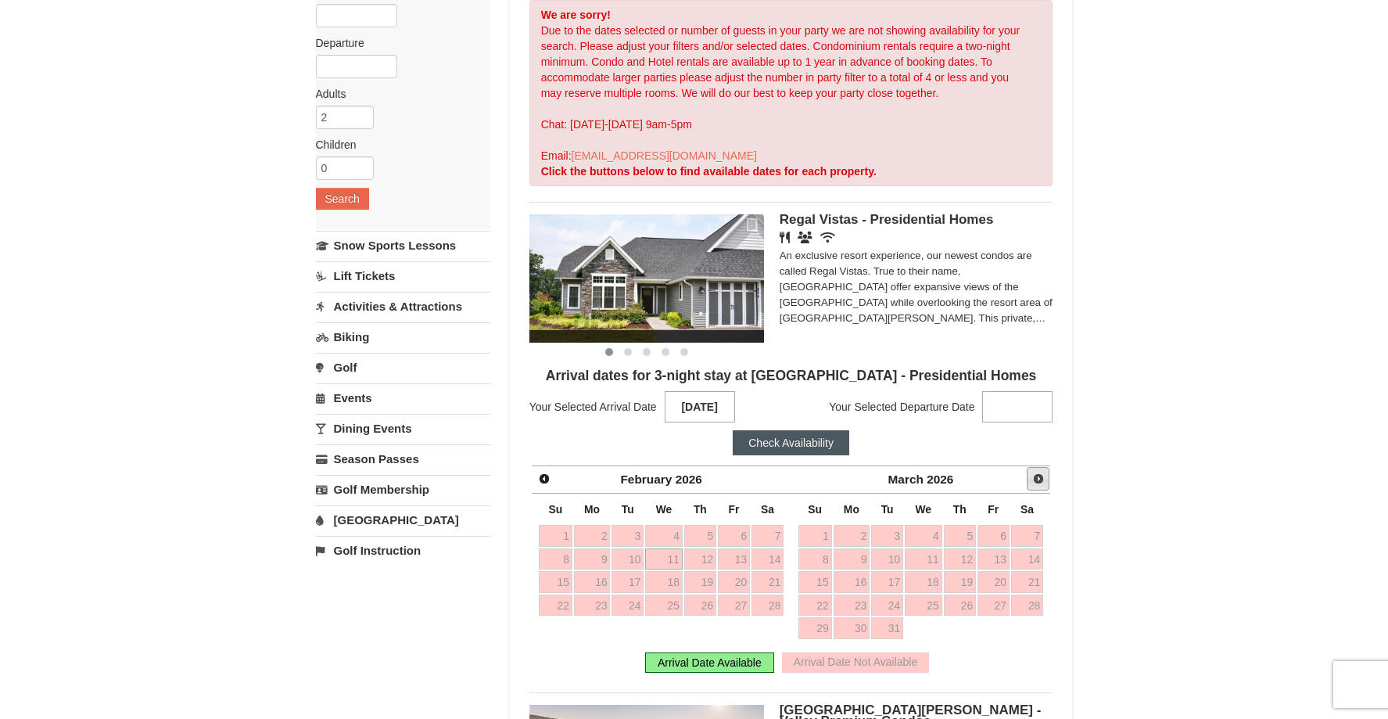
click at [1044, 474] on span "Next" at bounding box center [1038, 478] width 13 height 13
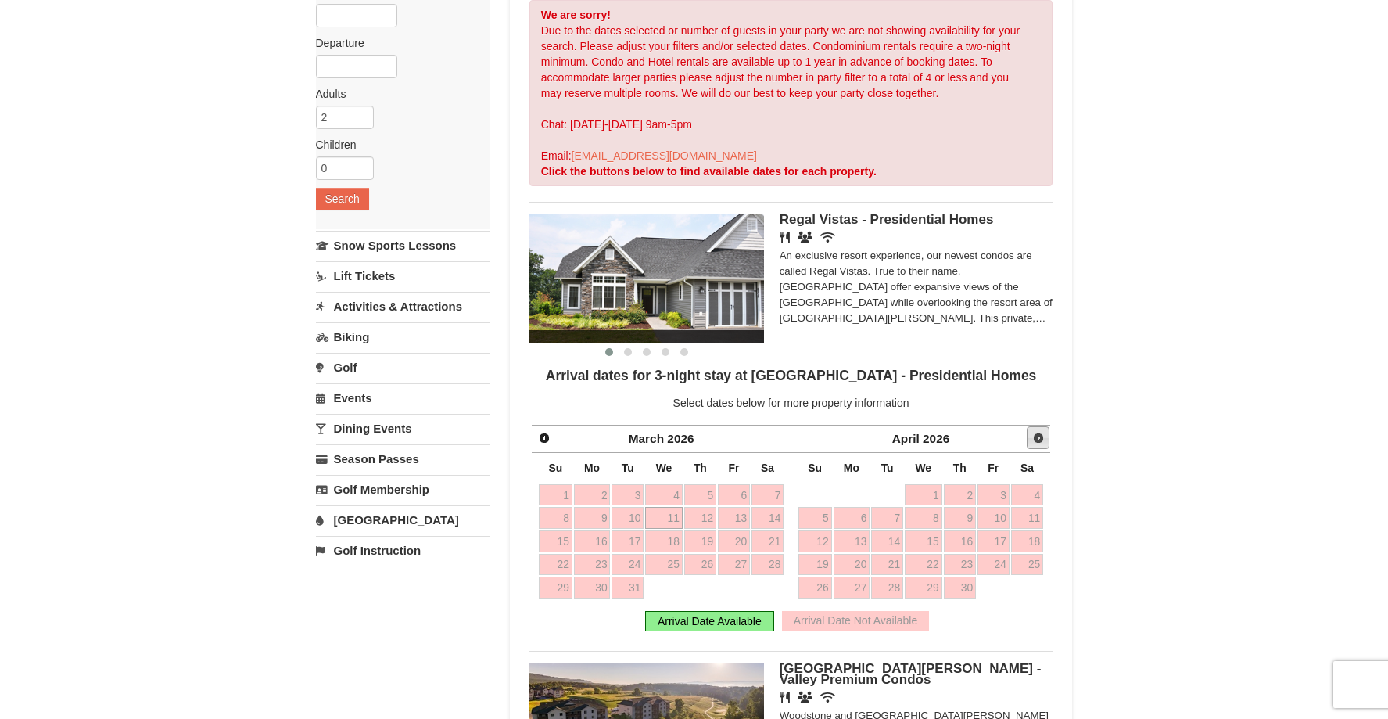
click at [1039, 436] on span "Next" at bounding box center [1038, 438] width 13 height 13
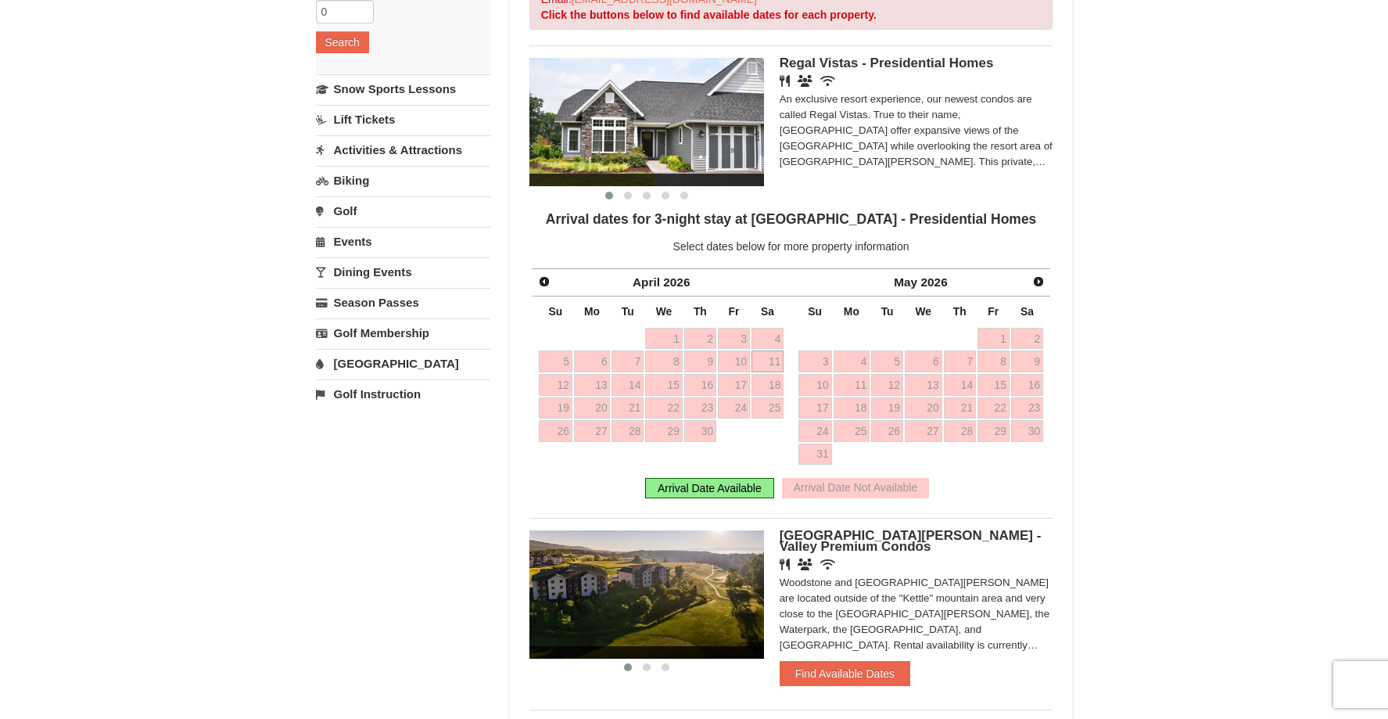
scroll to position [469, 0]
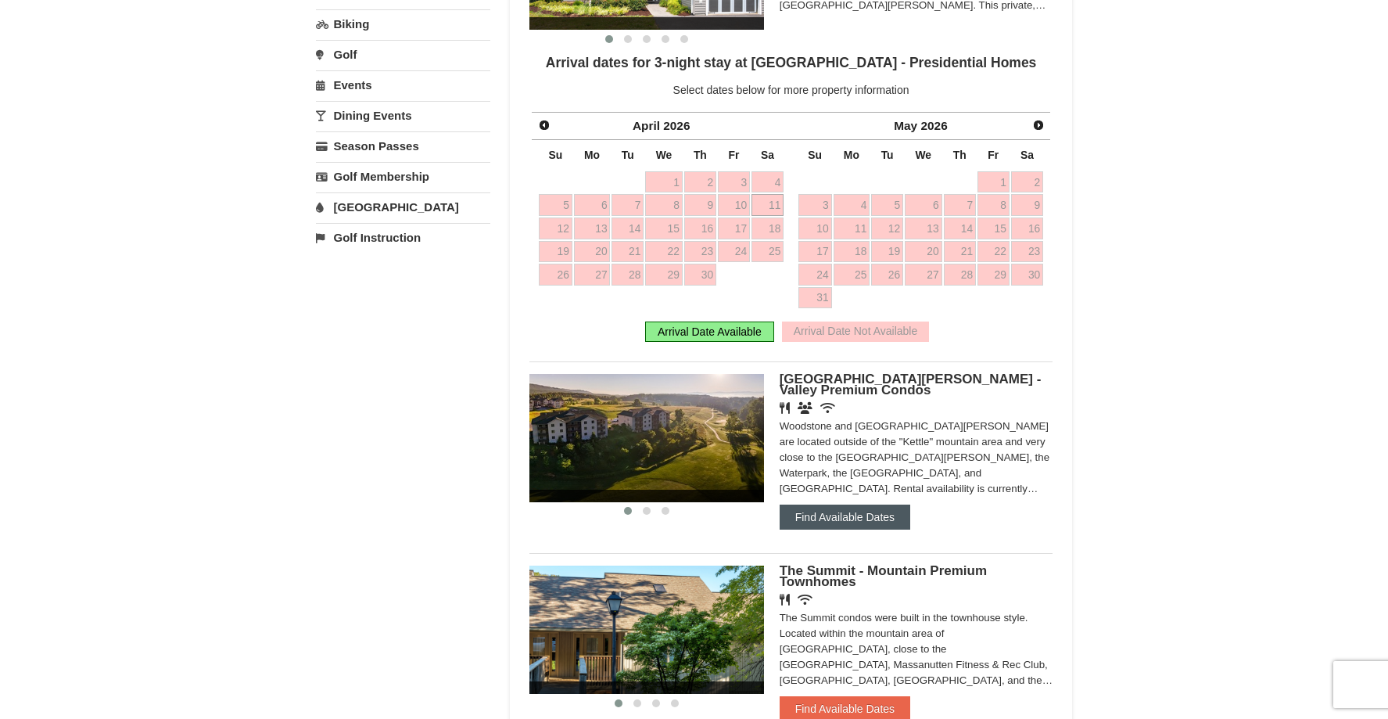
click at [859, 507] on button "Find Available Dates" at bounding box center [845, 516] width 131 height 25
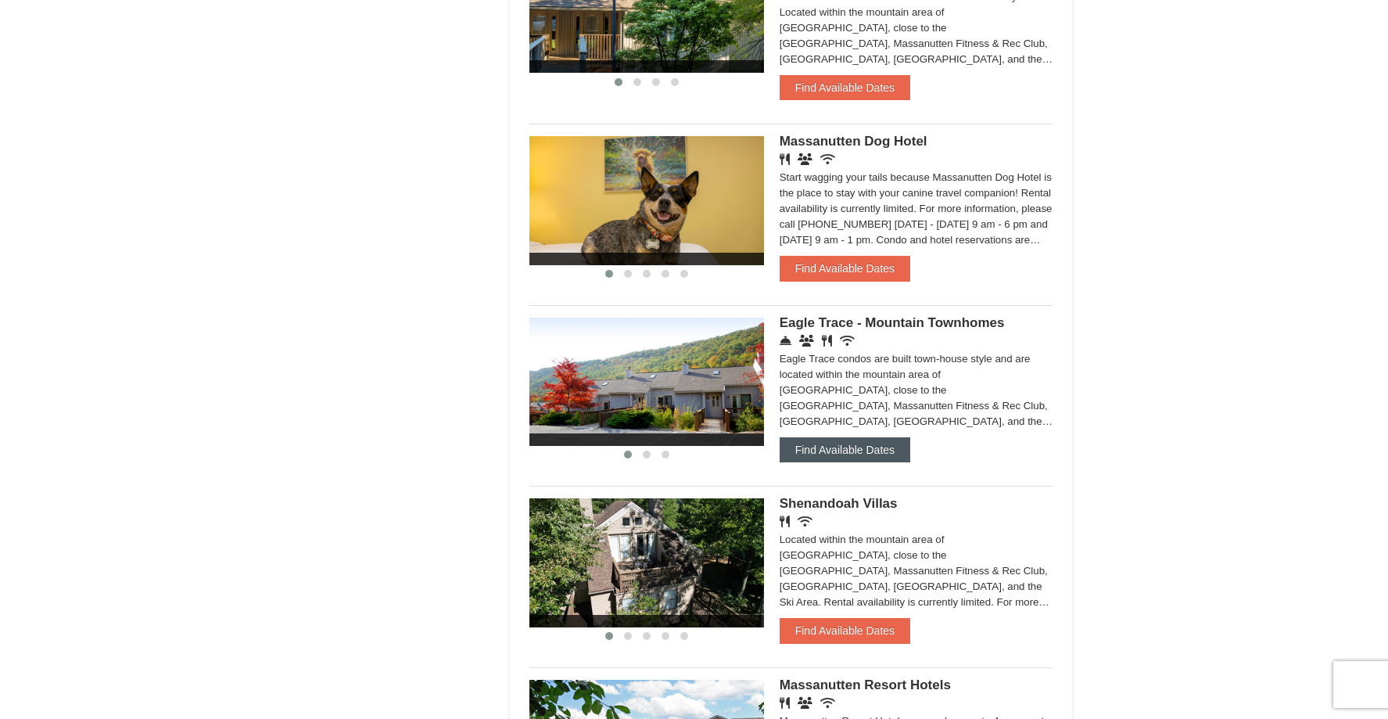
click at [839, 439] on button "Find Available Dates" at bounding box center [845, 449] width 131 height 25
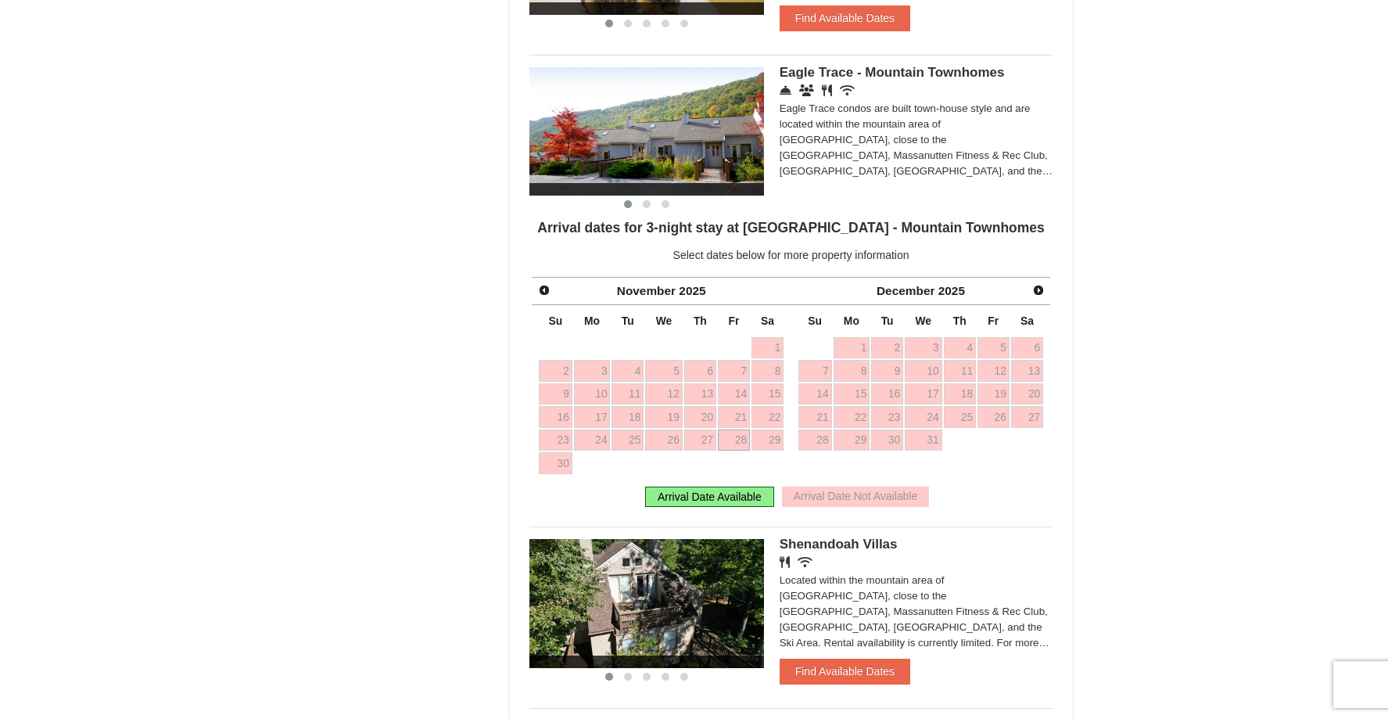
scroll to position [815, 0]
